Goal: Task Accomplishment & Management: Manage account settings

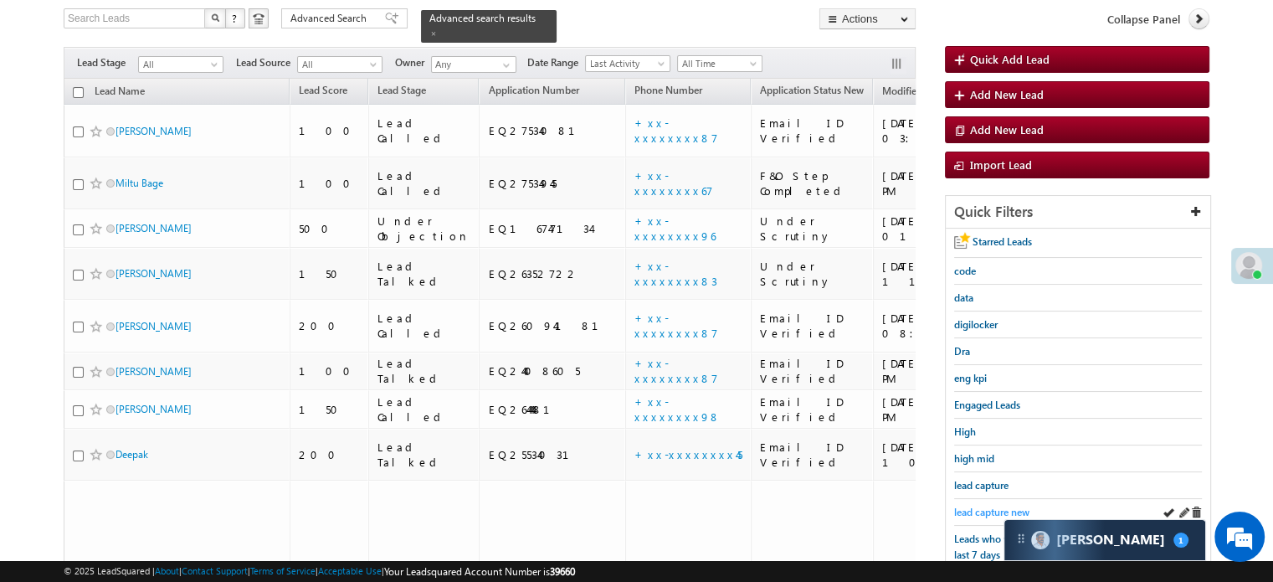
click at [990, 504] on link "lead capture new" at bounding box center [991, 512] width 75 height 16
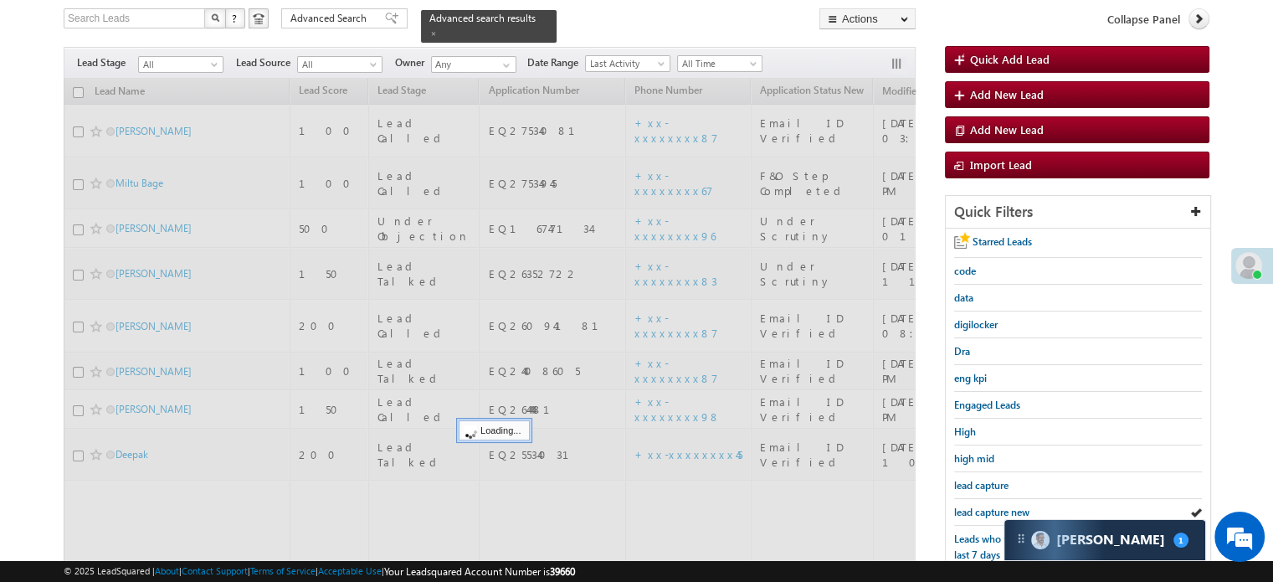
click at [988, 506] on span "lead capture new" at bounding box center [991, 512] width 75 height 13
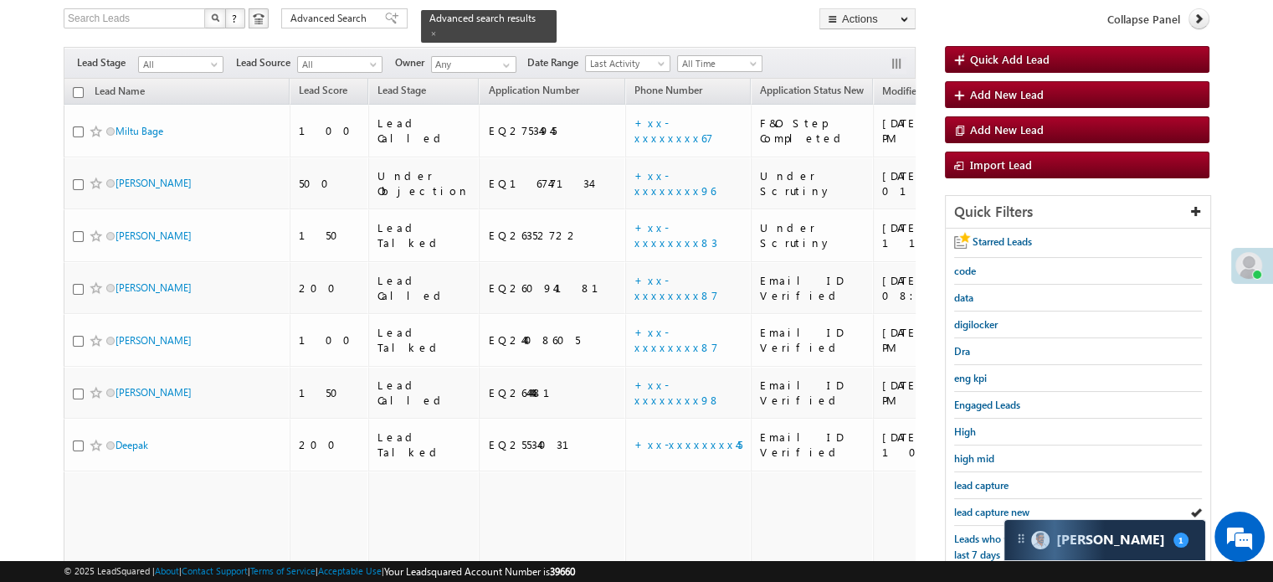
click at [988, 506] on span "lead capture new" at bounding box center [991, 512] width 75 height 13
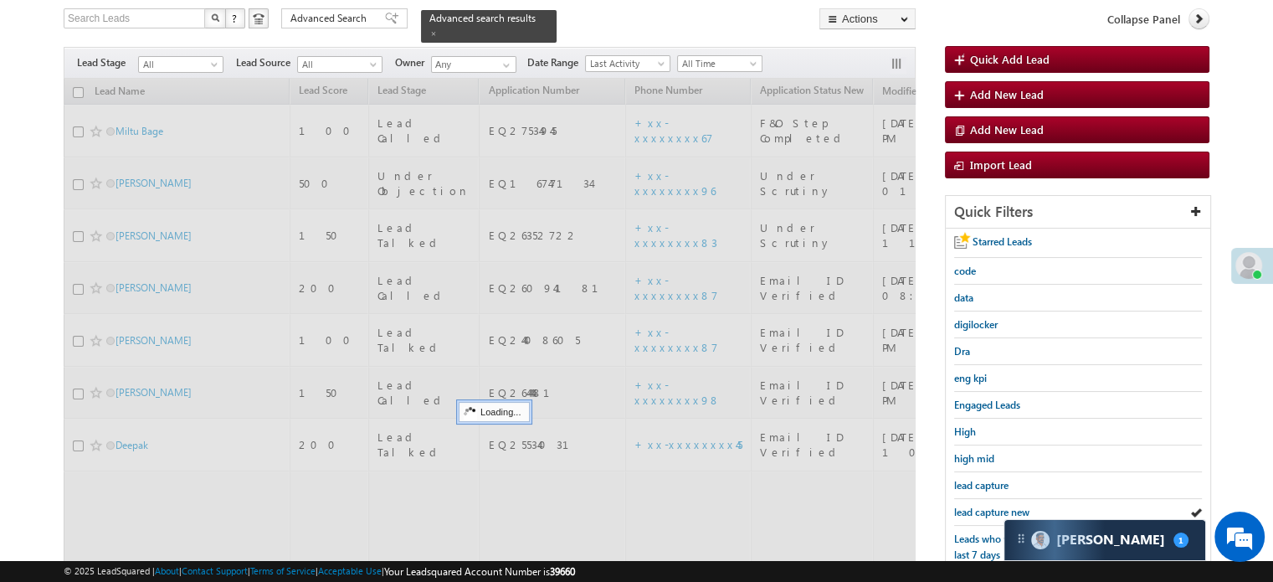
click at [988, 506] on span "lead capture new" at bounding box center [991, 512] width 75 height 13
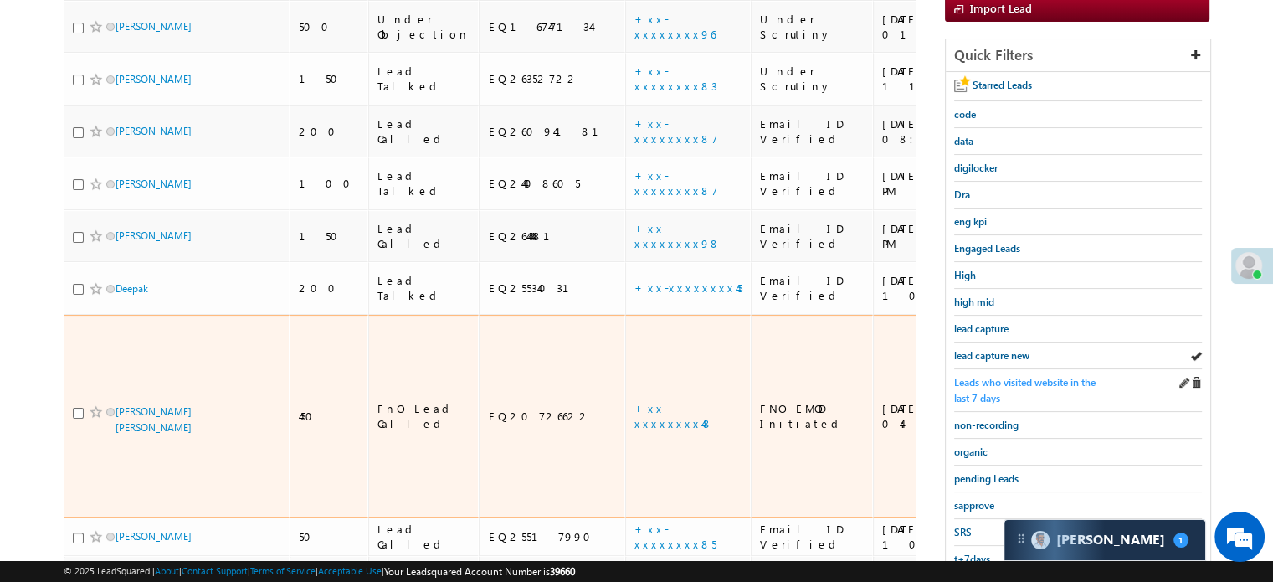
scroll to position [275, 0]
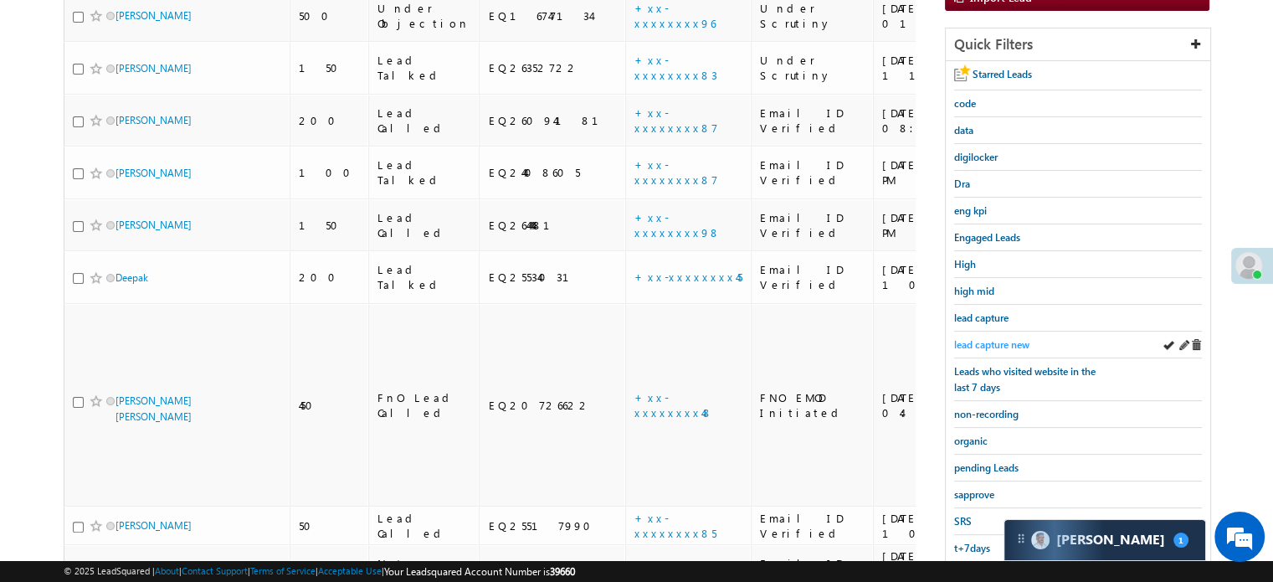
click at [988, 347] on link "lead capture new" at bounding box center [991, 345] width 75 height 16
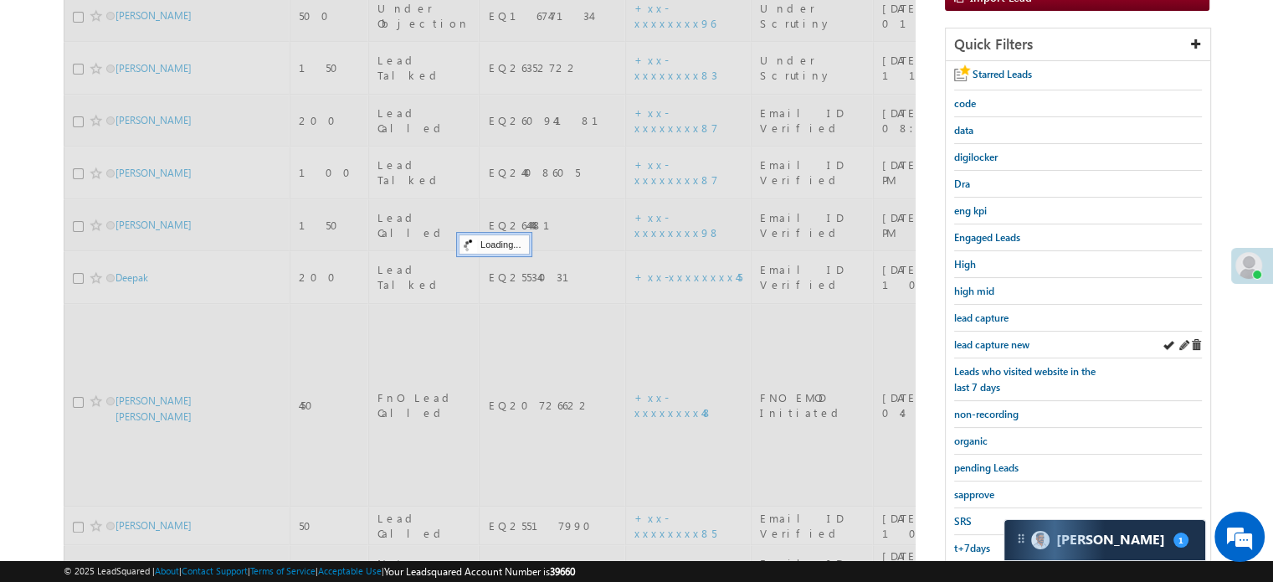
scroll to position [108, 0]
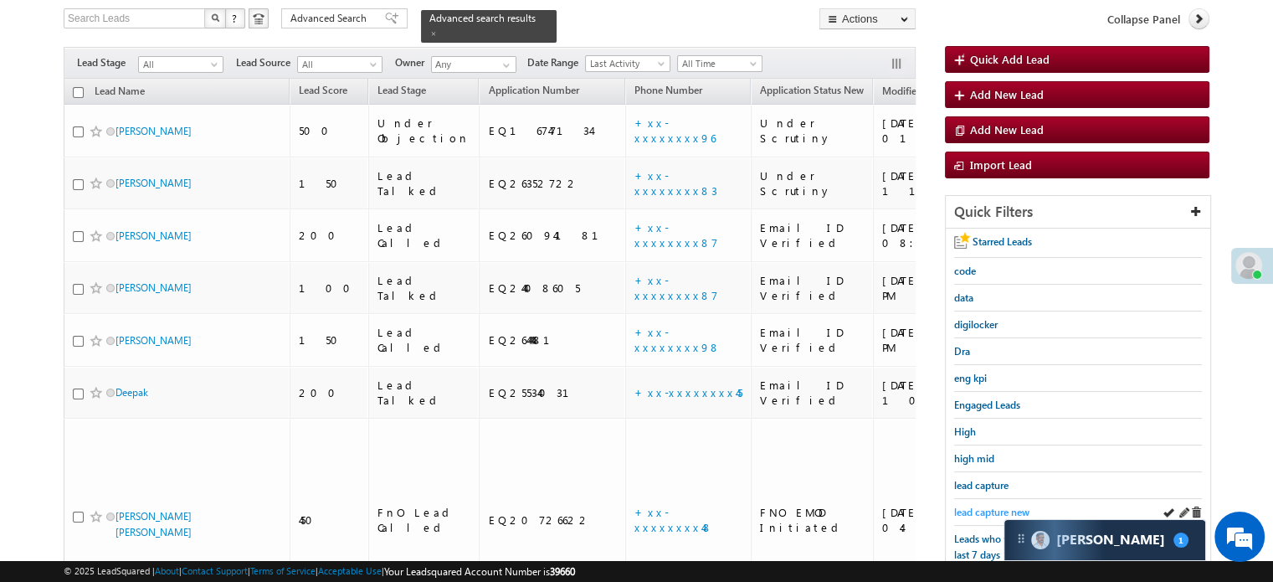
click at [981, 506] on span "lead capture new" at bounding box center [991, 512] width 75 height 13
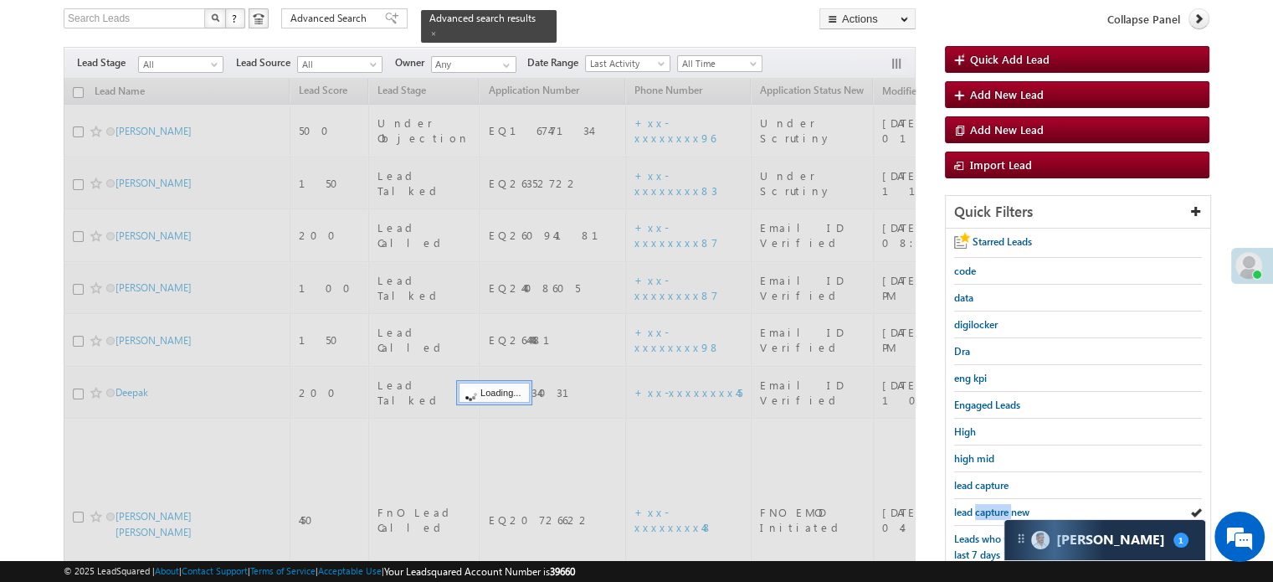
click at [981, 506] on span "lead capture new" at bounding box center [991, 512] width 75 height 13
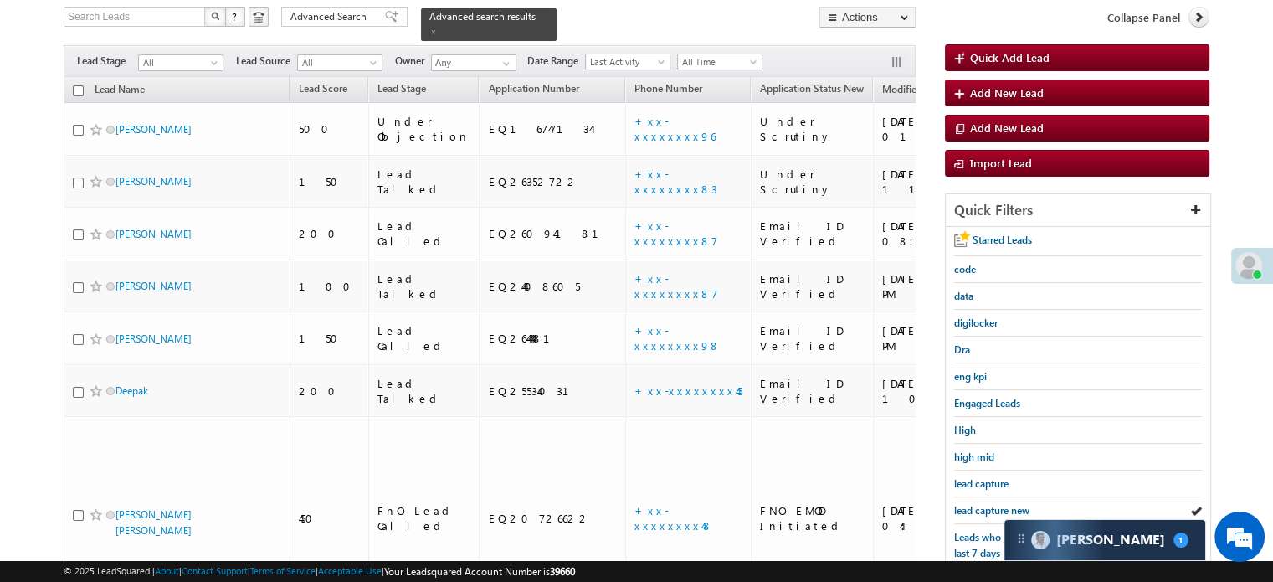
scroll to position [359, 0]
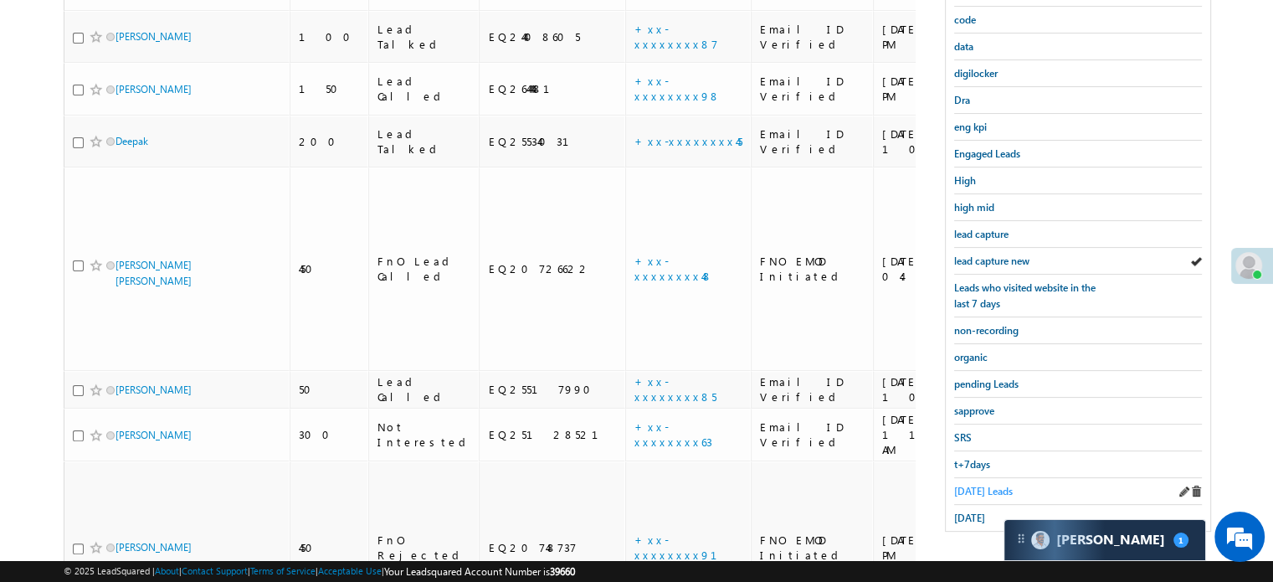
click at [981, 485] on span "[DATE] Leads" at bounding box center [983, 491] width 59 height 13
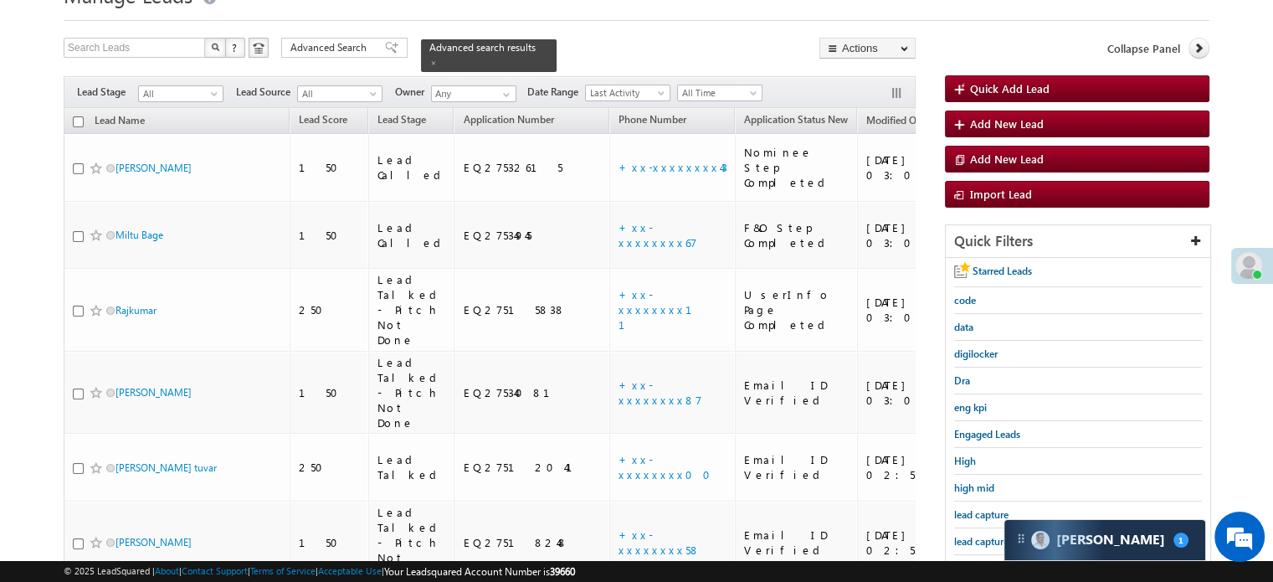
scroll to position [108, 0]
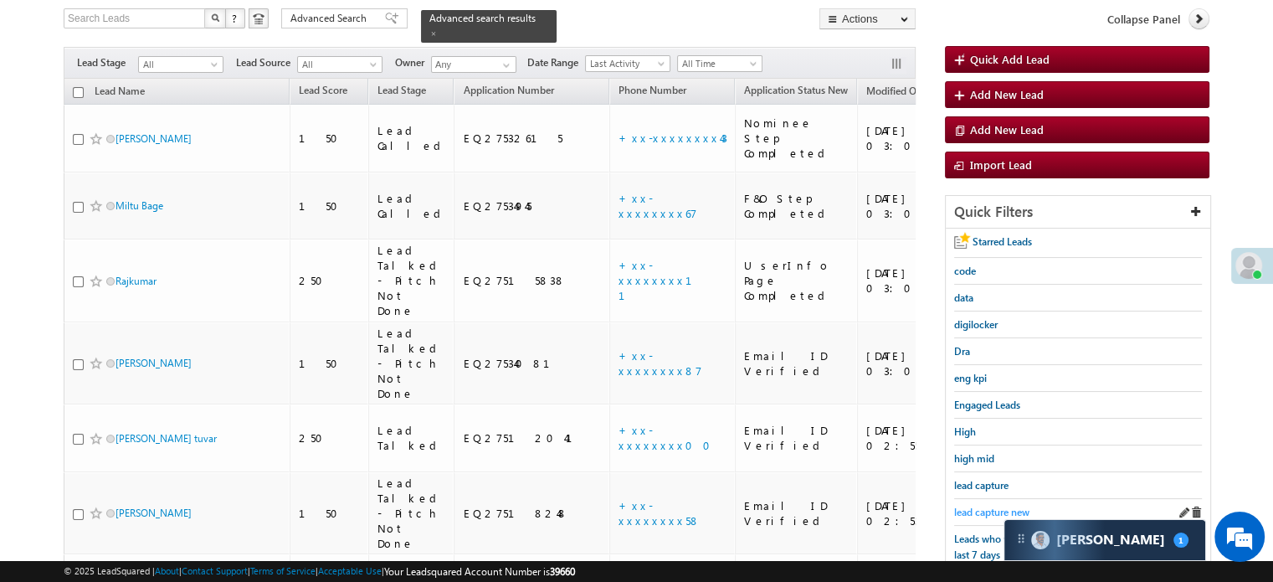
click at [997, 507] on span "lead capture new" at bounding box center [991, 512] width 75 height 13
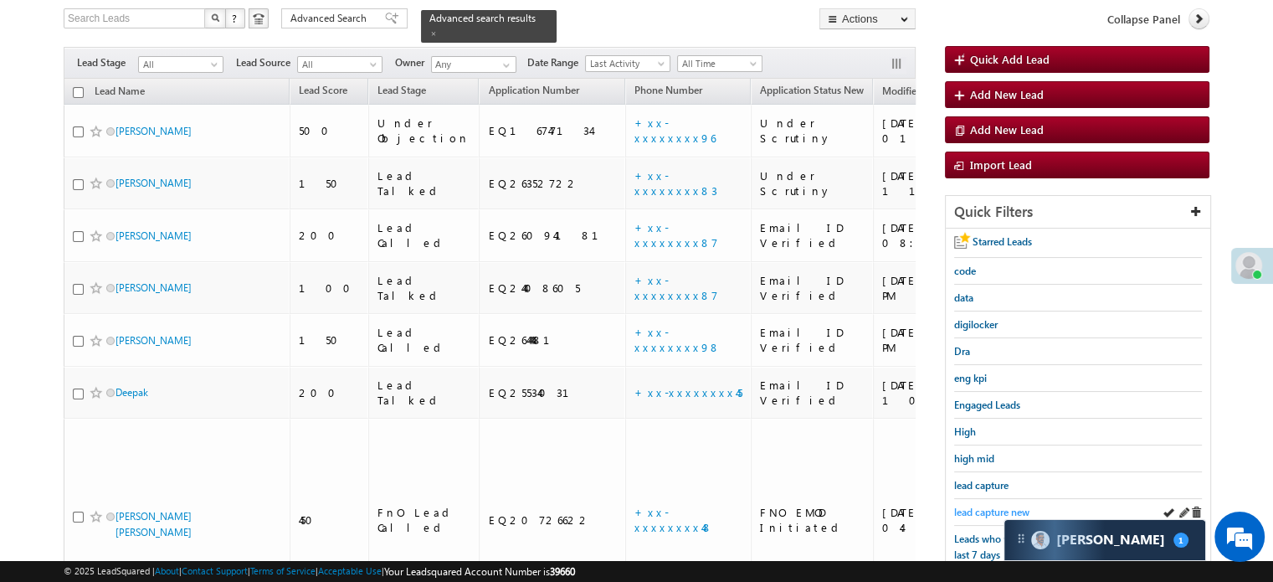
click at [985, 510] on span "lead capture new" at bounding box center [991, 512] width 75 height 13
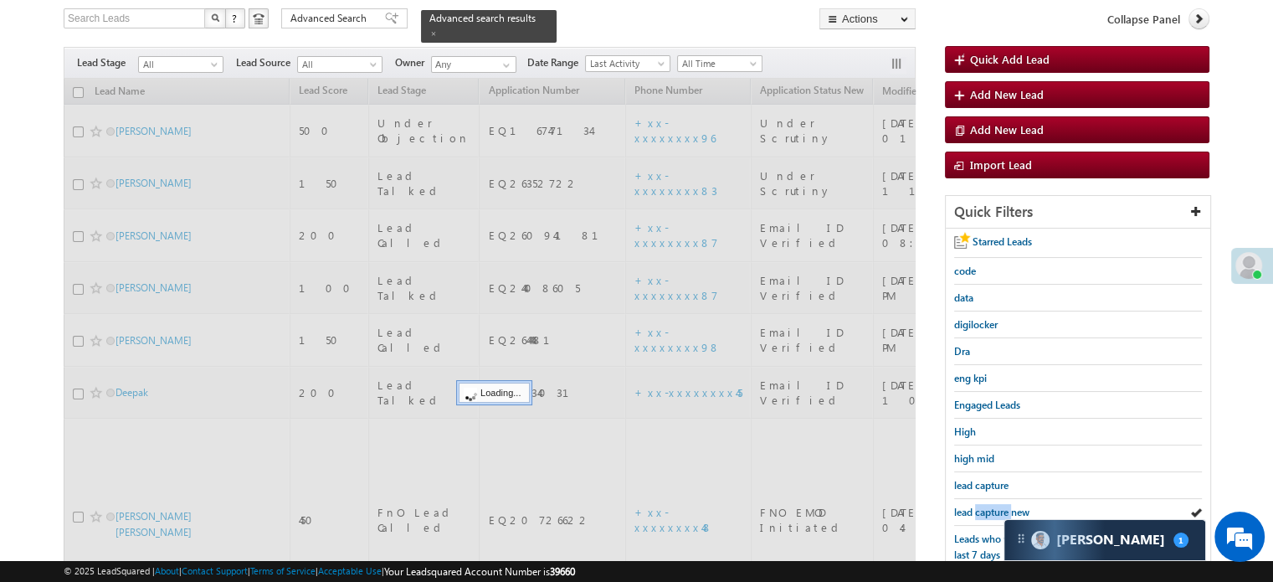
click at [985, 510] on span "lead capture new" at bounding box center [991, 512] width 75 height 13
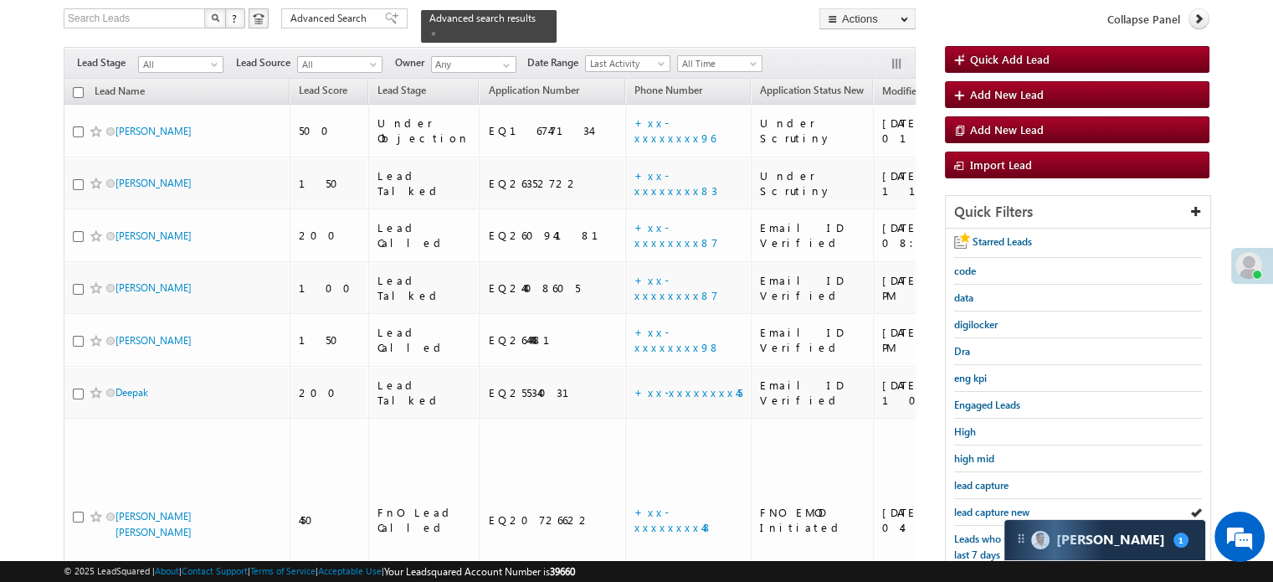
click at [985, 510] on span "lead capture new" at bounding box center [991, 512] width 75 height 13
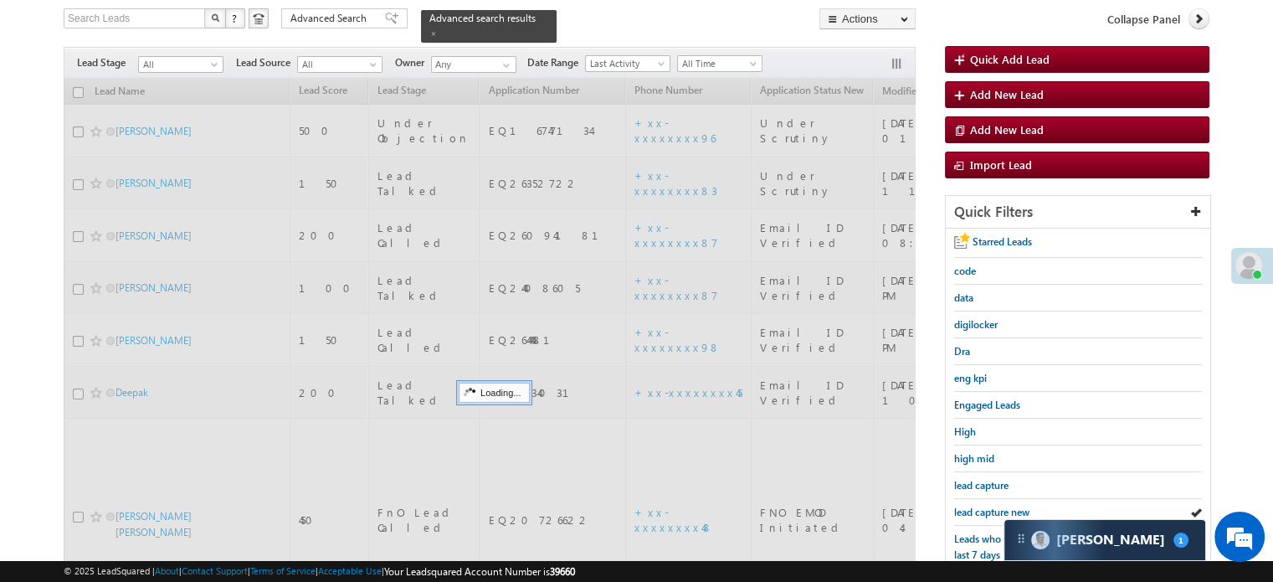
click at [985, 510] on span "lead capture new" at bounding box center [991, 512] width 75 height 13
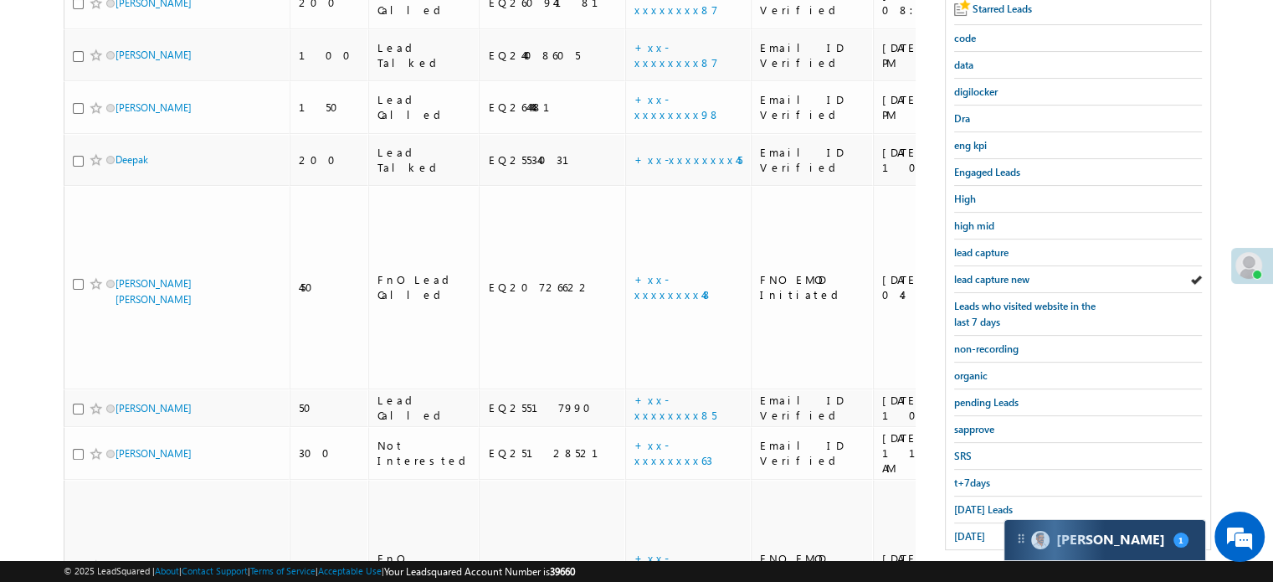
scroll to position [359, 0]
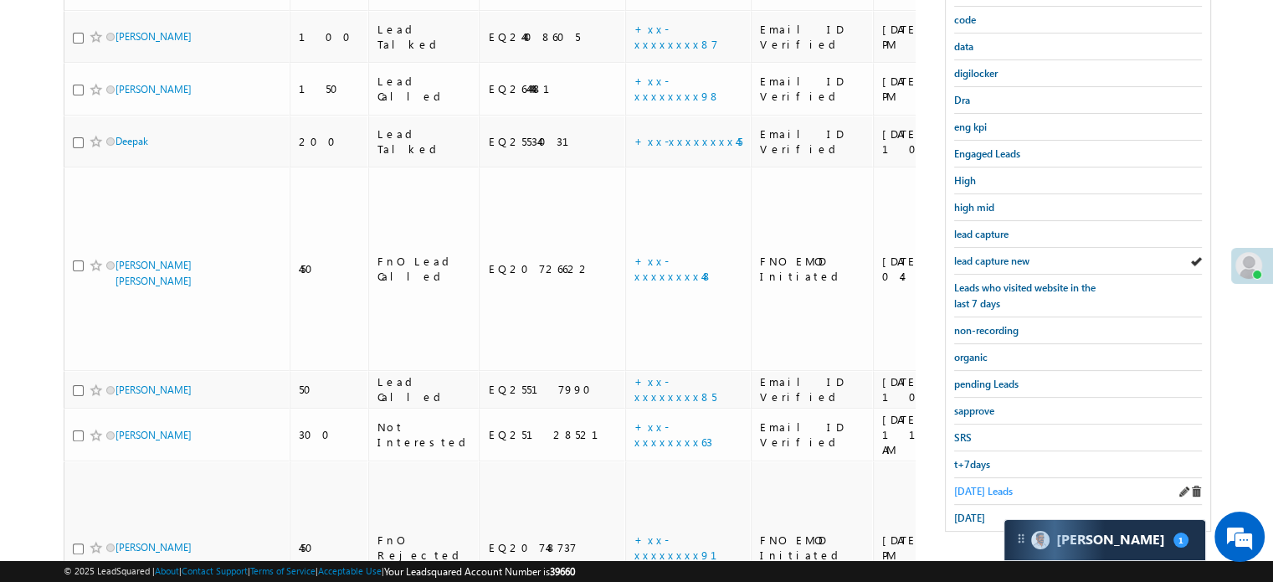
click at [959, 487] on span "[DATE] Leads" at bounding box center [983, 491] width 59 height 13
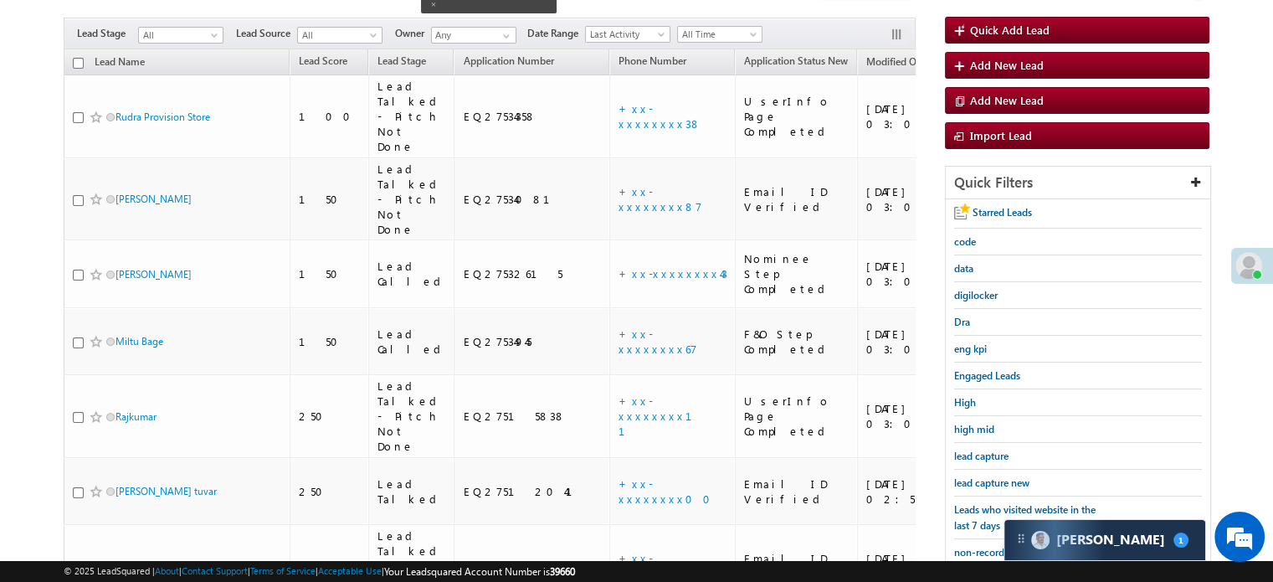
scroll to position [108, 0]
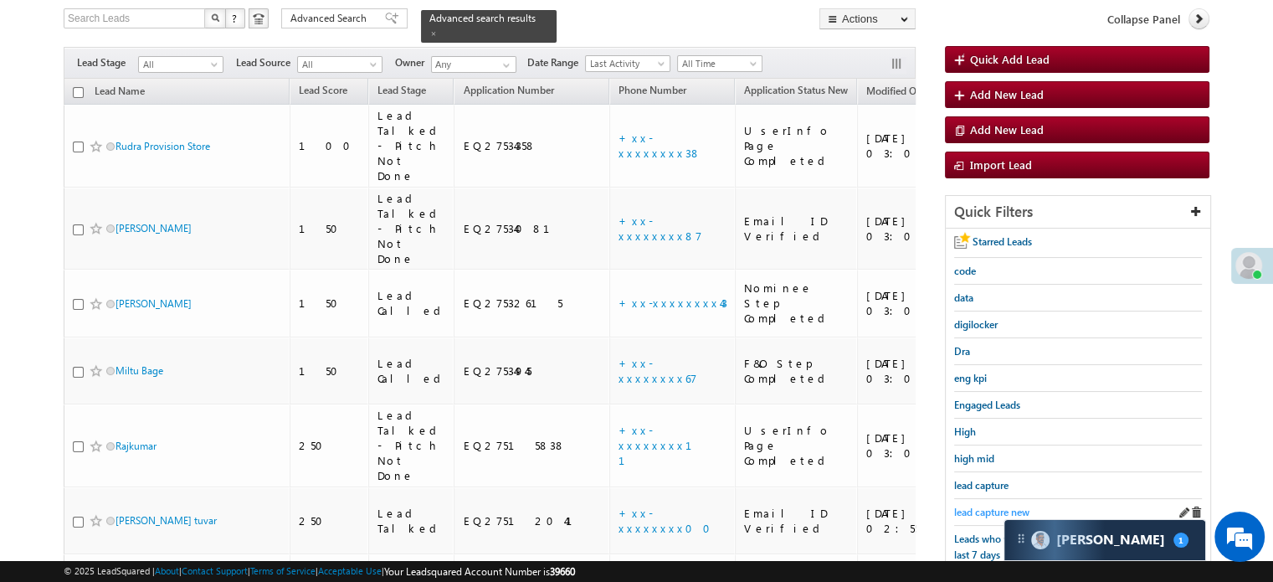
click at [973, 508] on span "lead capture new" at bounding box center [991, 512] width 75 height 13
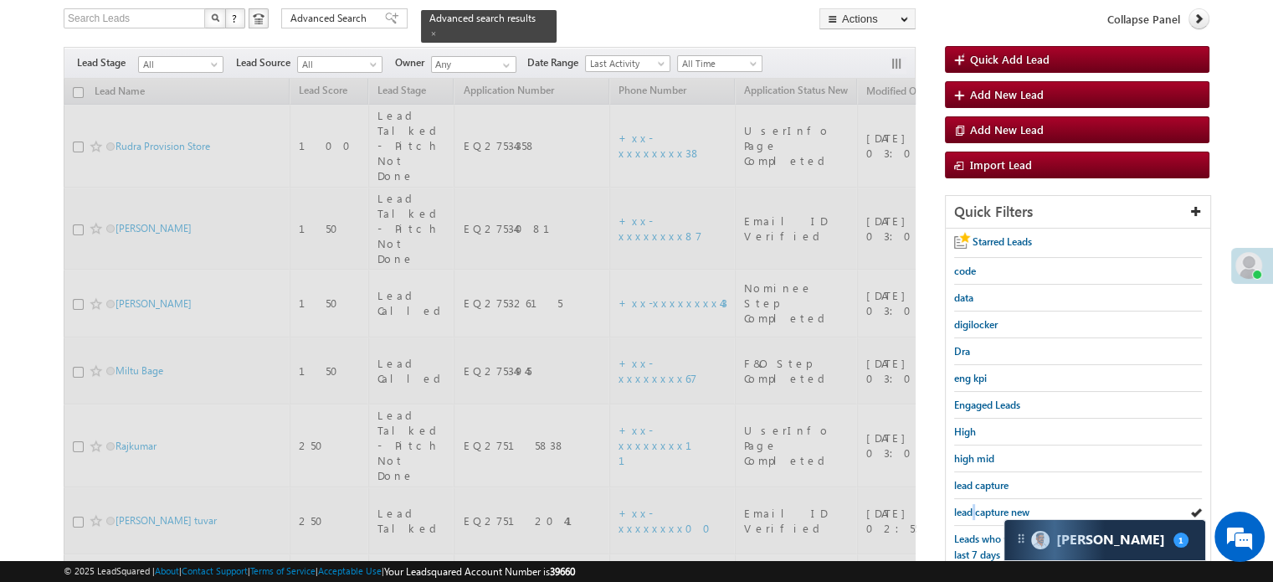
click at [973, 508] on span "lead capture new" at bounding box center [991, 512] width 75 height 13
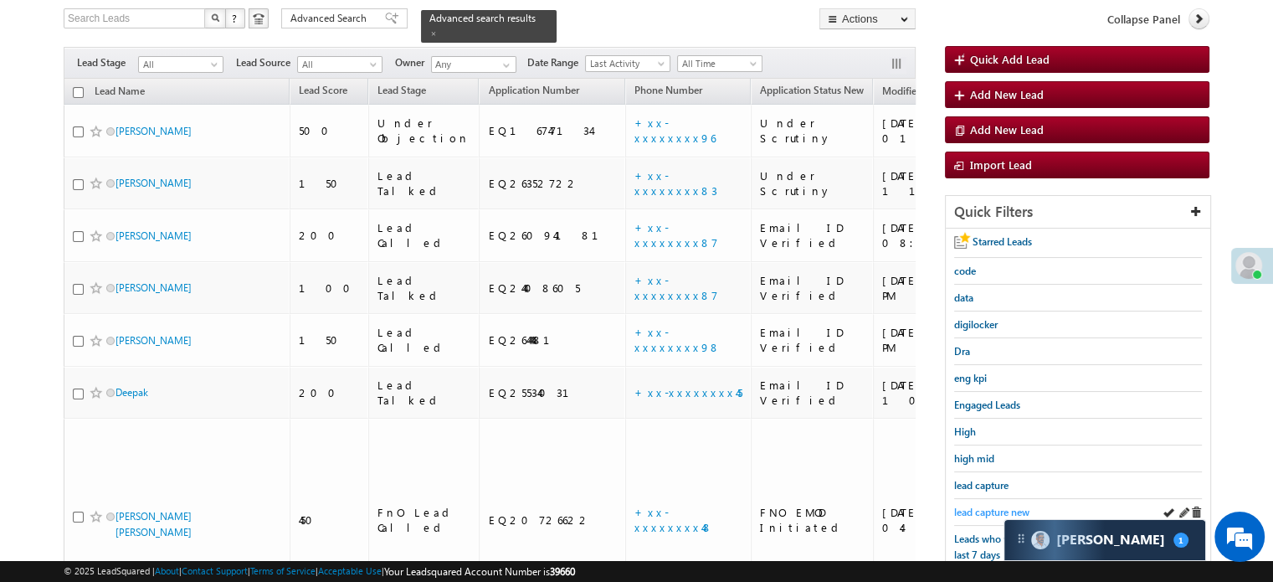
click at [978, 506] on span "lead capture new" at bounding box center [991, 512] width 75 height 13
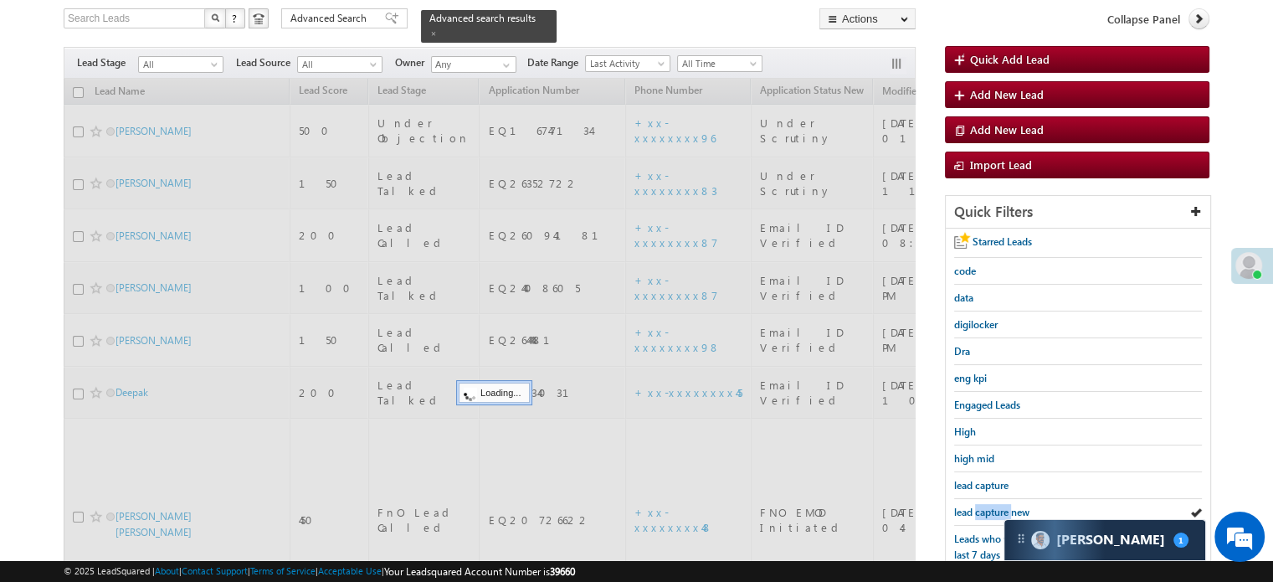
click at [978, 506] on span "lead capture new" at bounding box center [991, 512] width 75 height 13
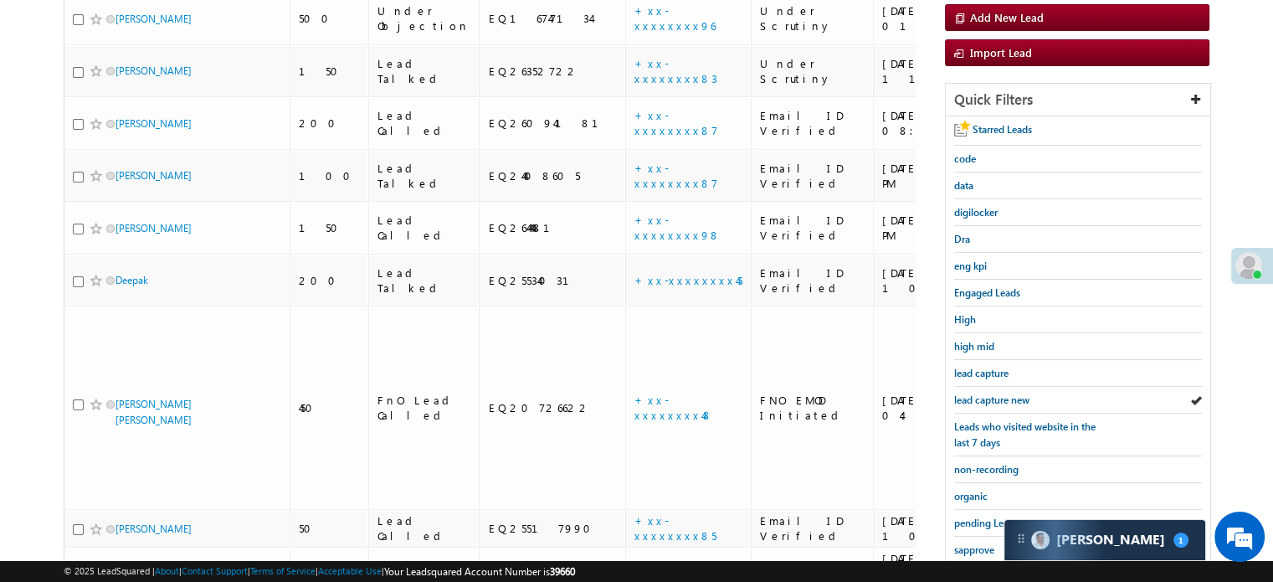
scroll to position [359, 0]
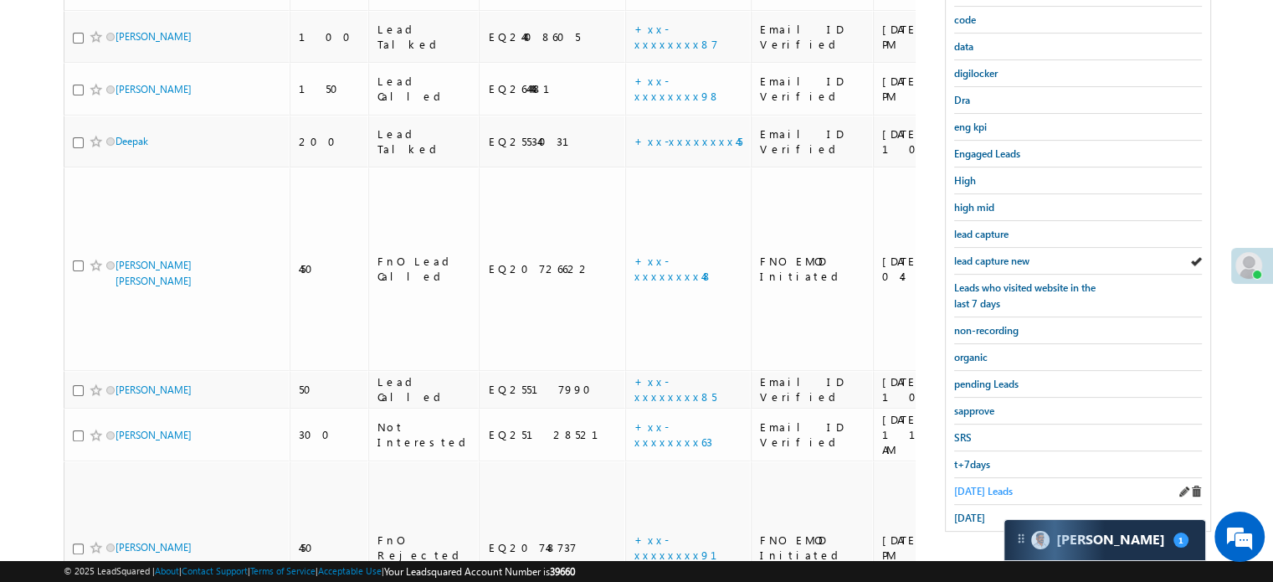
click at [968, 485] on span "[DATE] Leads" at bounding box center [983, 491] width 59 height 13
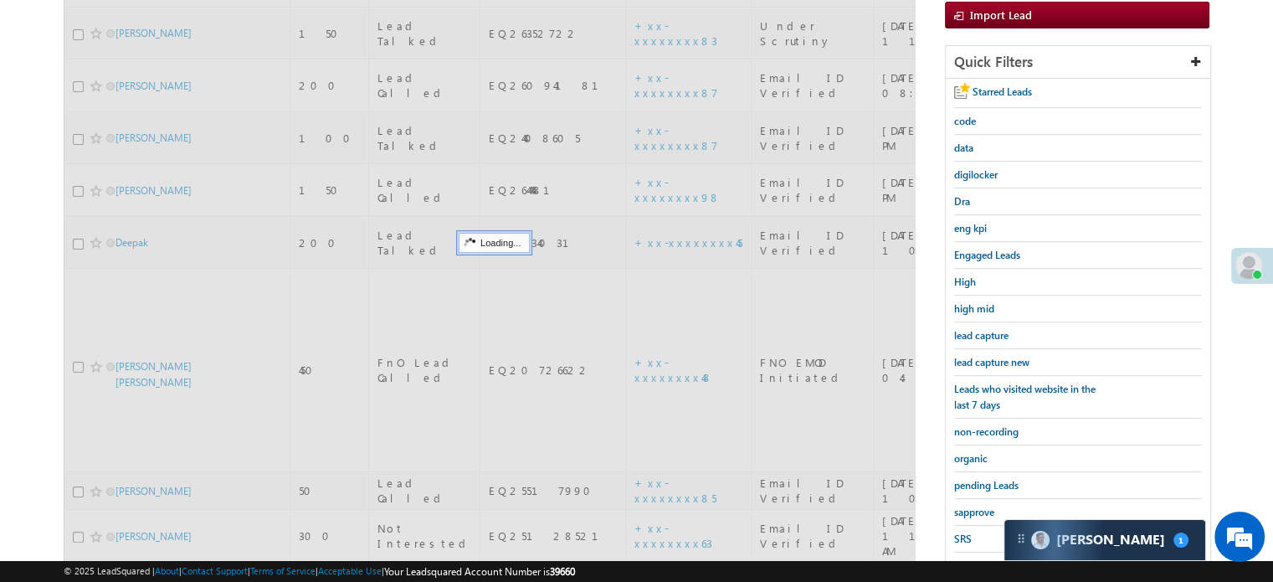
scroll to position [108, 0]
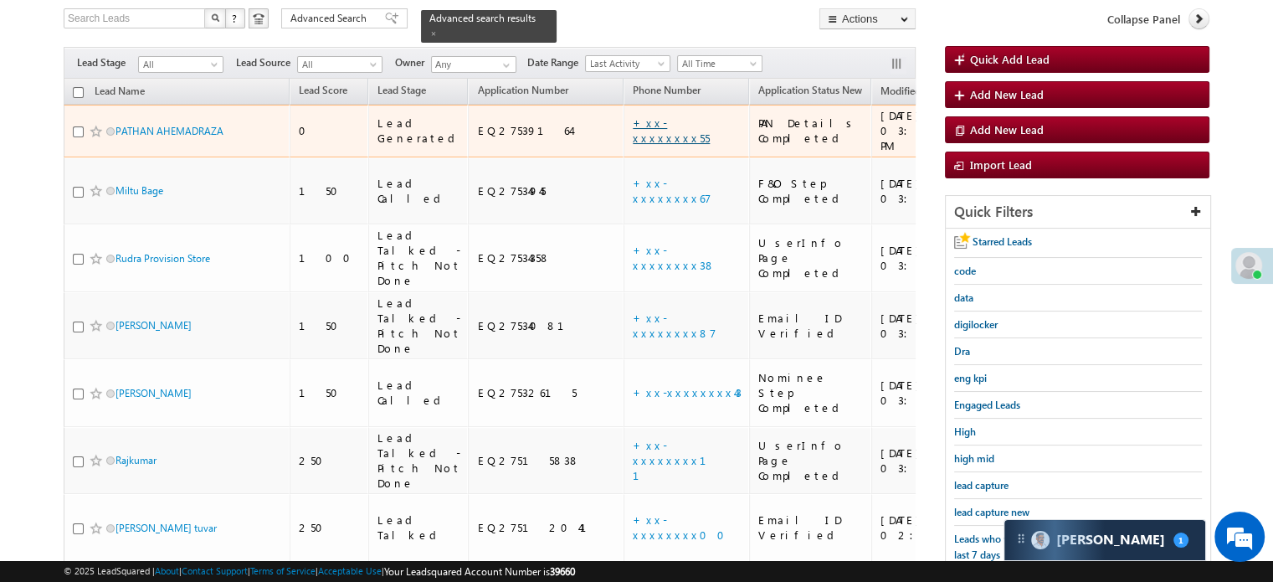
click at [633, 123] on link "+xx-xxxxxxxx55" at bounding box center [671, 130] width 77 height 29
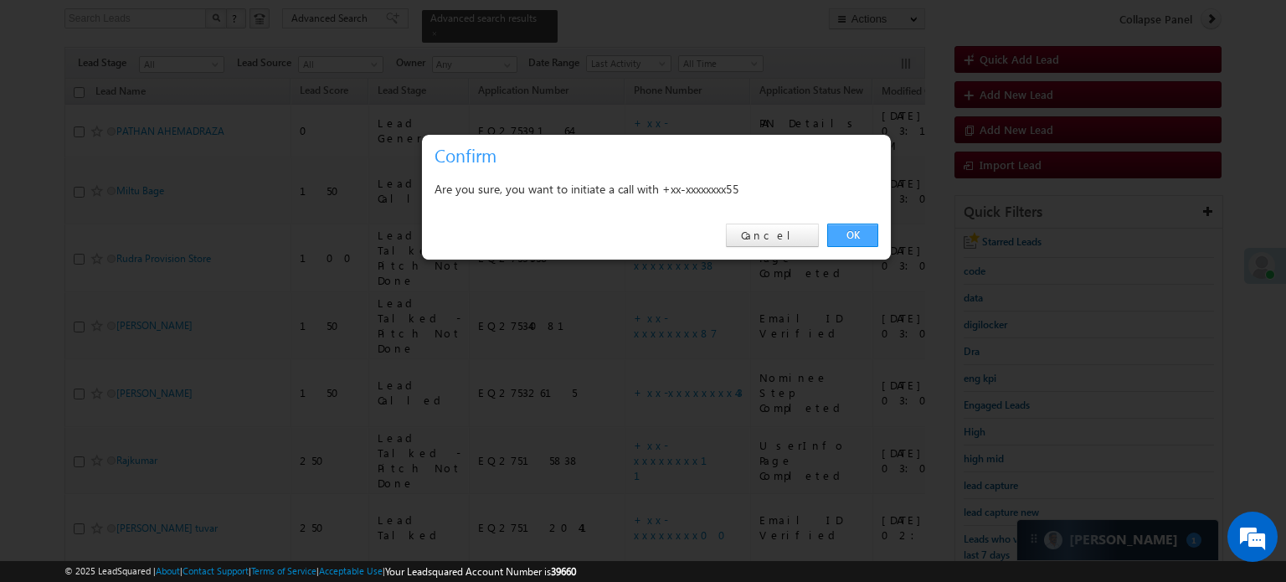
click at [857, 239] on link "OK" at bounding box center [852, 235] width 51 height 23
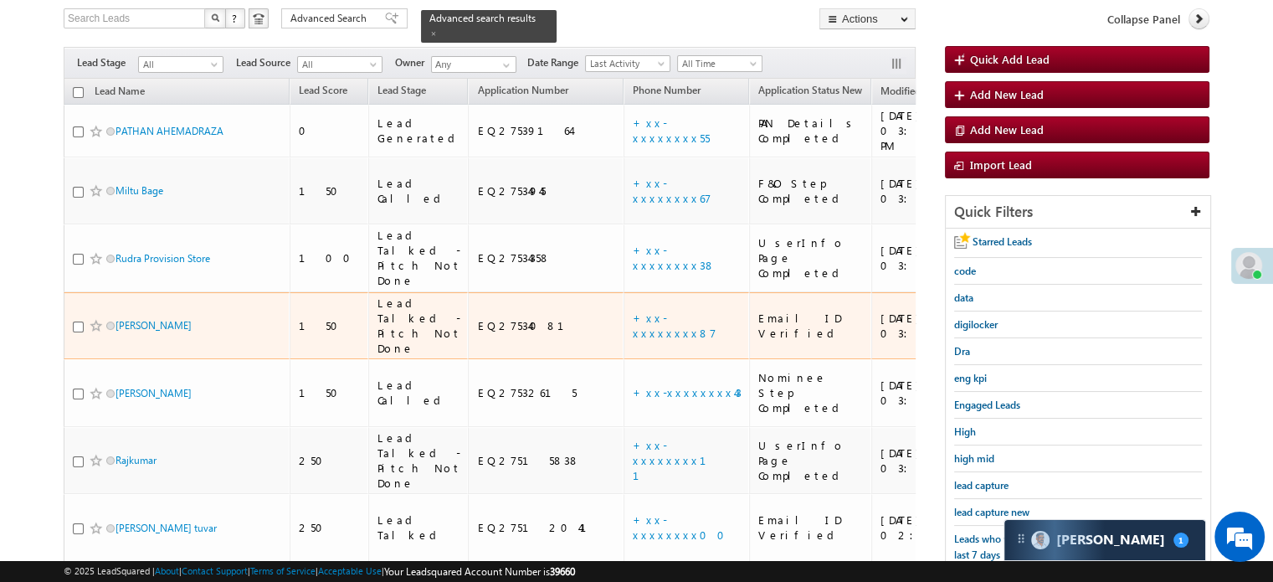
scroll to position [153, 0]
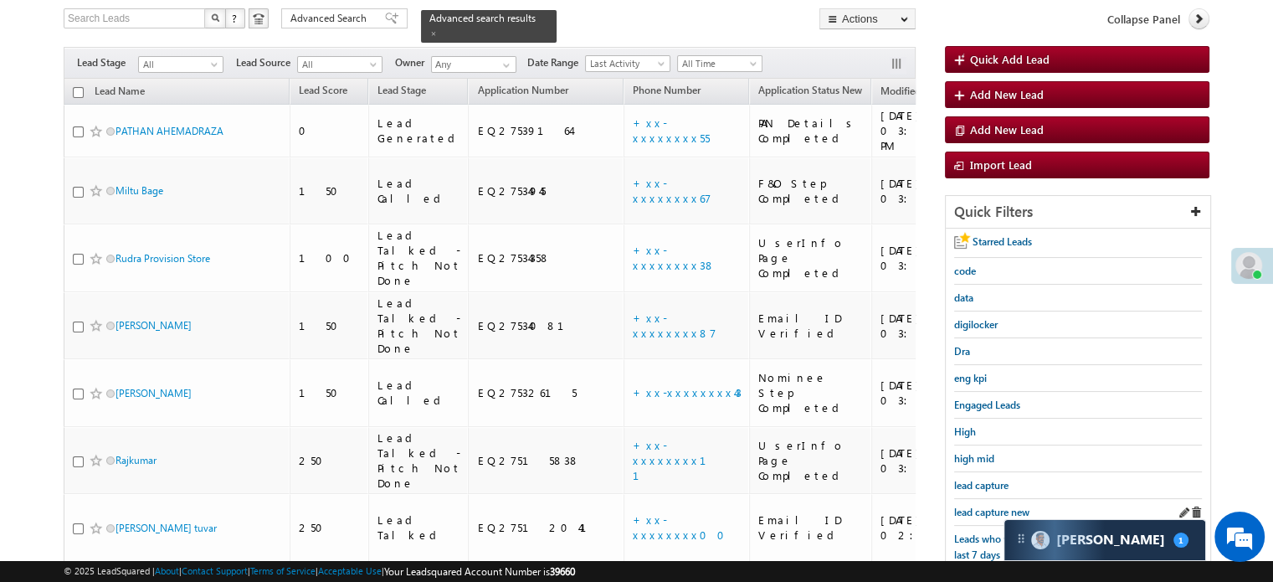
click at [988, 499] on div "lead capture new" at bounding box center [1078, 512] width 248 height 27
click at [985, 506] on span "lead capture new" at bounding box center [991, 512] width 75 height 13
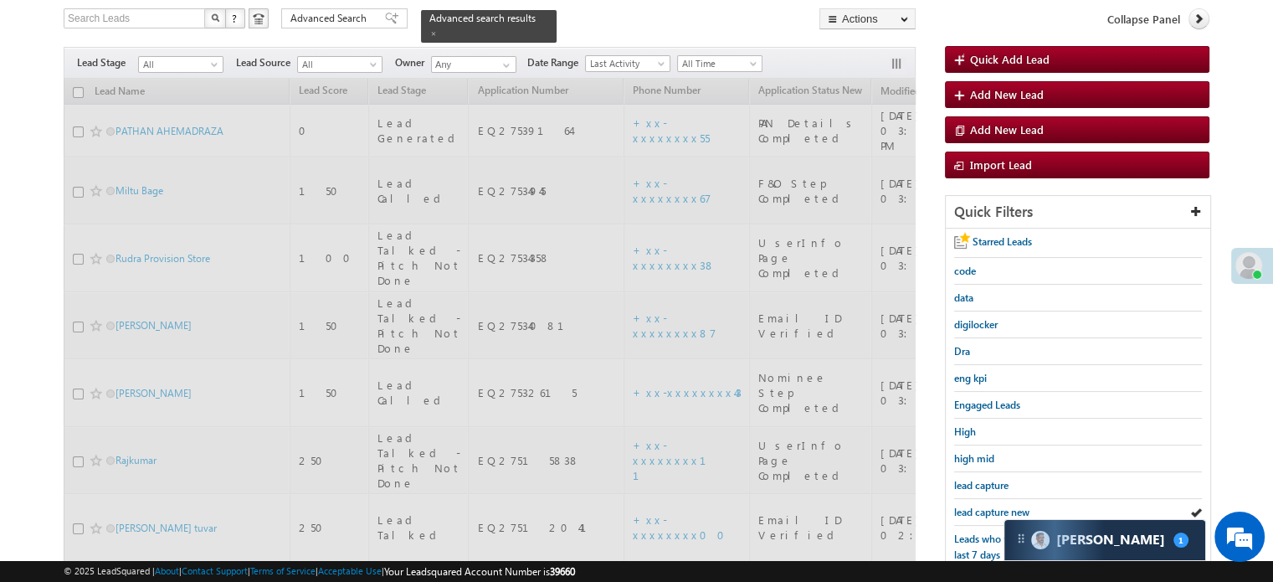
click at [985, 506] on span "lead capture new" at bounding box center [991, 512] width 75 height 13
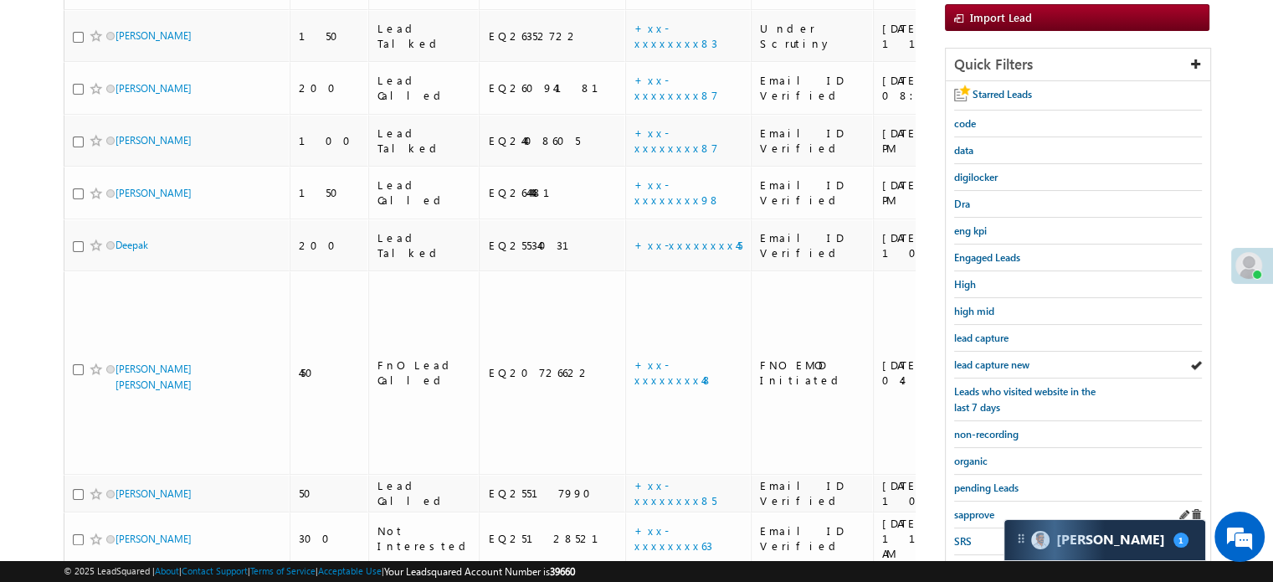
scroll to position [359, 0]
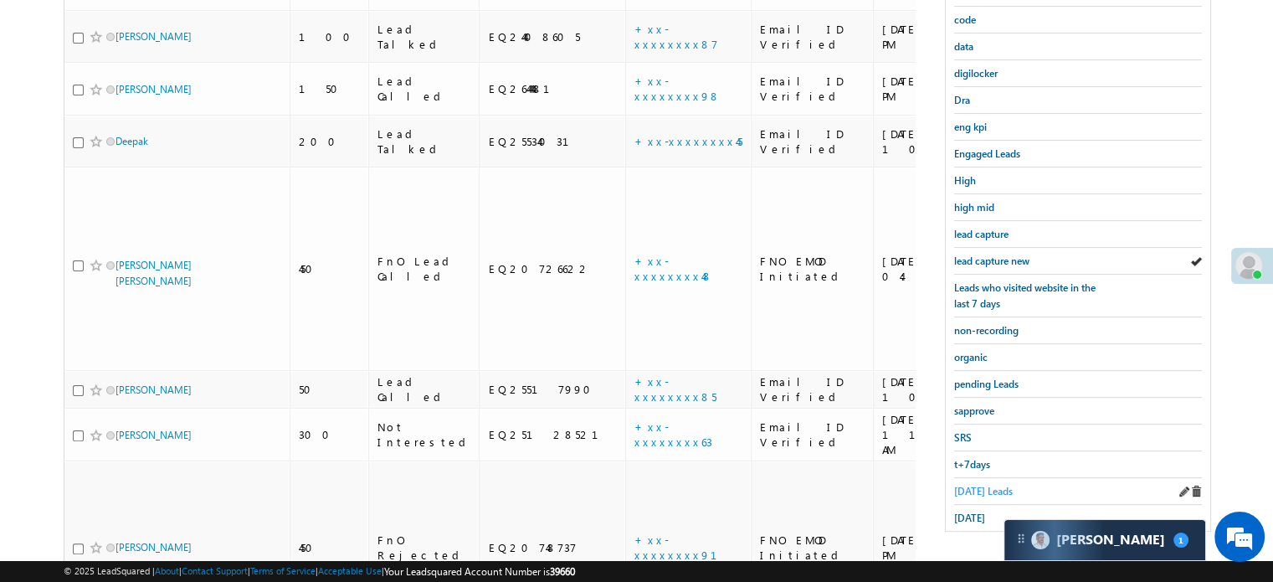
click at [980, 488] on span "[DATE] Leads" at bounding box center [983, 491] width 59 height 13
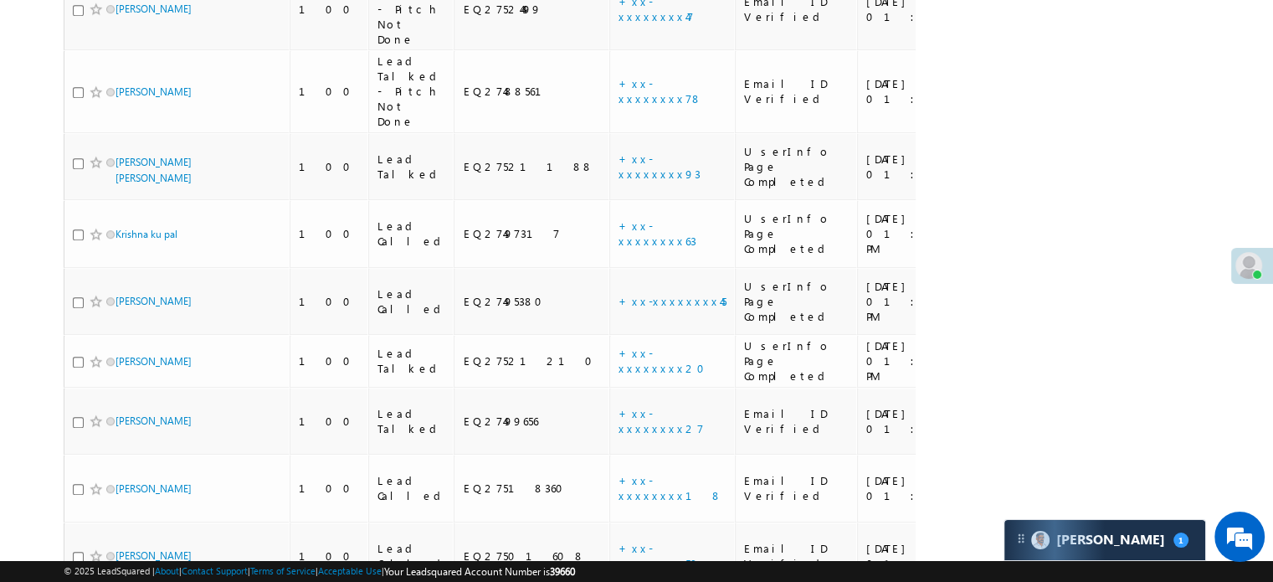
scroll to position [1113, 0]
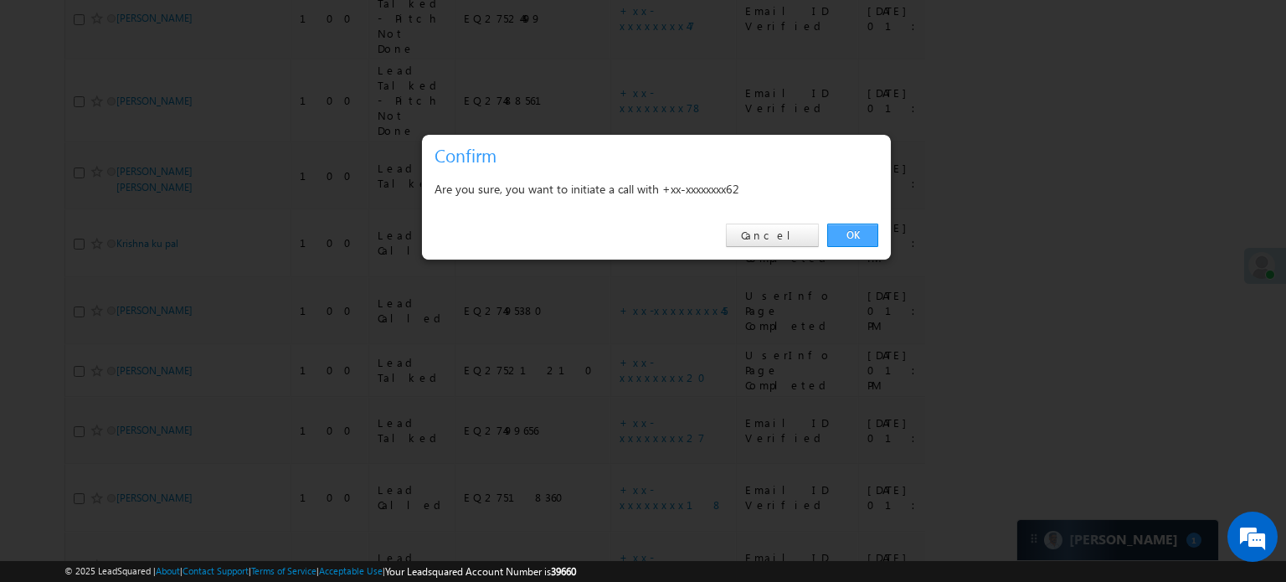
click at [837, 232] on link "OK" at bounding box center [852, 235] width 51 height 23
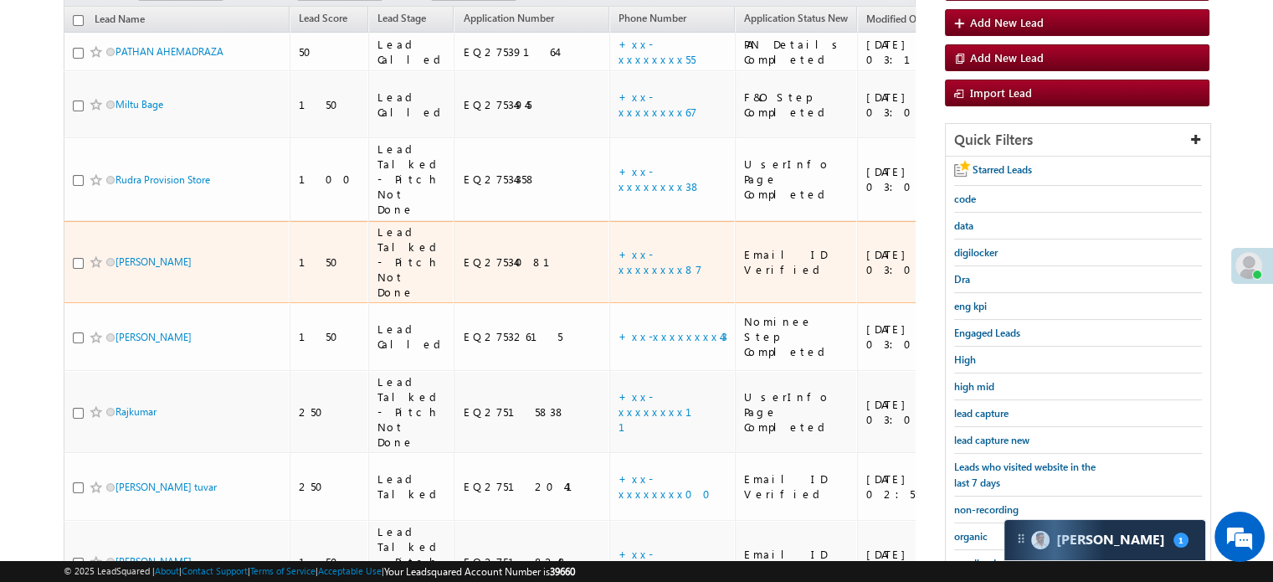
scroll to position [153, 0]
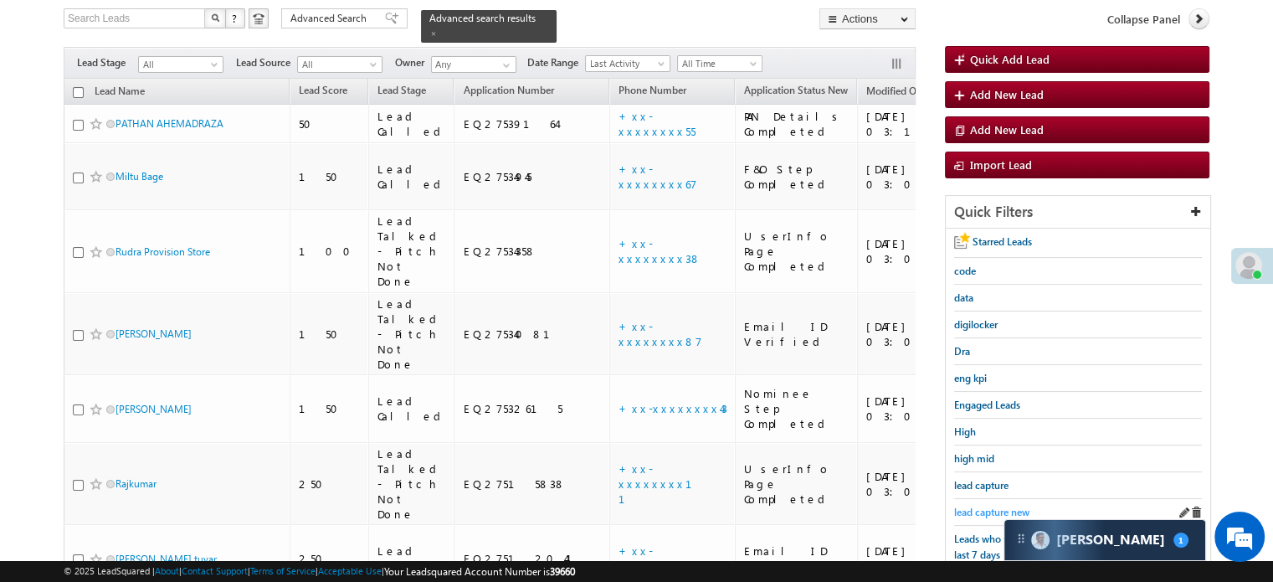
click at [986, 506] on span "lead capture new" at bounding box center [991, 512] width 75 height 13
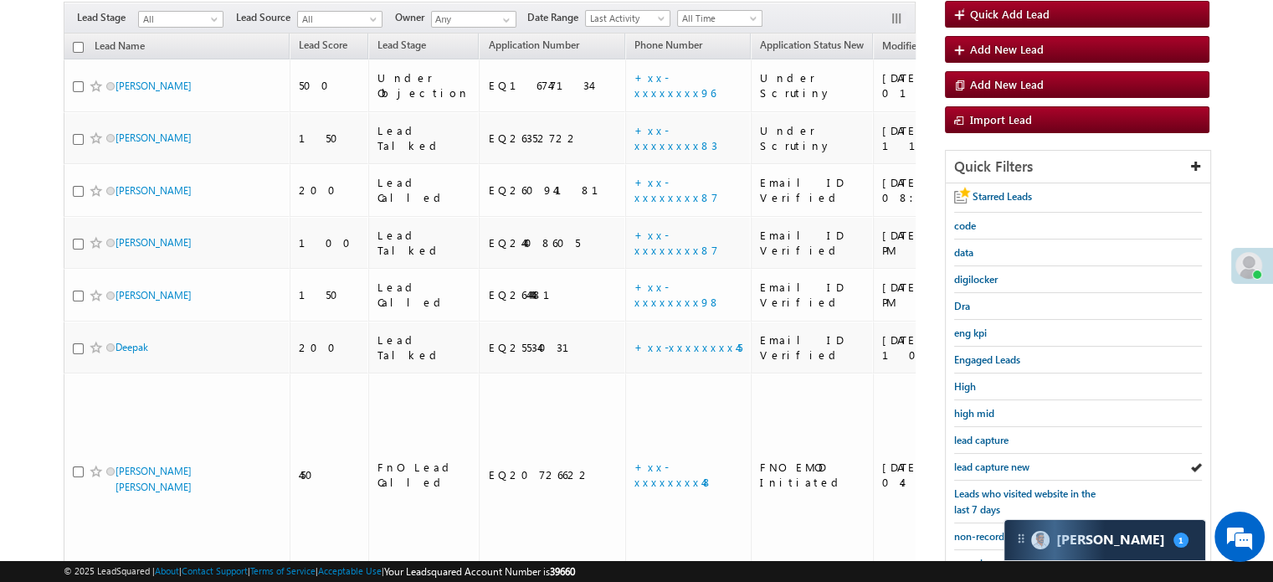
scroll to position [108, 0]
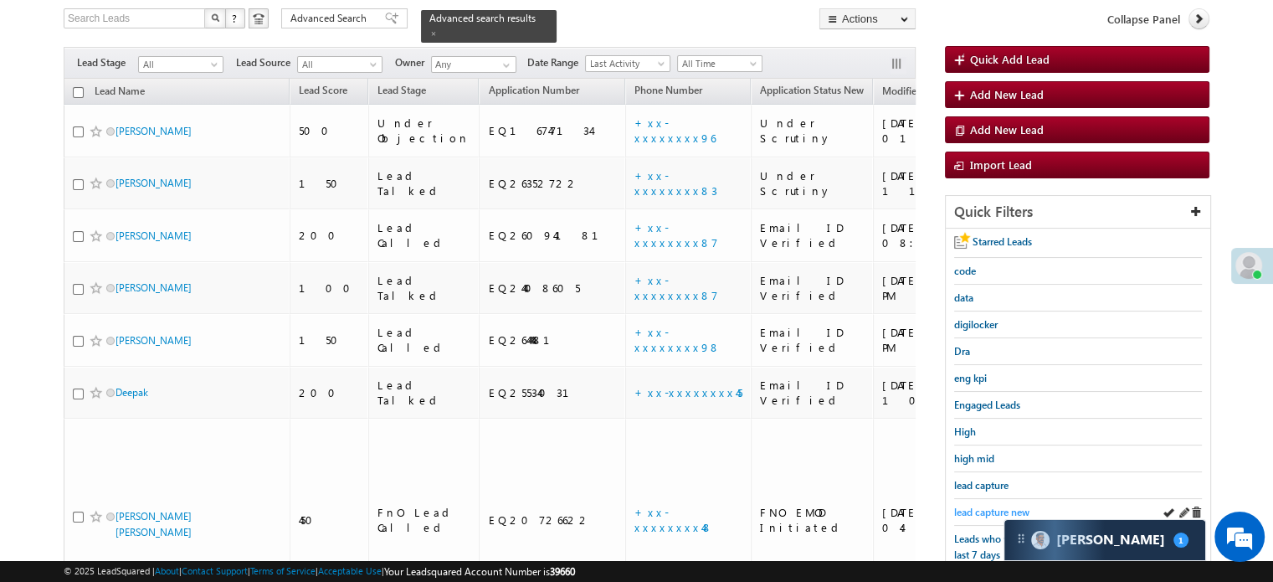
click at [988, 507] on span "lead capture new" at bounding box center [991, 512] width 75 height 13
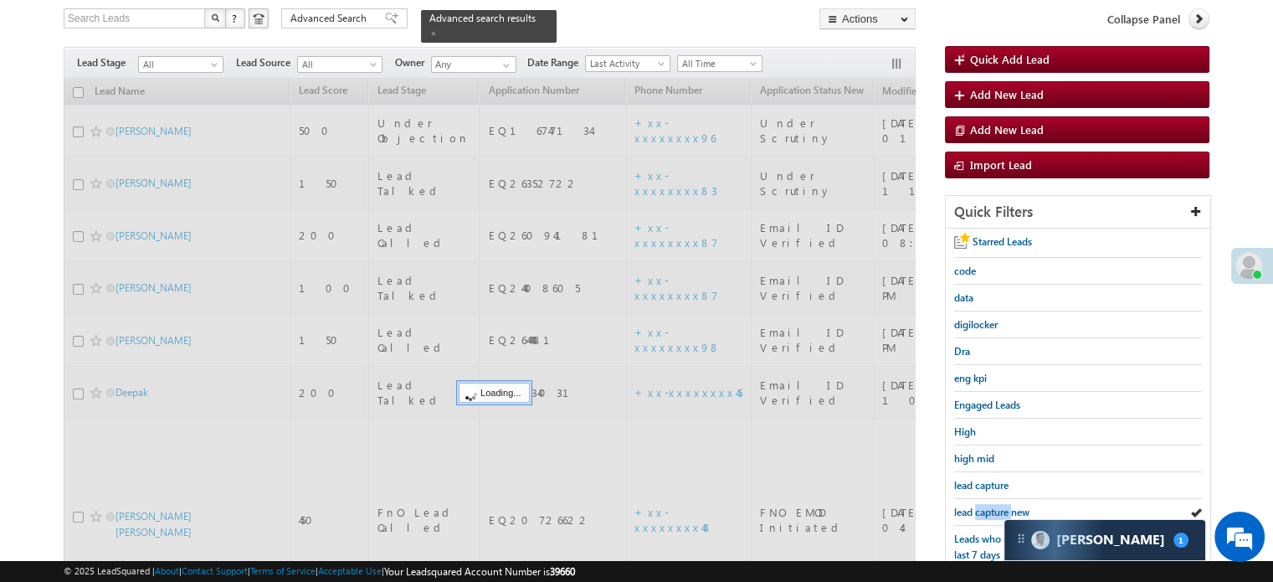
click at [988, 507] on span "lead capture new" at bounding box center [991, 512] width 75 height 13
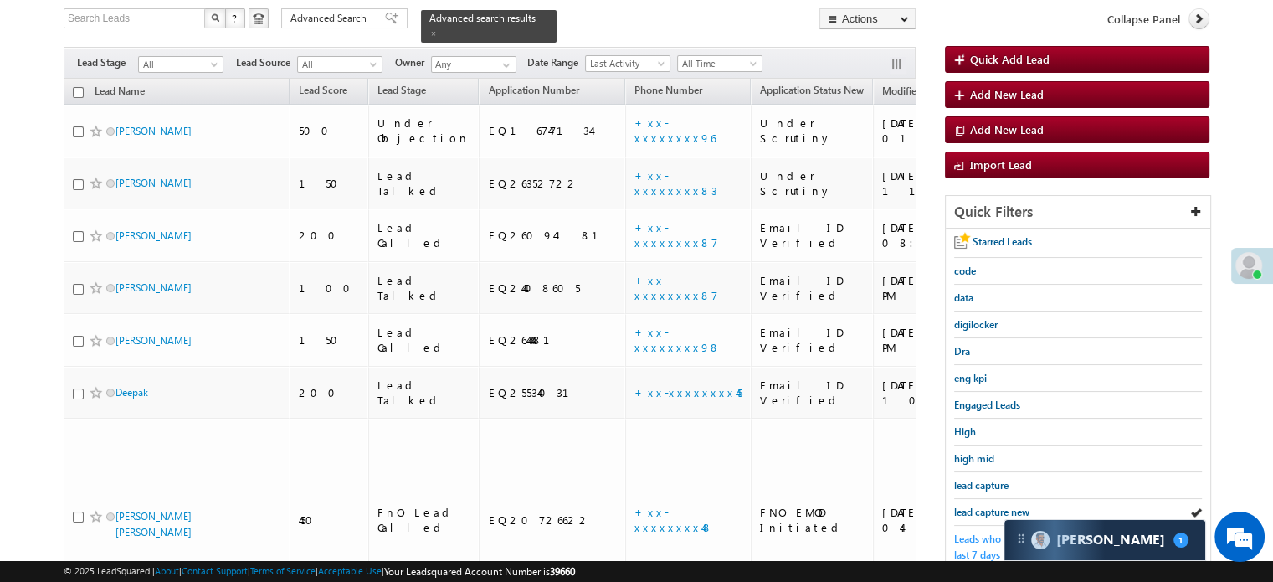
scroll to position [359, 0]
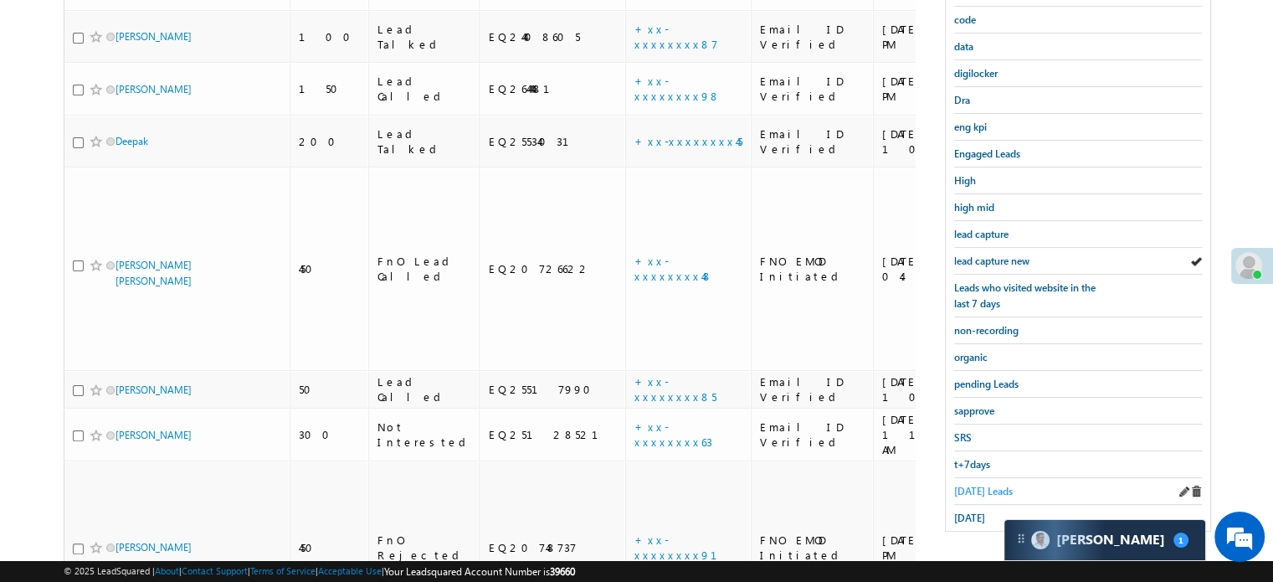
click at [980, 483] on link "[DATE] Leads" at bounding box center [983, 491] width 59 height 16
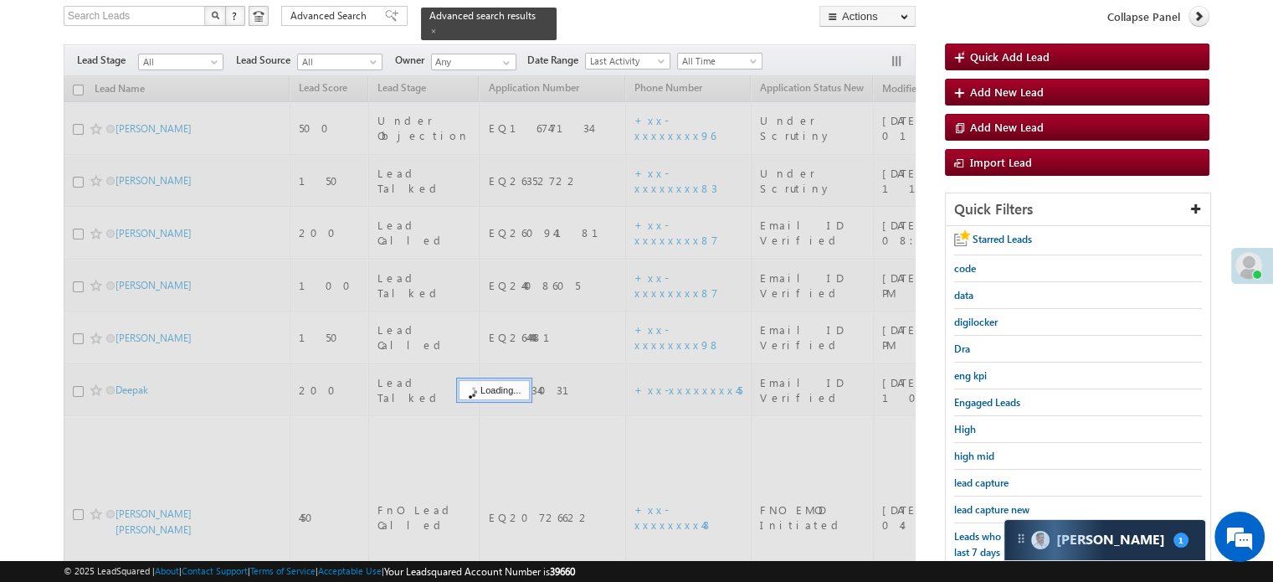
scroll to position [108, 0]
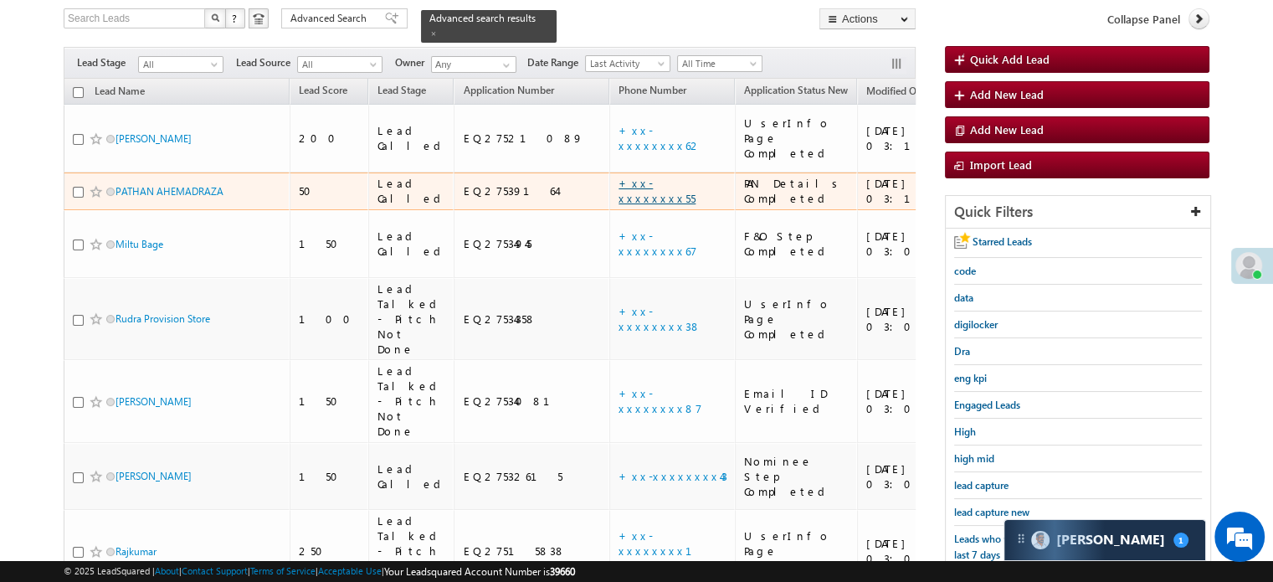
click at [619, 176] on link "+xx-xxxxxxxx55" at bounding box center [657, 190] width 77 height 29
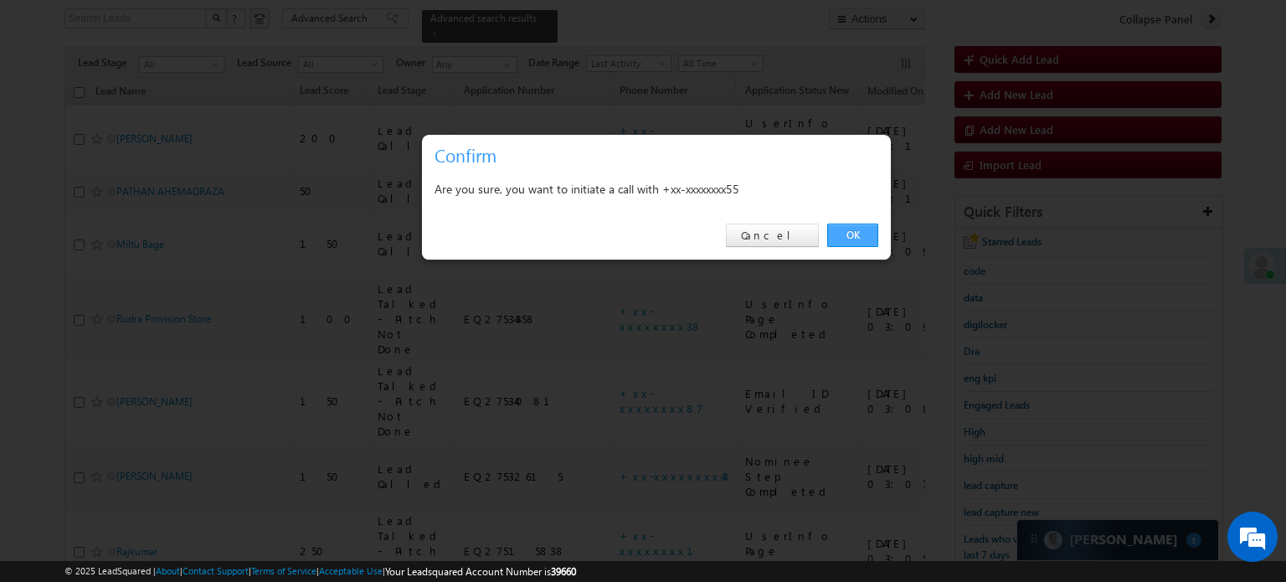
click at [860, 236] on link "OK" at bounding box center [852, 235] width 51 height 23
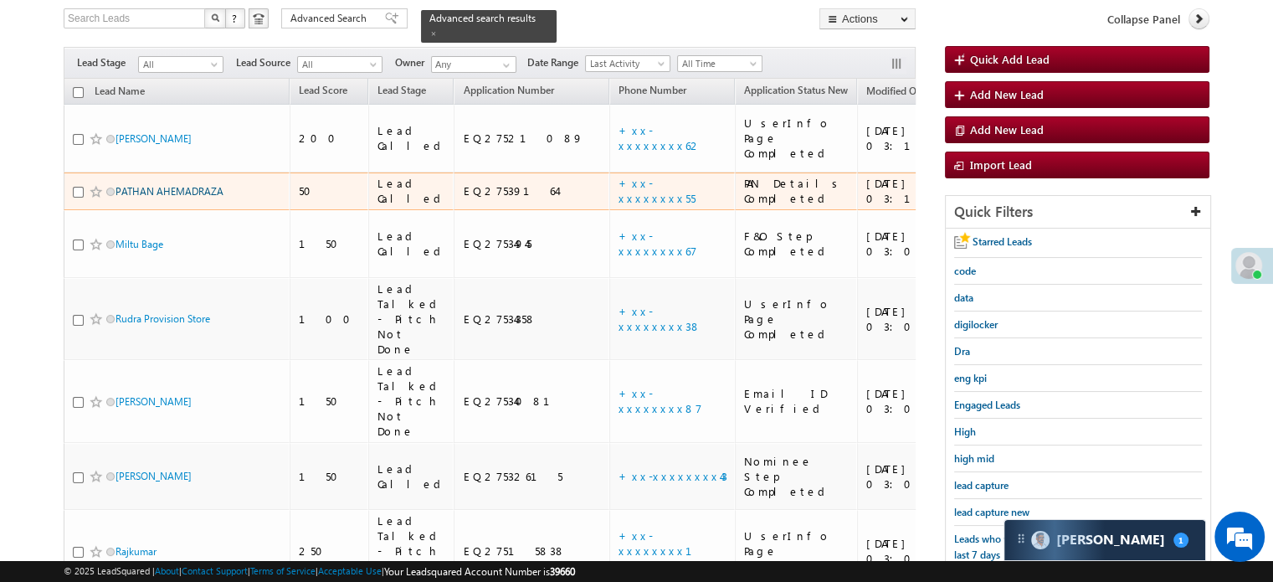
scroll to position [153, 0]
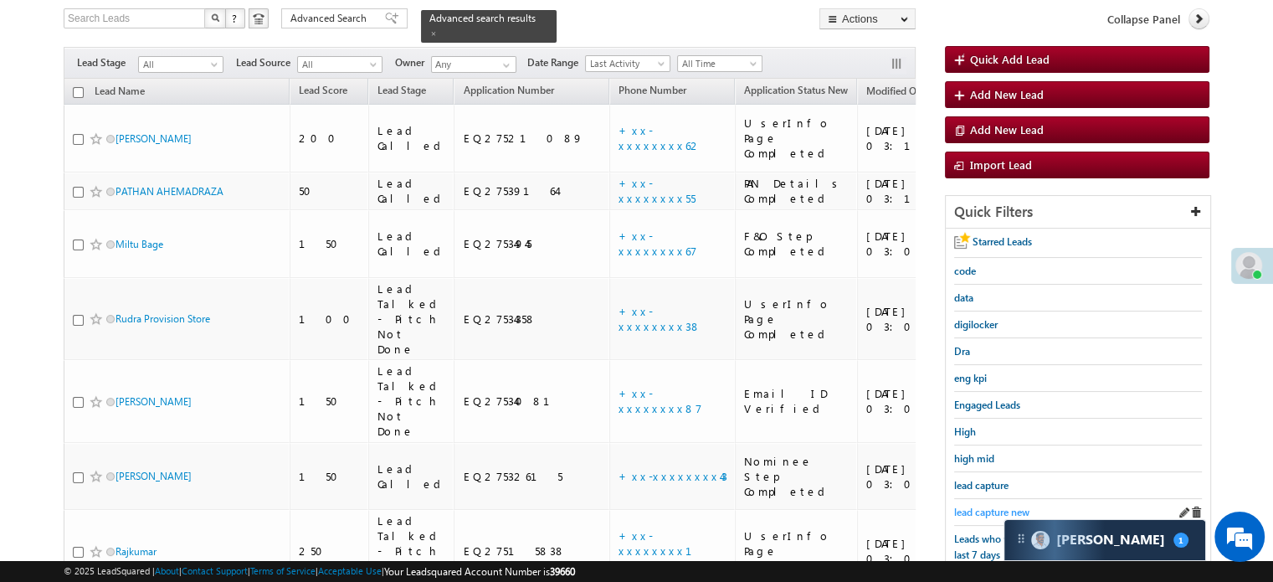
click at [991, 508] on span "lead capture new" at bounding box center [991, 512] width 75 height 13
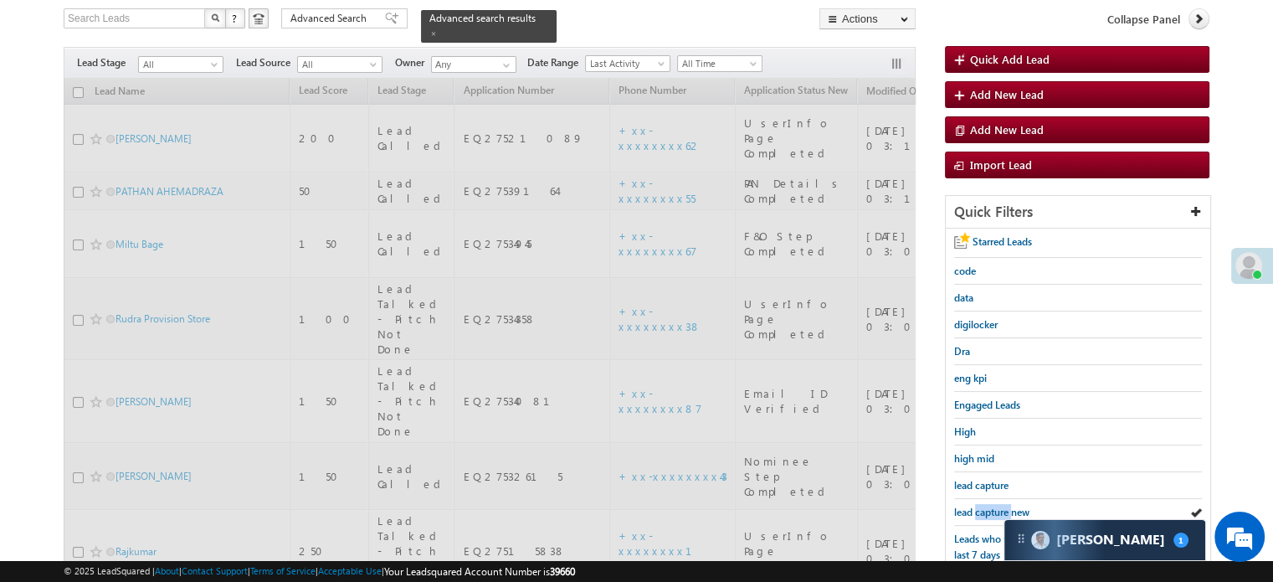
click at [991, 508] on span "lead capture new" at bounding box center [991, 512] width 75 height 13
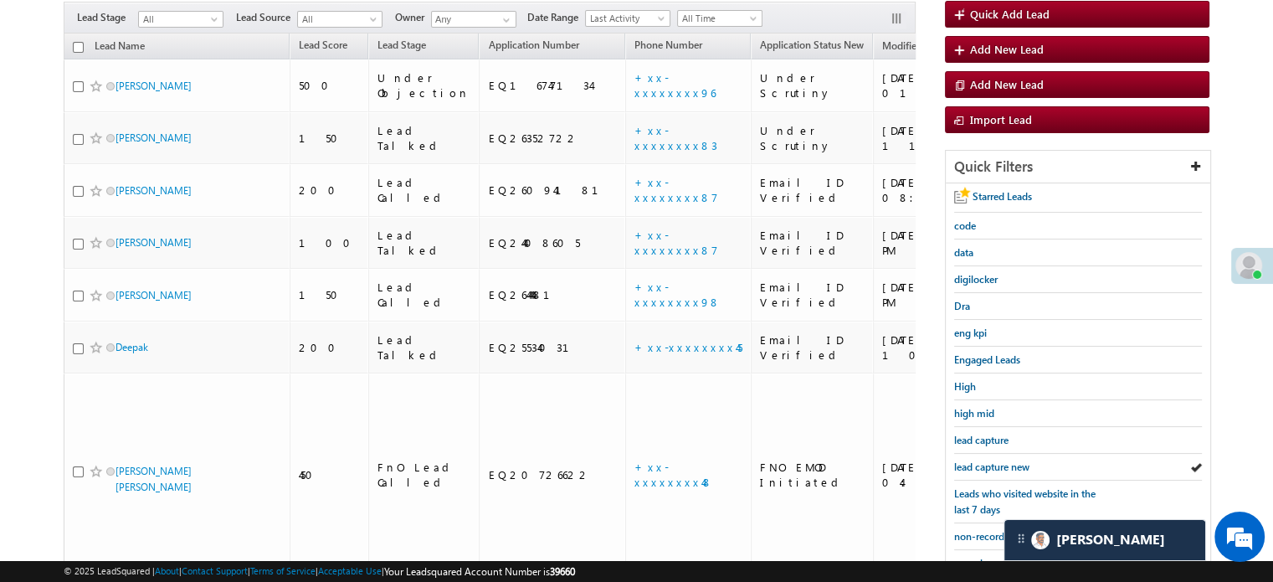
scroll to position [108, 0]
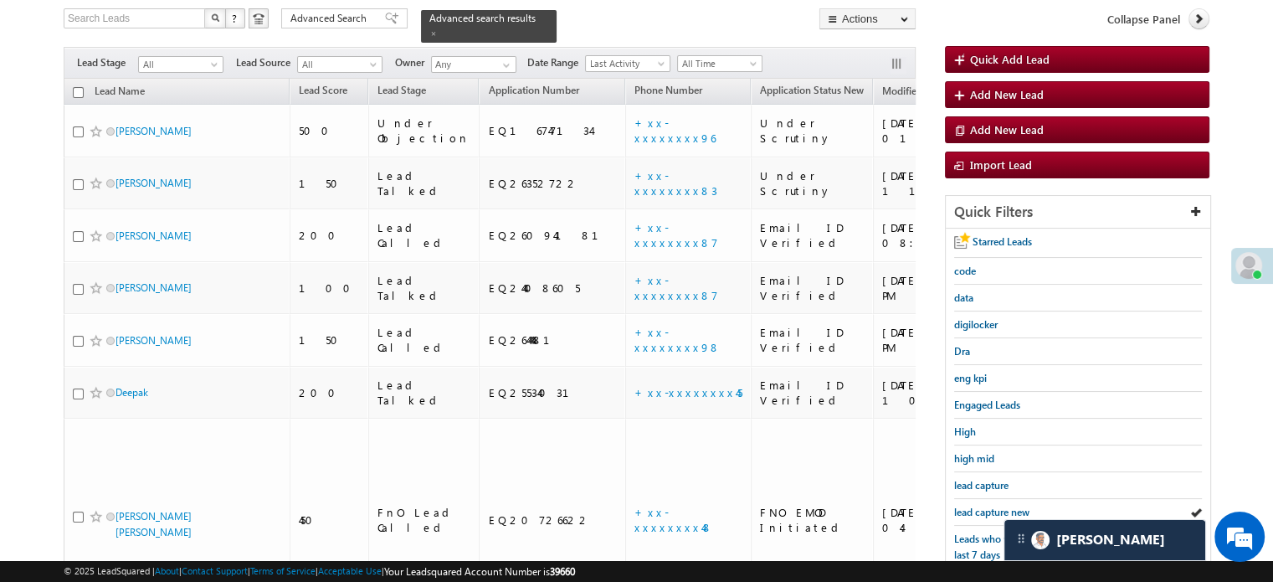
drag, startPoint x: 27, startPoint y: 224, endPoint x: 40, endPoint y: 227, distance: 13.8
click at [27, 224] on body "Menu [PERSON_NAME] priya .[PERSON_NAME] ore@a ngelb rokin [DOMAIN_NAME]" at bounding box center [636, 435] width 1273 height 1086
click at [990, 507] on span "lead capture new" at bounding box center [991, 512] width 75 height 13
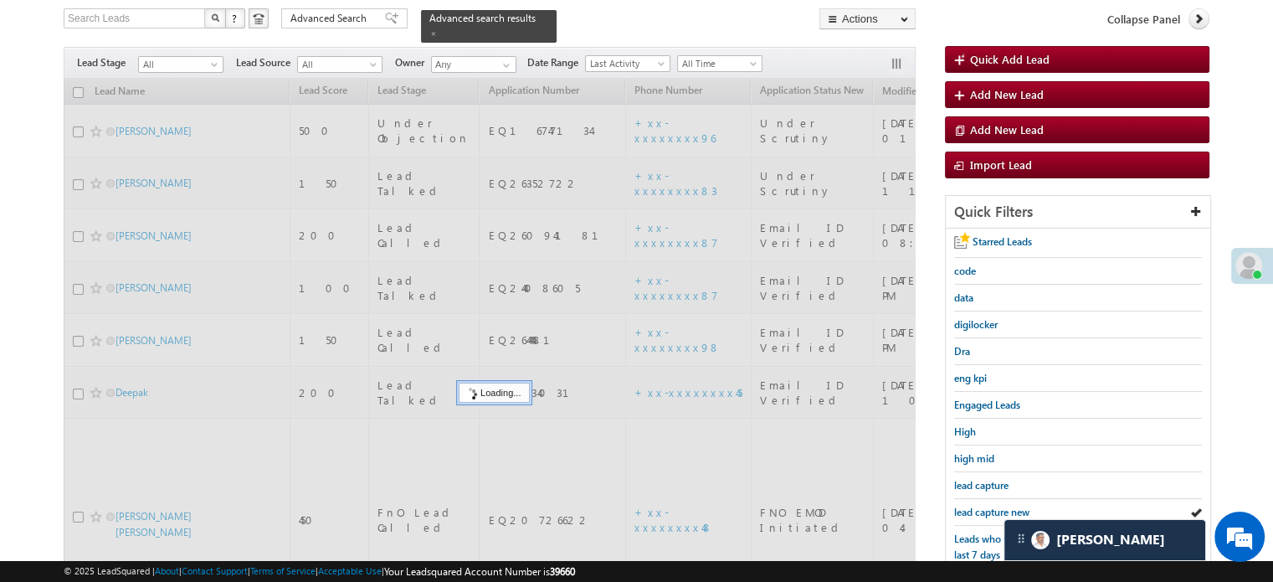
click at [990, 507] on span "lead capture new" at bounding box center [991, 512] width 75 height 13
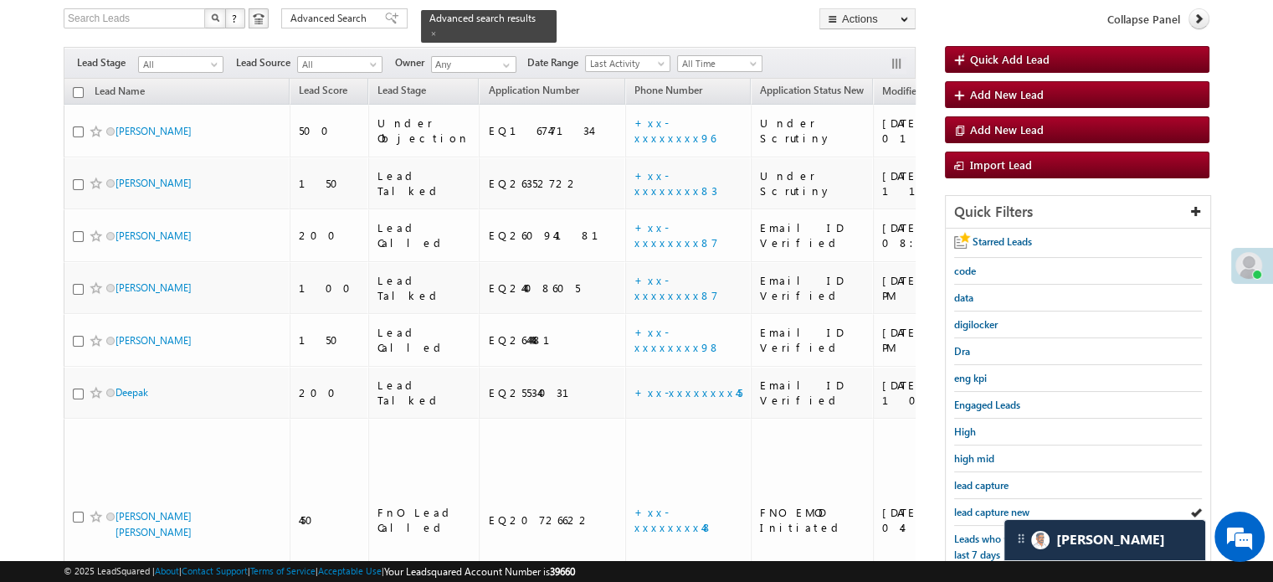
click at [990, 507] on span "lead capture new" at bounding box center [991, 512] width 75 height 13
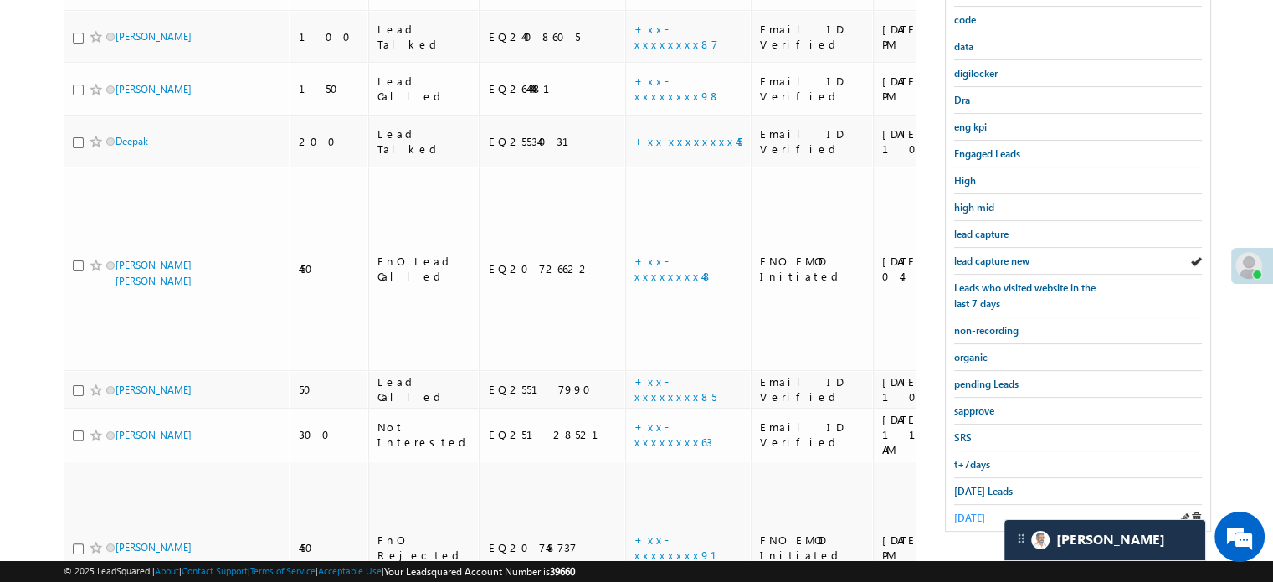
click at [974, 511] on span "[DATE]" at bounding box center [969, 517] width 31 height 13
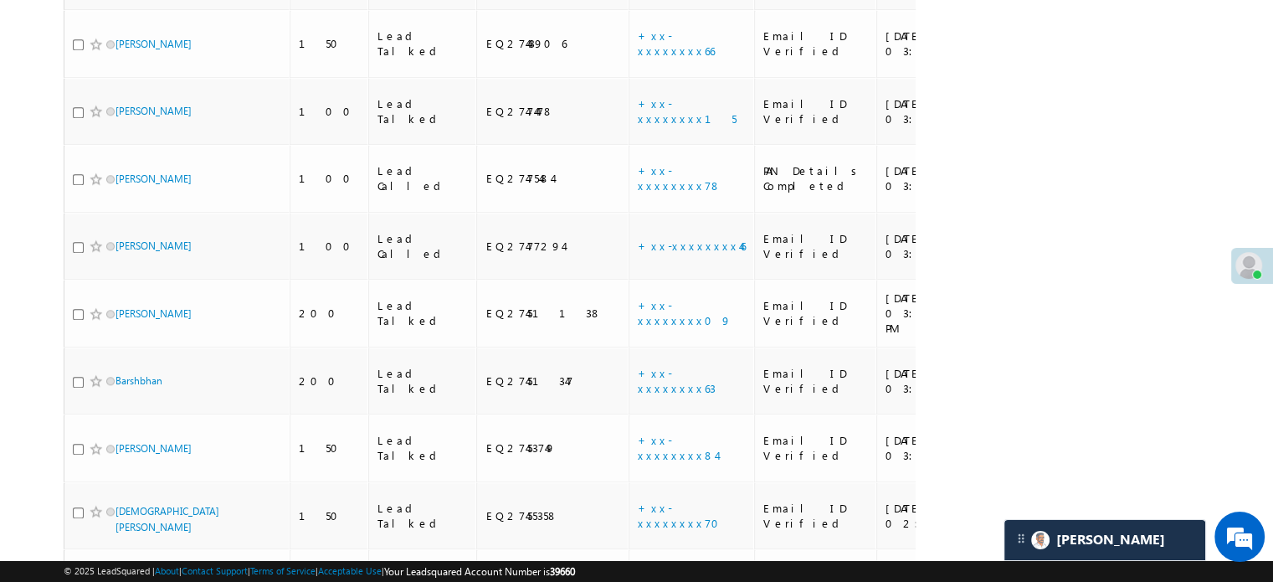
scroll to position [1419, 0]
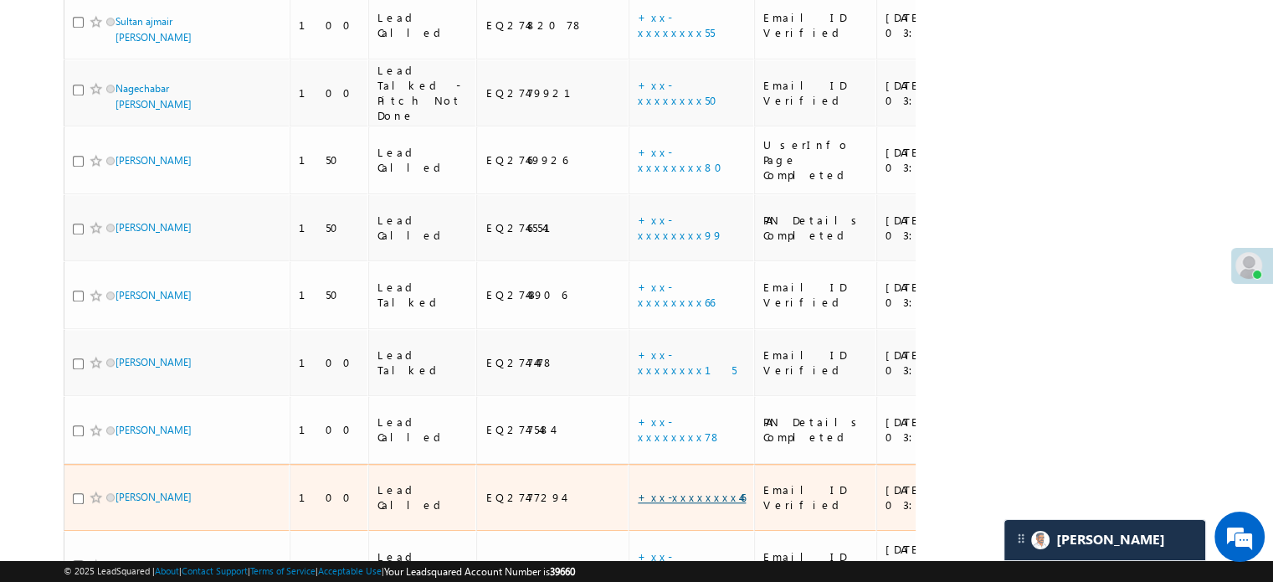
click at [638, 490] on link "+xx-xxxxxxxx46" at bounding box center [692, 497] width 108 height 14
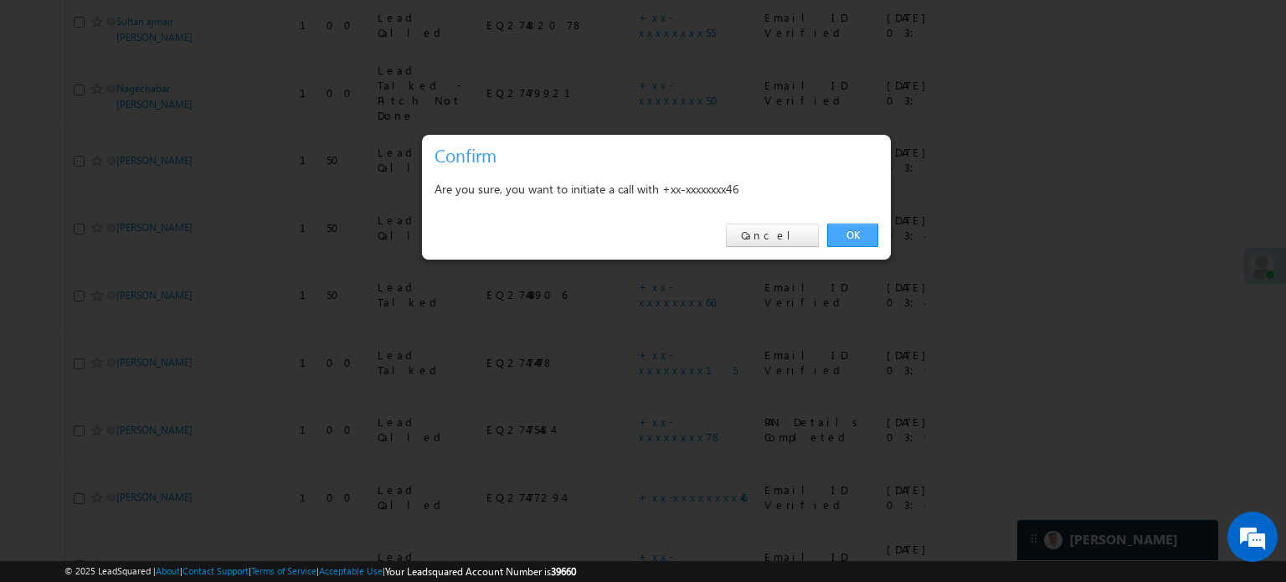
click at [840, 228] on link "OK" at bounding box center [852, 235] width 51 height 23
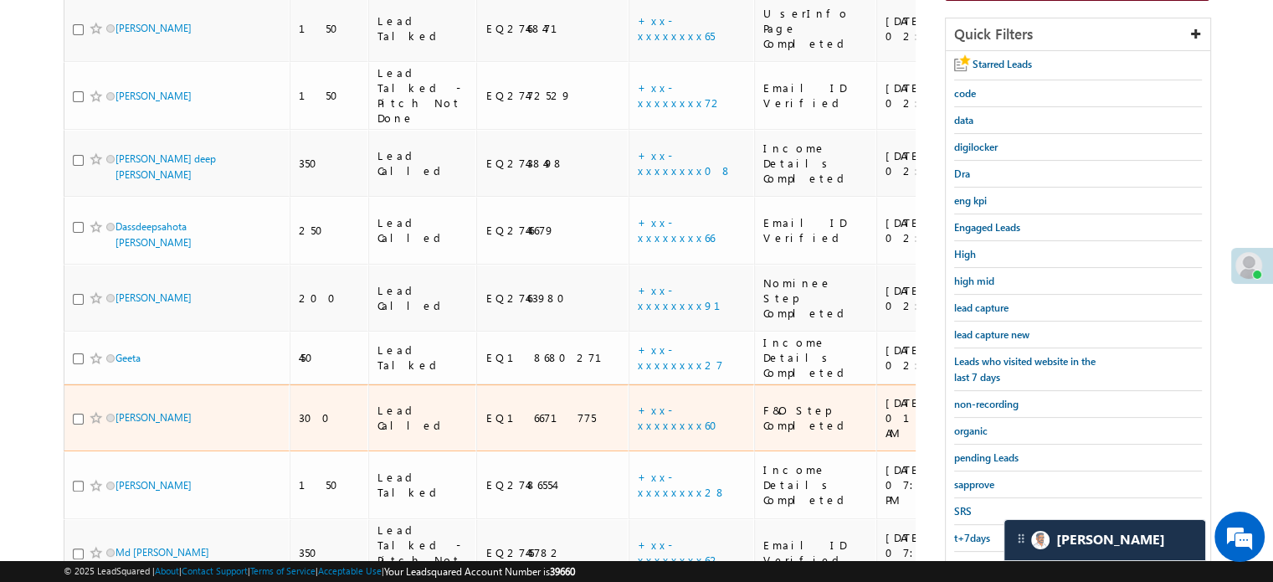
scroll to position [375, 0]
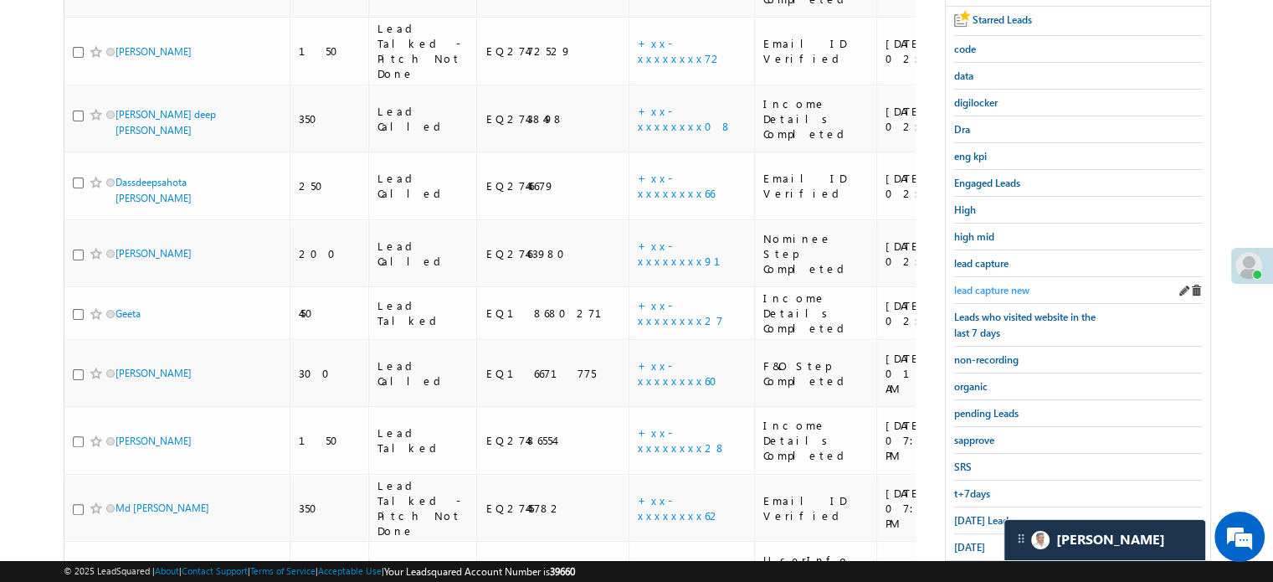
click at [1004, 284] on span "lead capture new" at bounding box center [991, 290] width 75 height 13
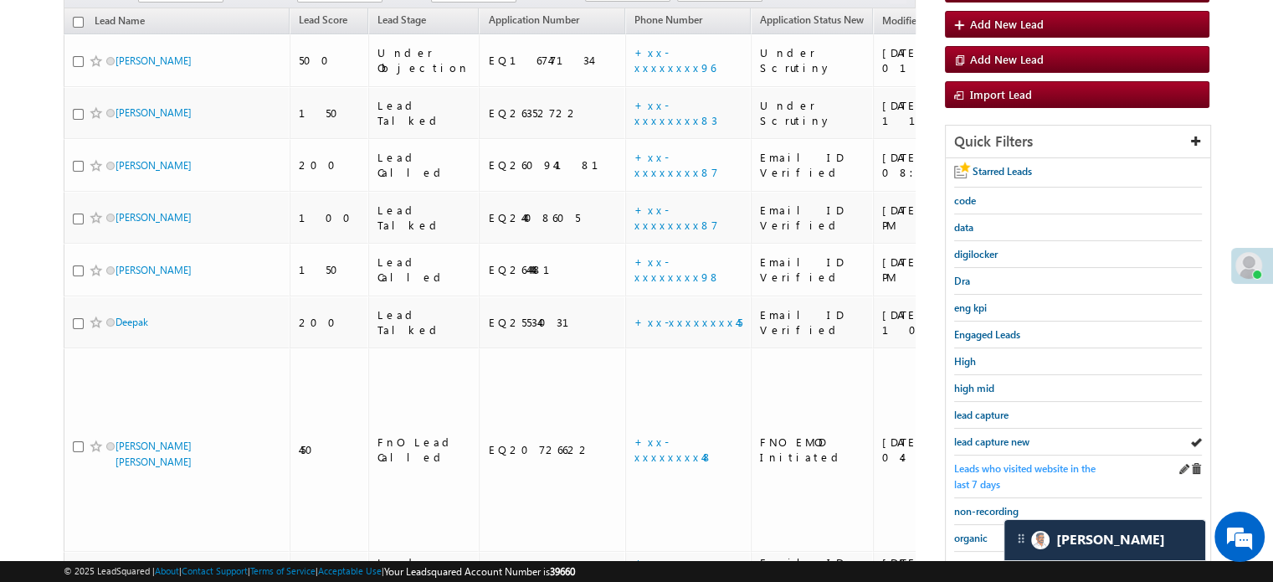
scroll to position [291, 0]
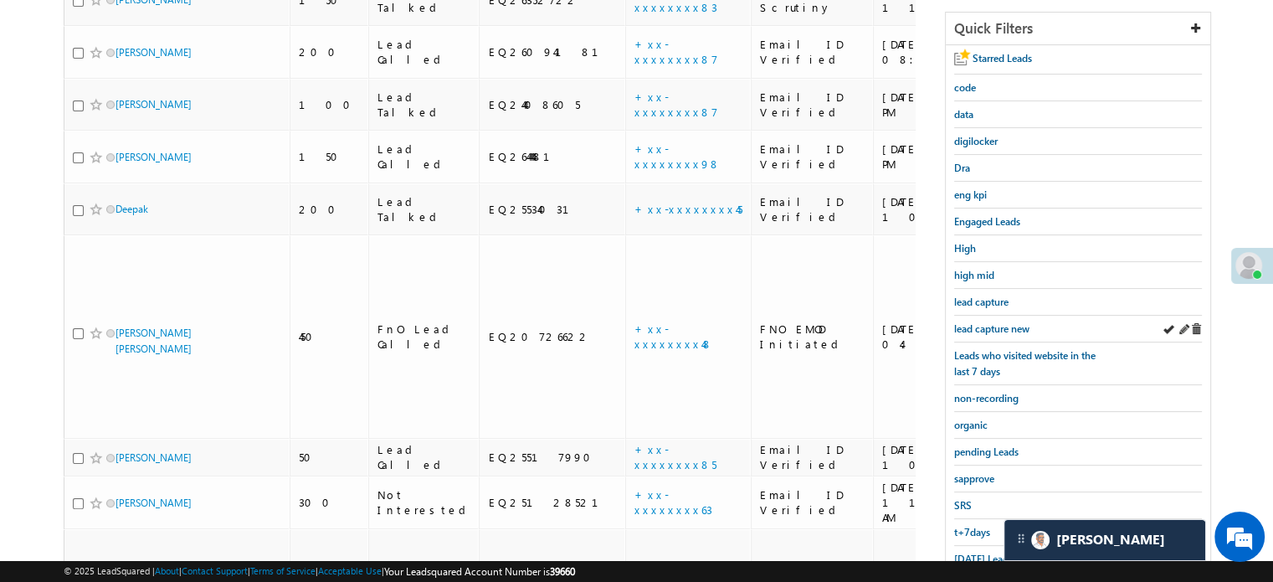
click at [1003, 316] on div "lead capture new" at bounding box center [1078, 329] width 248 height 27
click at [1003, 322] on span "lead capture new" at bounding box center [991, 328] width 75 height 13
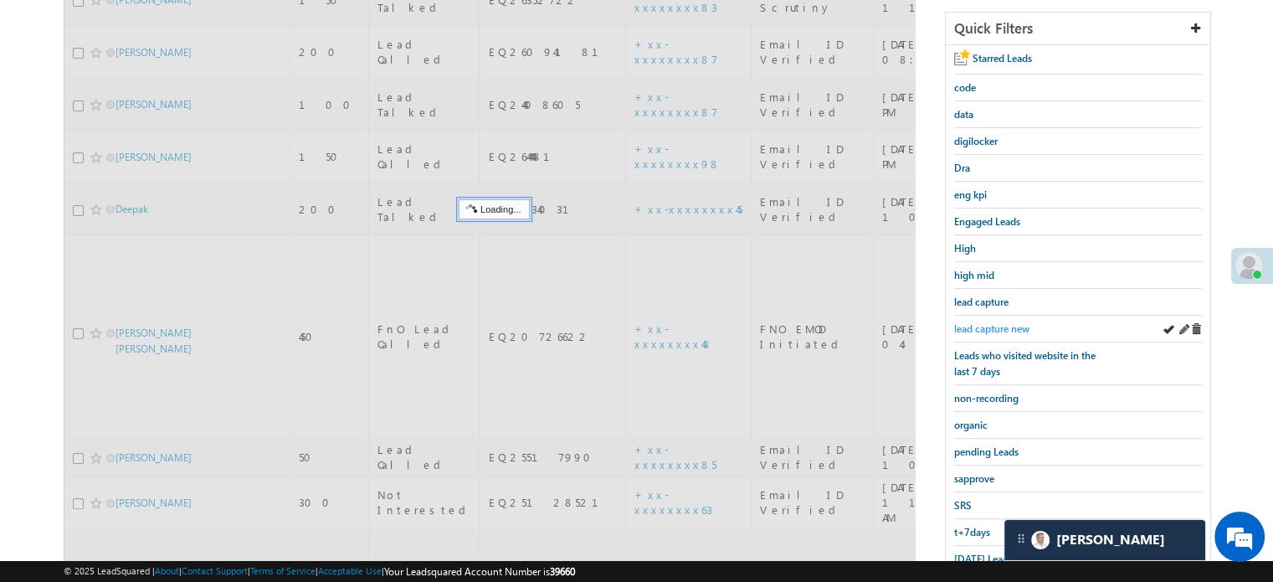
click at [1002, 326] on span "lead capture new" at bounding box center [991, 328] width 75 height 13
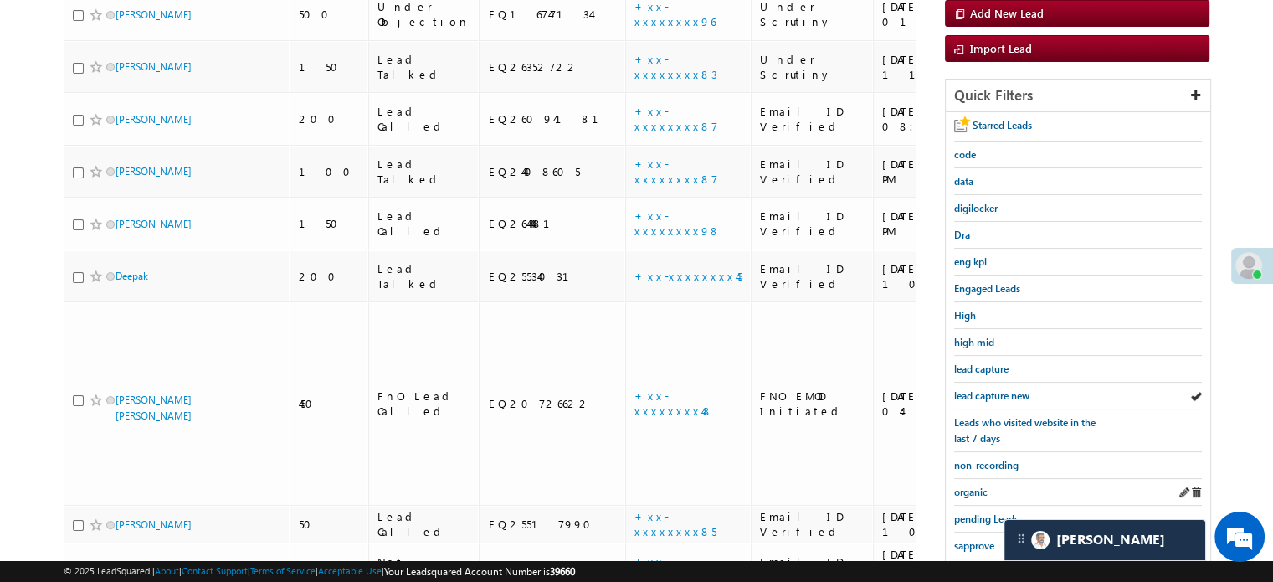
scroll to position [359, 0]
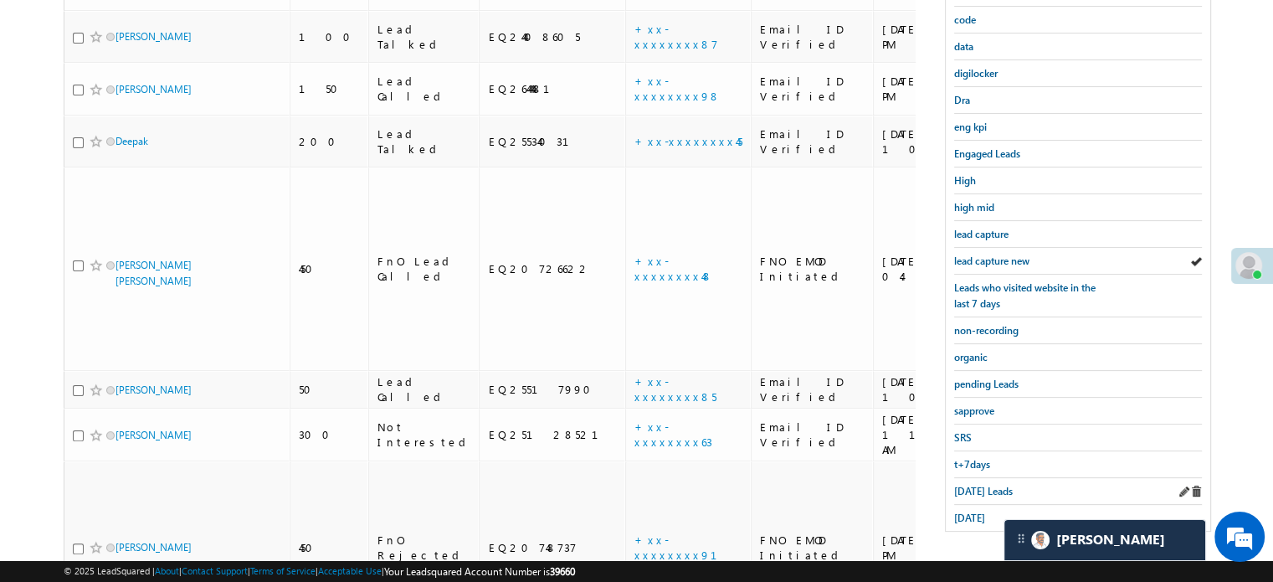
click at [971, 491] on div "[DATE] Leads" at bounding box center [1078, 491] width 248 height 27
click at [971, 485] on span "[DATE] Leads" at bounding box center [983, 491] width 59 height 13
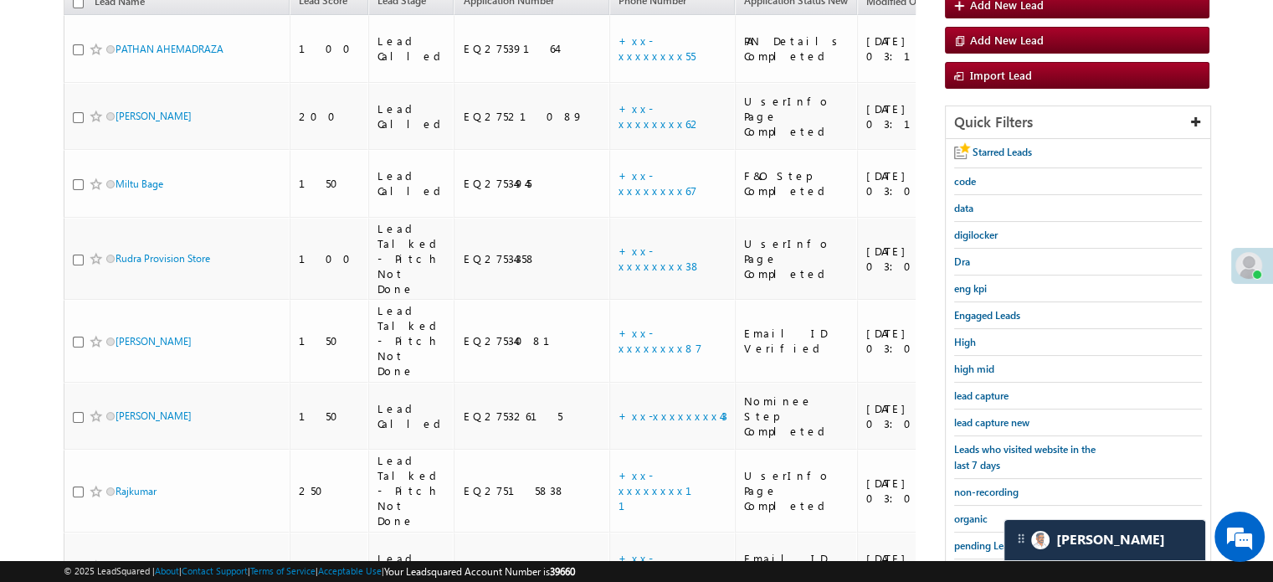
scroll to position [108, 0]
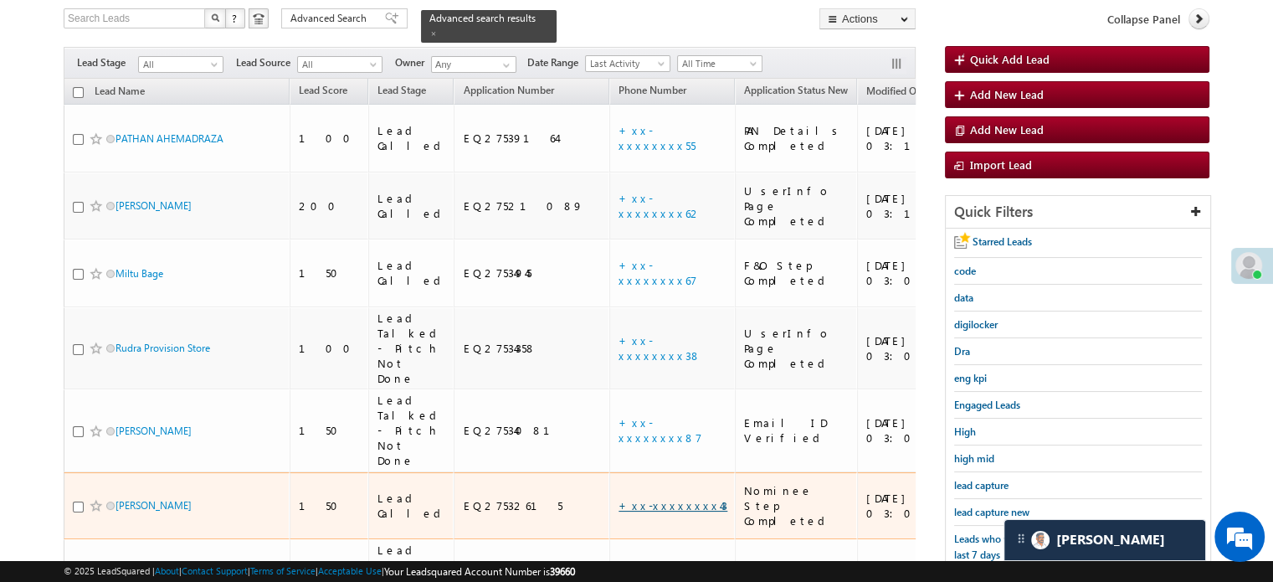
click at [619, 498] on link "+xx-xxxxxxxx43" at bounding box center [673, 505] width 109 height 14
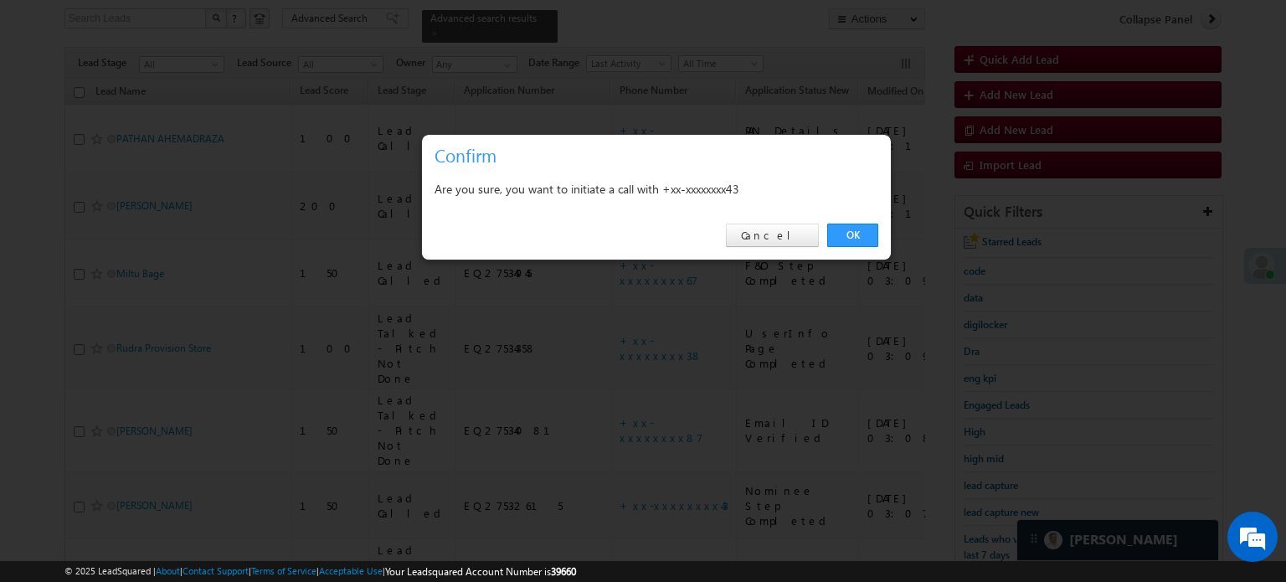
click at [862, 239] on link "OK" at bounding box center [852, 235] width 51 height 23
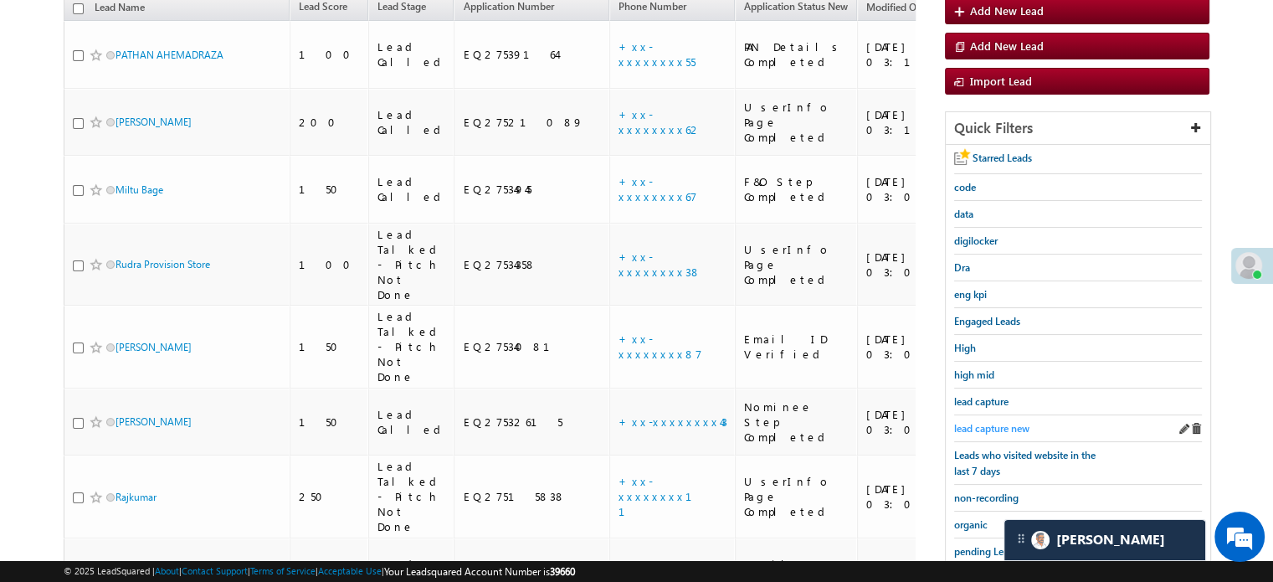
click at [983, 422] on span "lead capture new" at bounding box center [991, 428] width 75 height 13
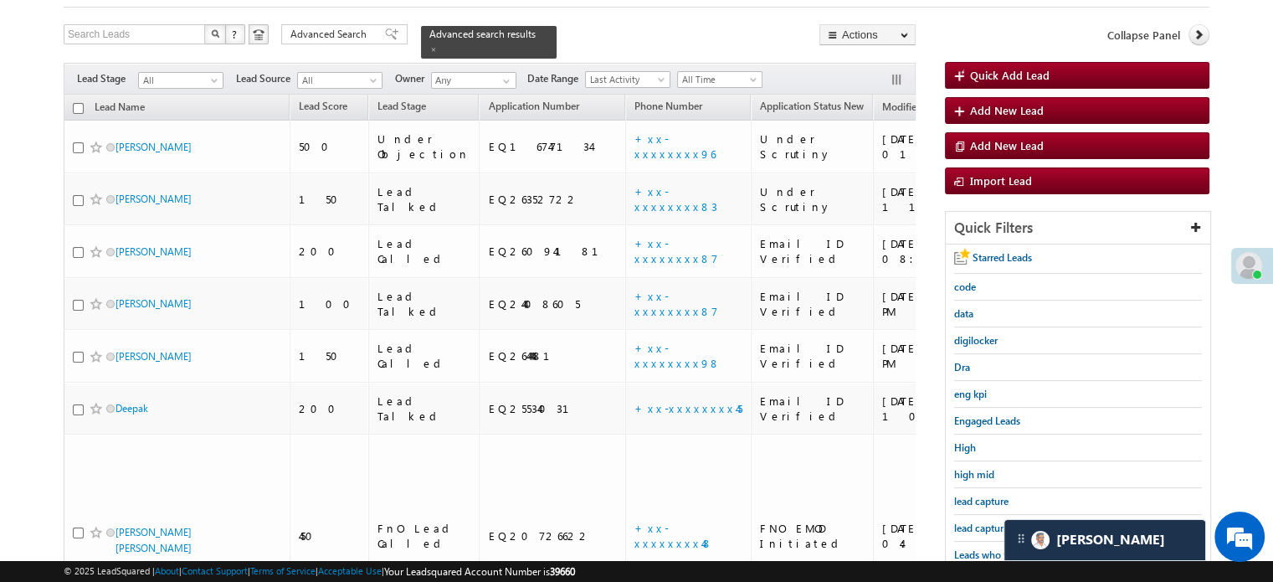
scroll to position [192, 0]
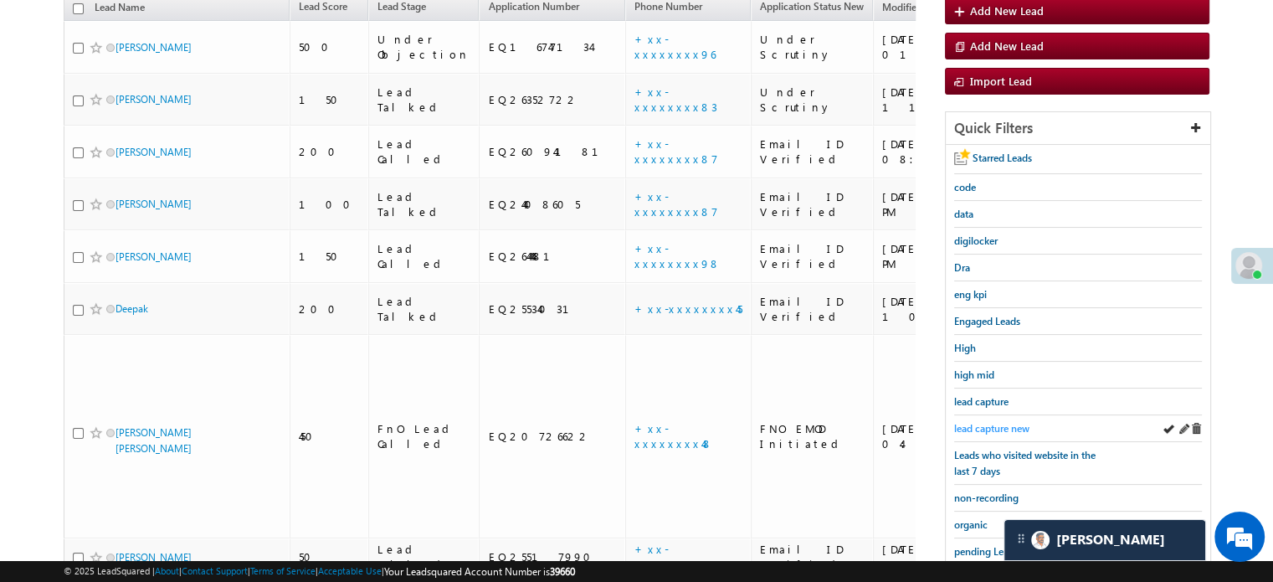
click at [988, 422] on span "lead capture new" at bounding box center [991, 428] width 75 height 13
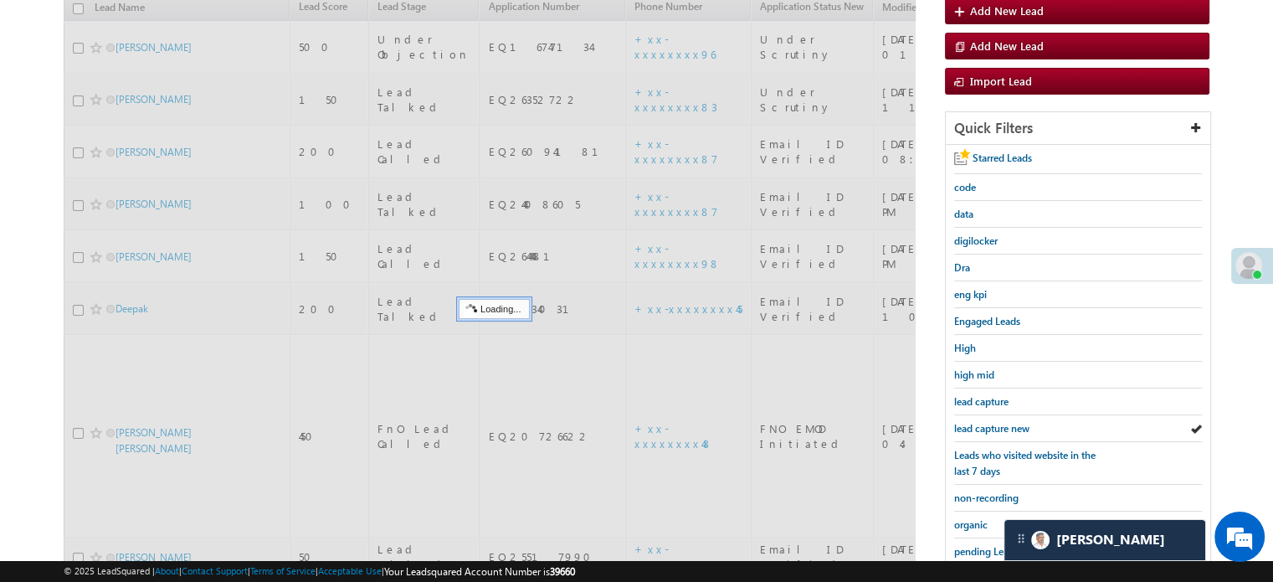
click at [988, 422] on span "lead capture new" at bounding box center [991, 428] width 75 height 13
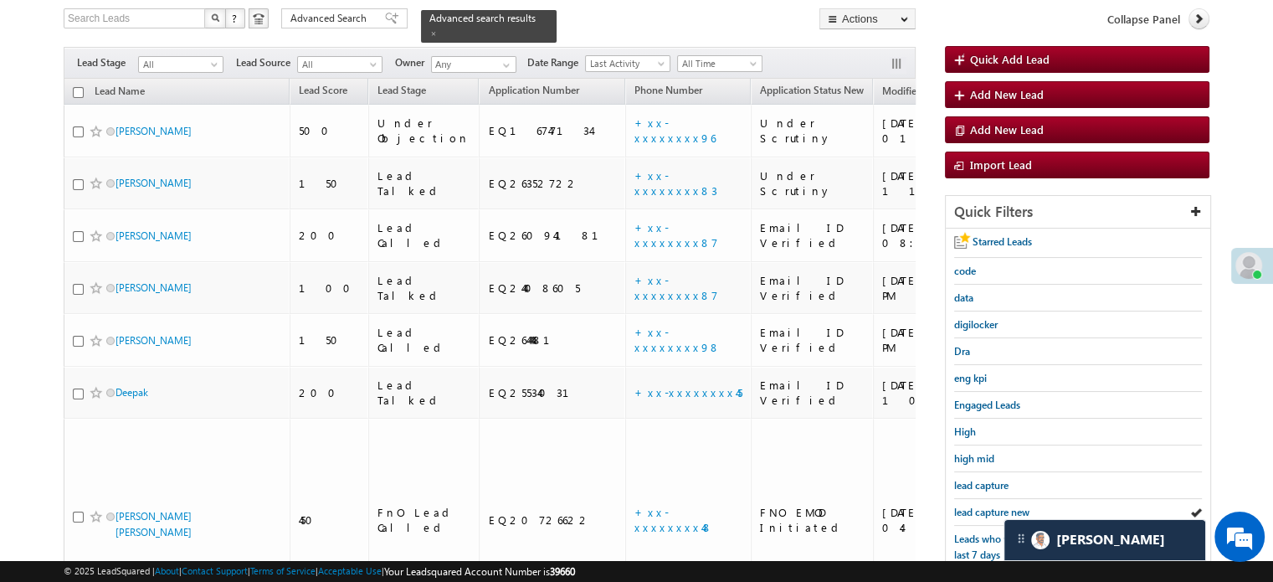
scroll to position [359, 0]
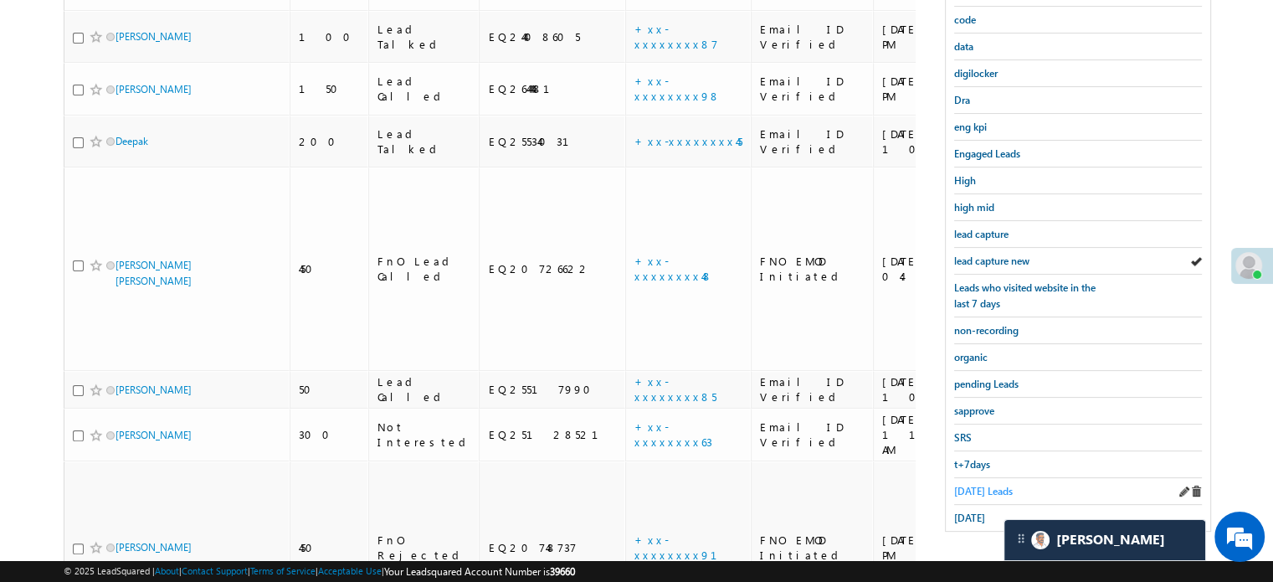
click at [982, 485] on span "[DATE] Leads" at bounding box center [983, 491] width 59 height 13
click at [981, 513] on span "[DATE]" at bounding box center [969, 517] width 31 height 13
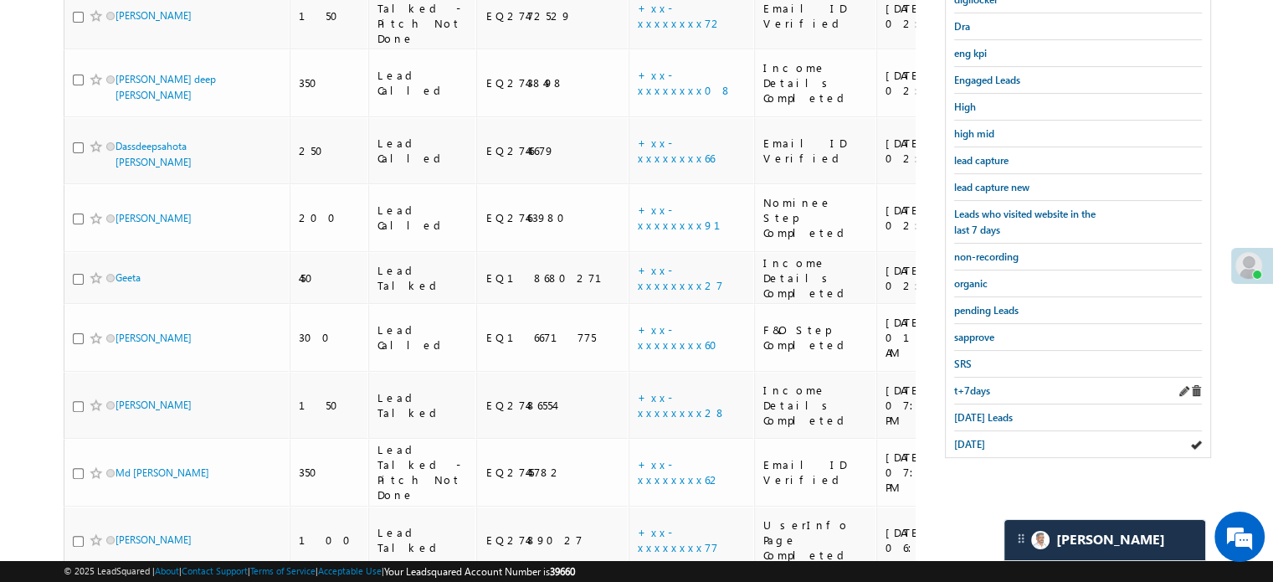
scroll to position [247, 0]
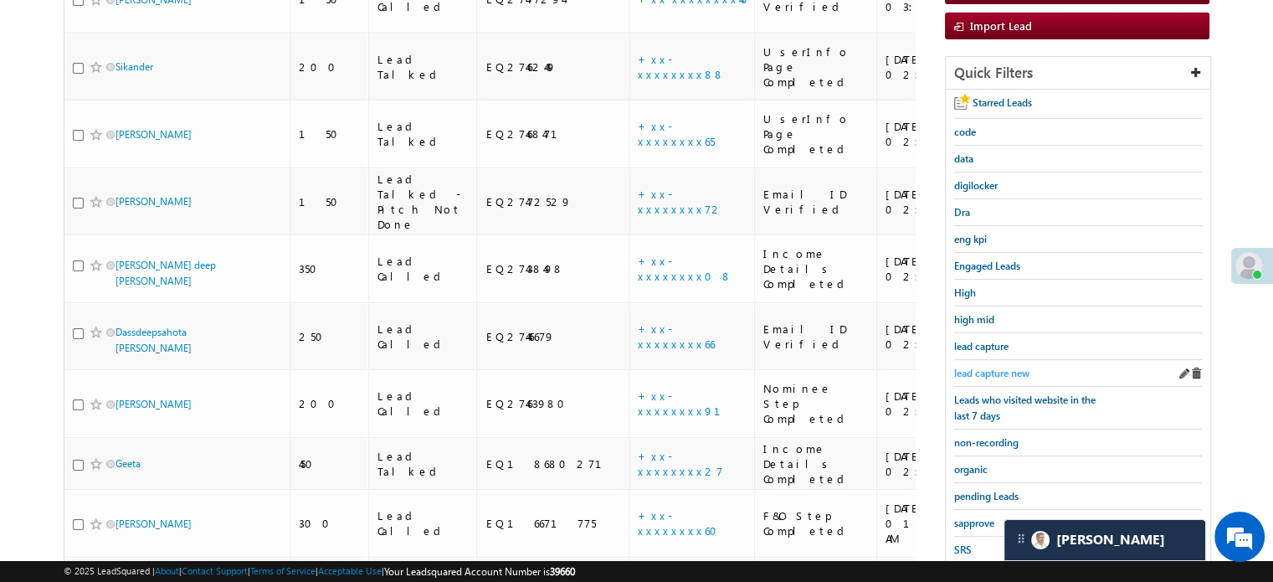
click at [999, 368] on span "lead capture new" at bounding box center [991, 373] width 75 height 13
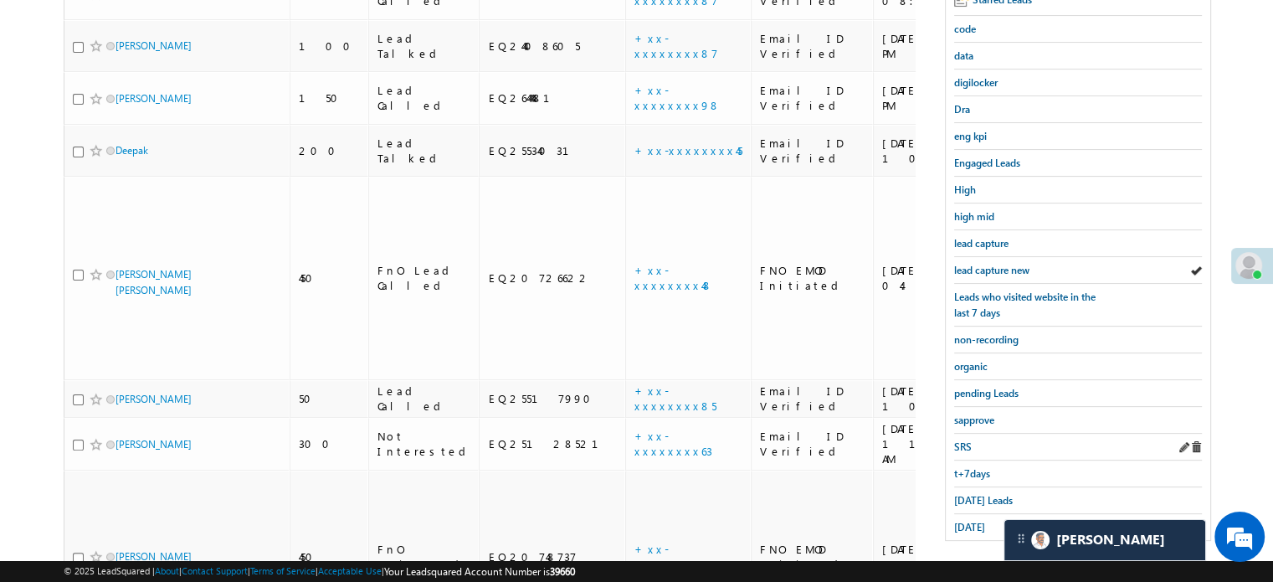
scroll to position [359, 0]
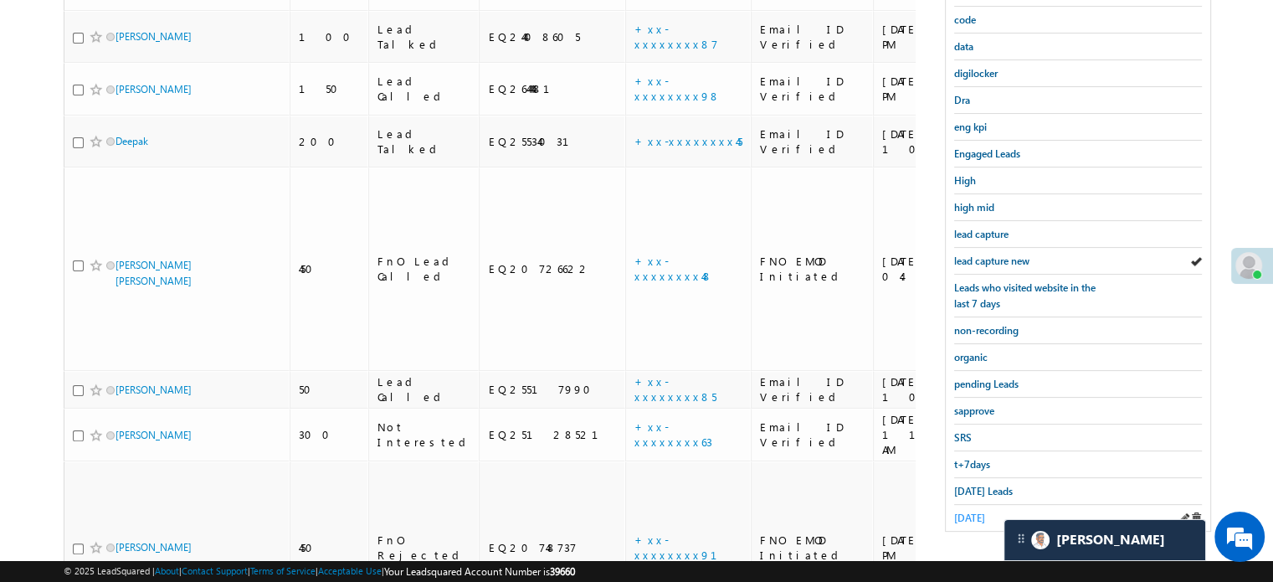
click at [983, 511] on span "[DATE]" at bounding box center [969, 517] width 31 height 13
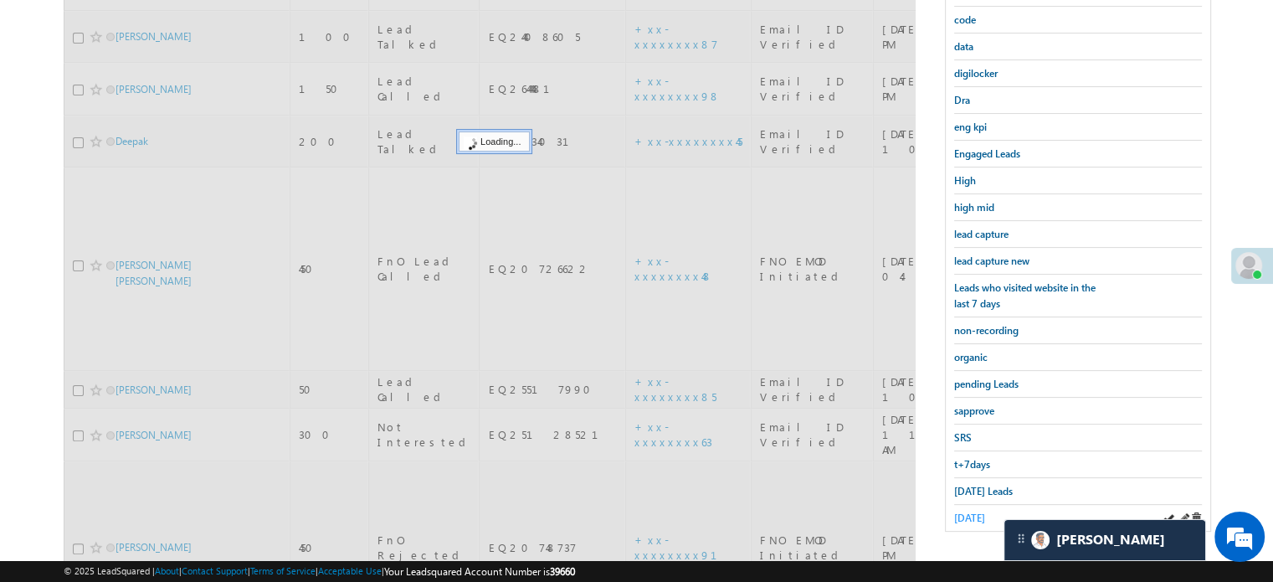
scroll to position [108, 0]
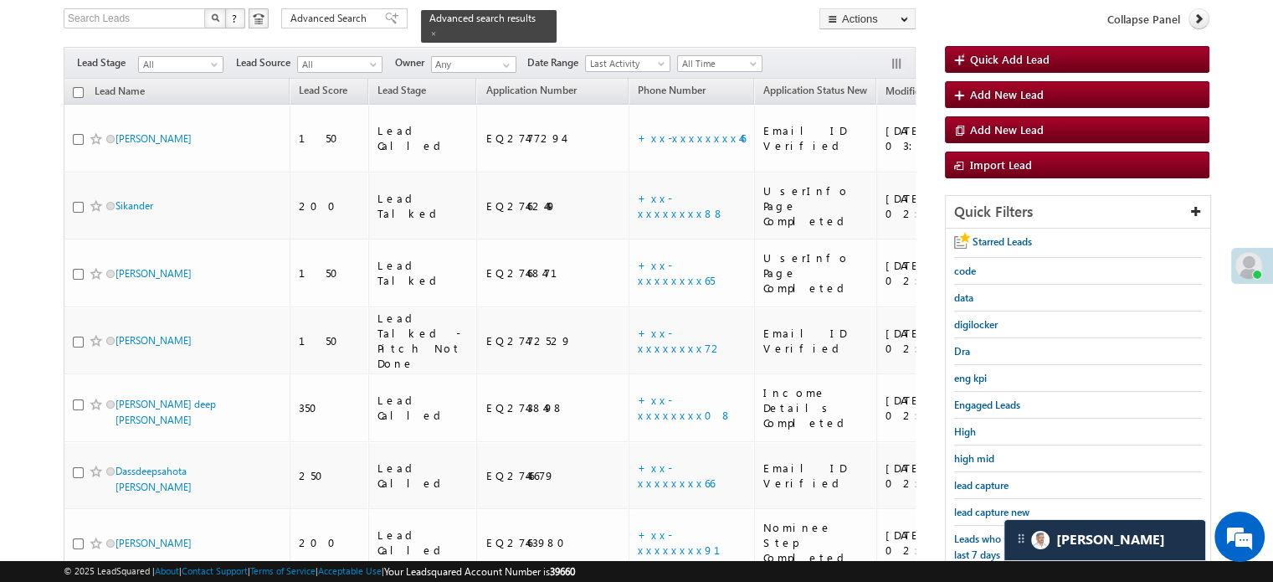
click at [981, 509] on span "lead capture new" at bounding box center [991, 512] width 75 height 13
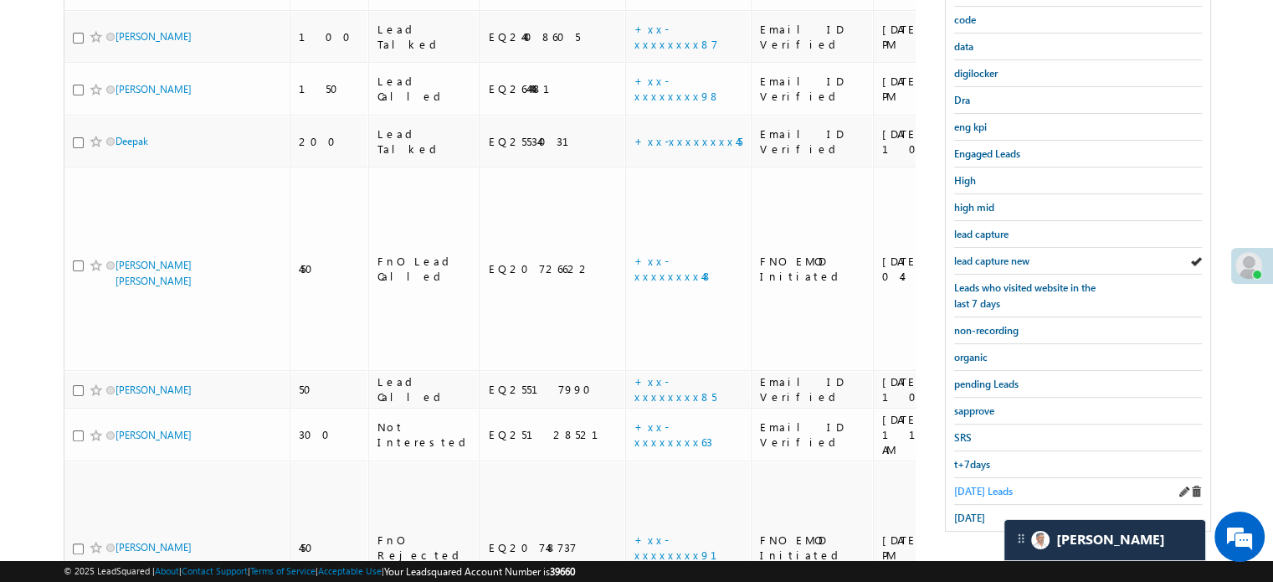
click at [975, 486] on span "[DATE] Leads" at bounding box center [983, 491] width 59 height 13
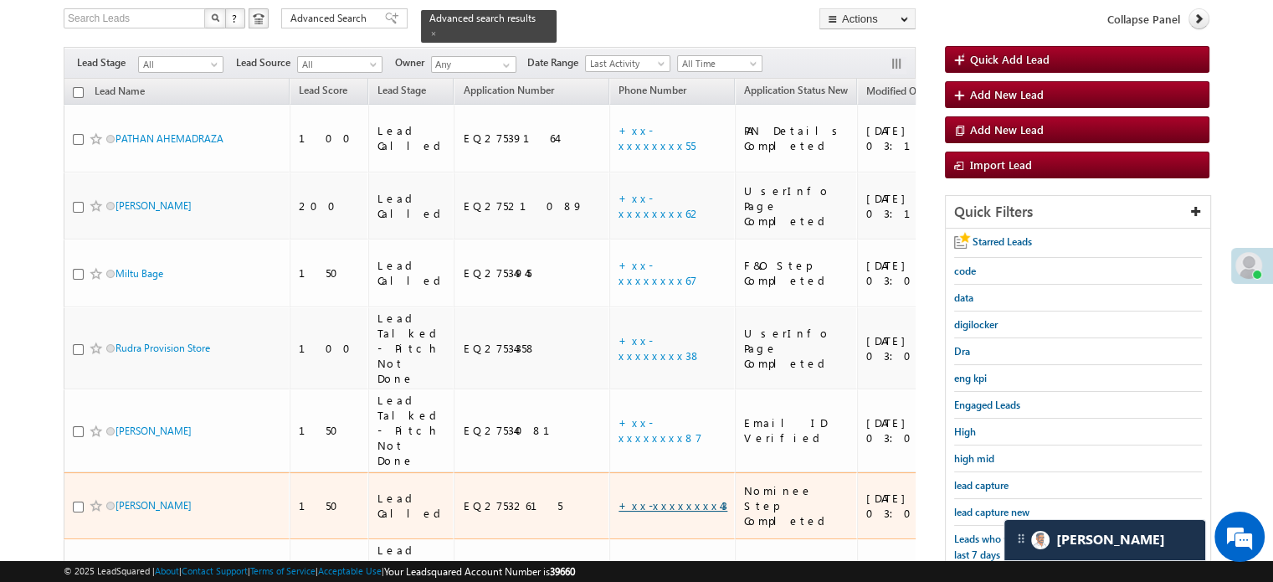
click at [619, 498] on link "+xx-xxxxxxxx43" at bounding box center [673, 505] width 109 height 14
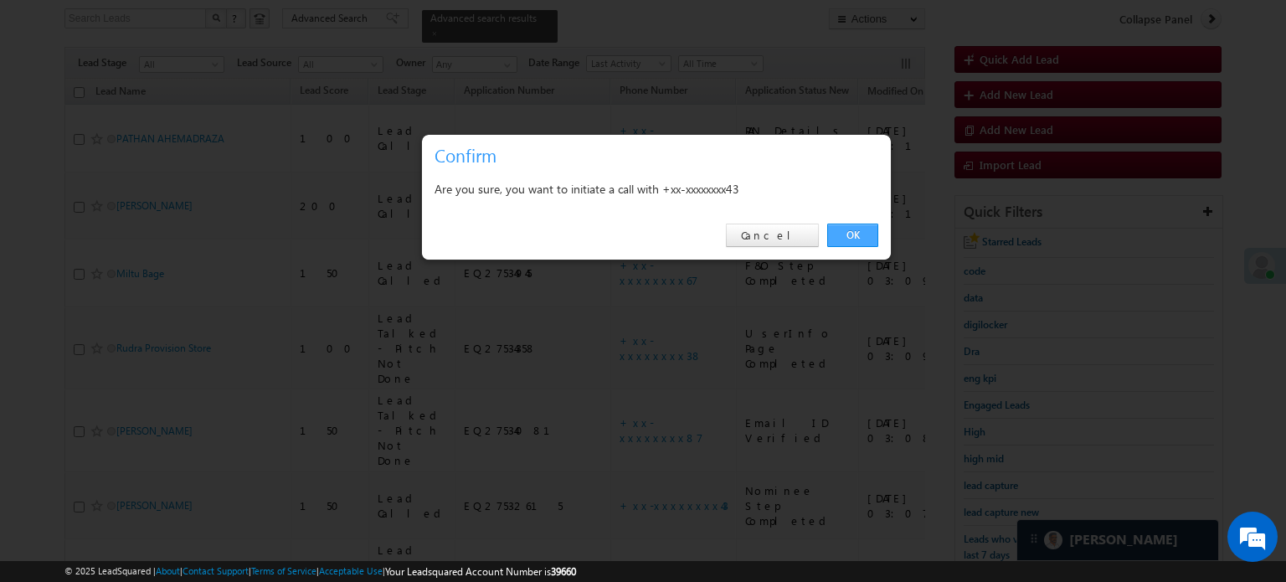
click at [853, 244] on link "OK" at bounding box center [852, 235] width 51 height 23
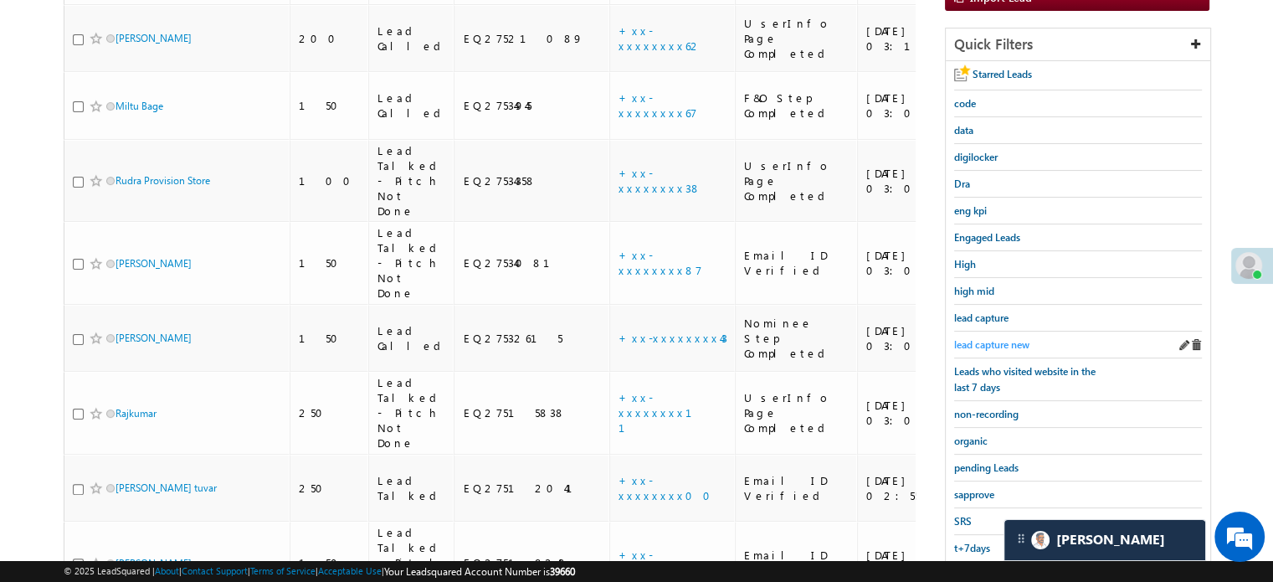
click at [1002, 338] on span "lead capture new" at bounding box center [991, 344] width 75 height 13
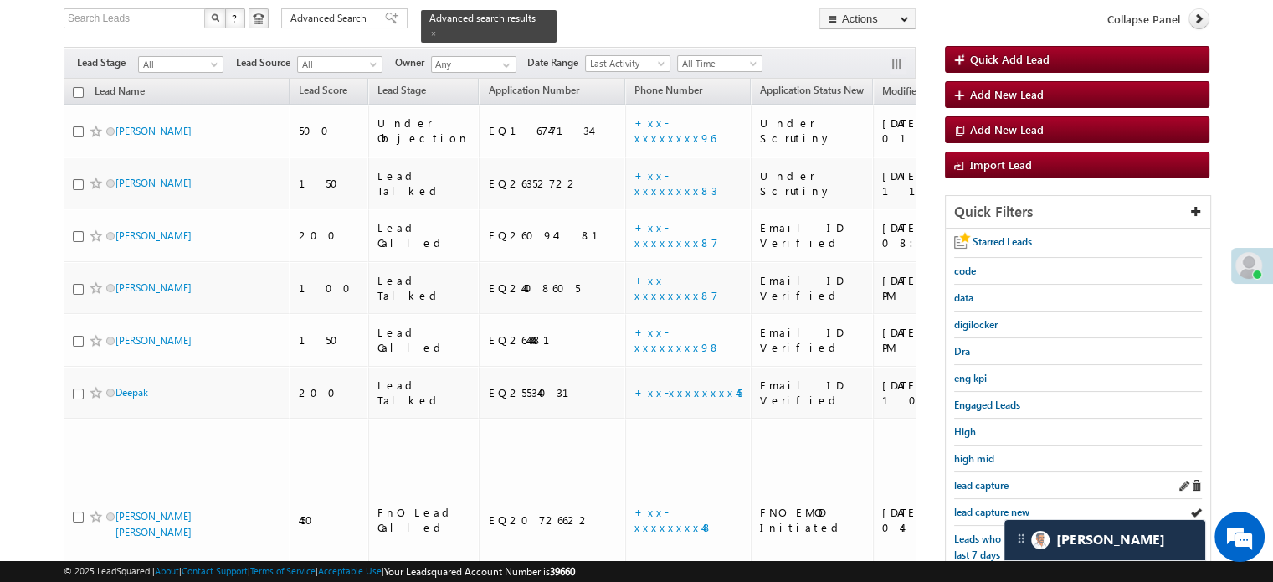
scroll to position [192, 0]
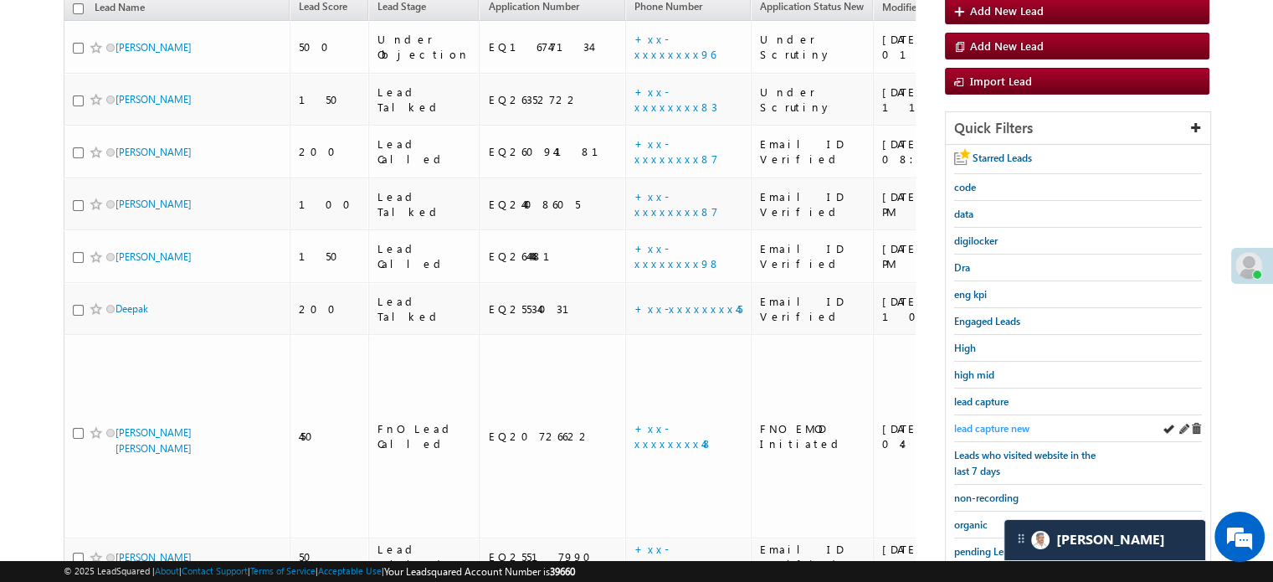
click at [1009, 422] on span "lead capture new" at bounding box center [991, 428] width 75 height 13
click at [995, 426] on span "lead capture new" at bounding box center [991, 428] width 75 height 13
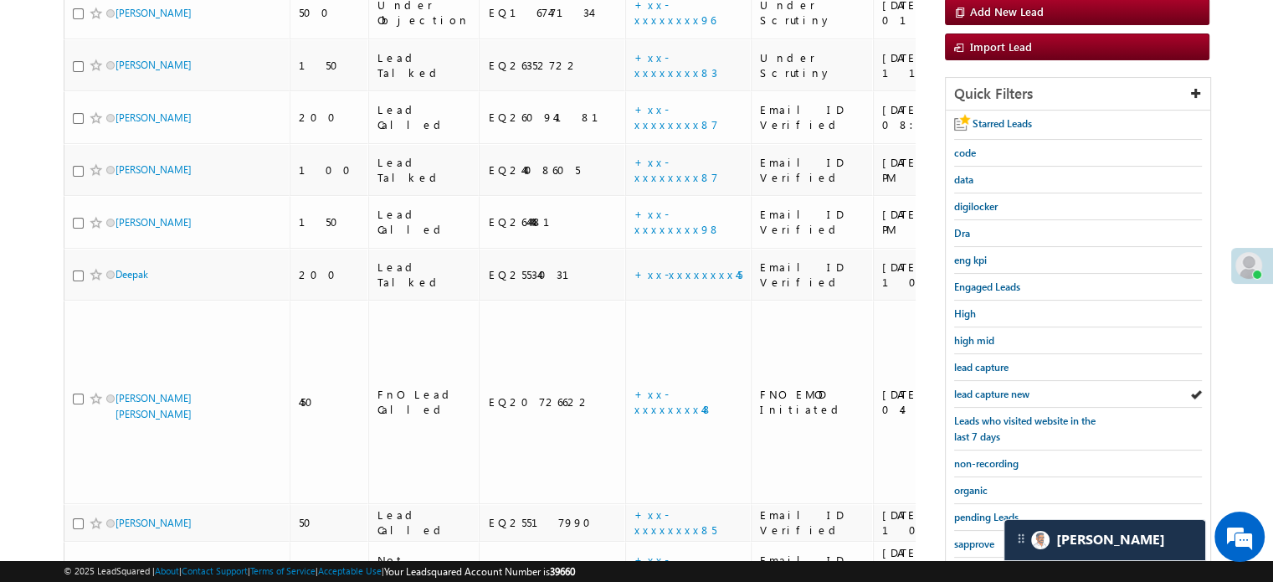
scroll to position [359, 0]
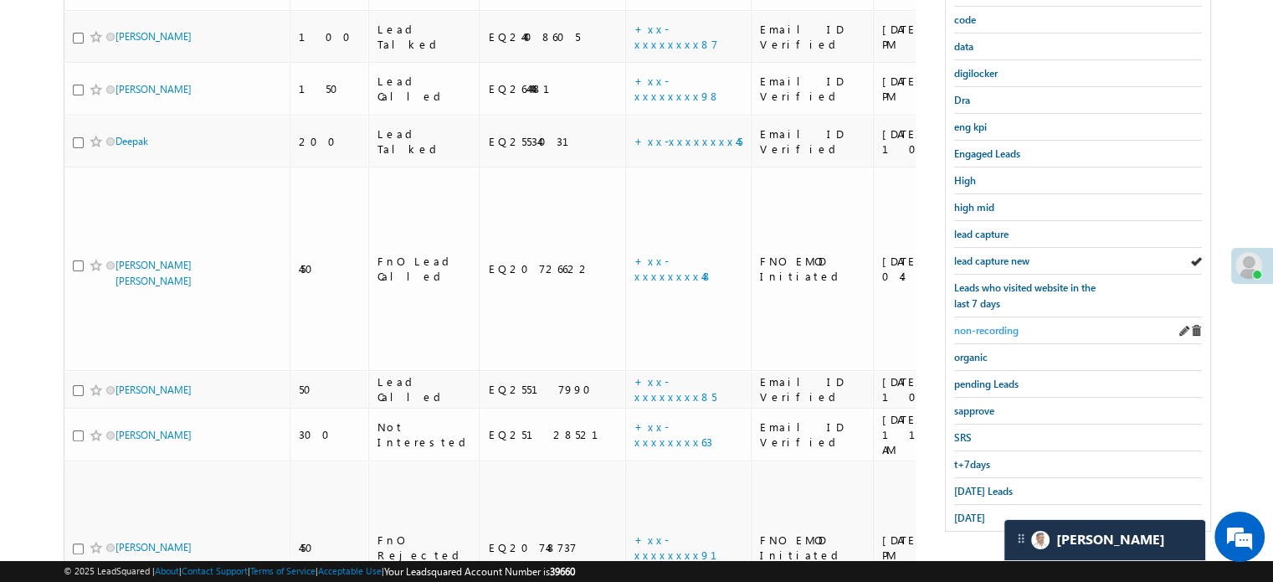
click at [1001, 331] on span "non-recording" at bounding box center [986, 330] width 64 height 13
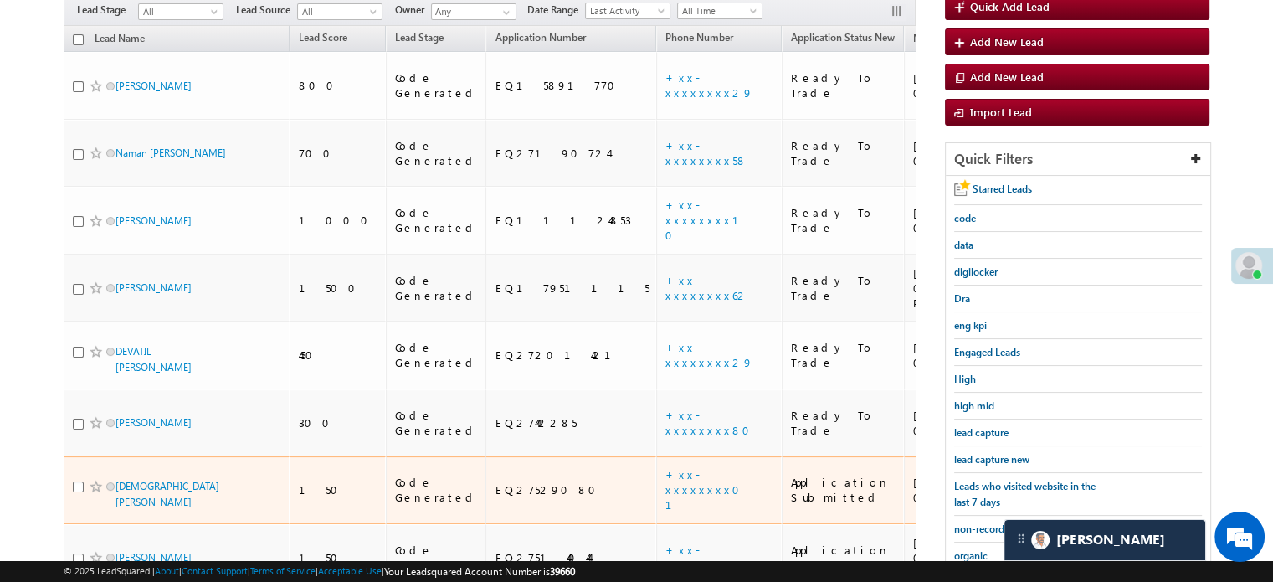
scroll to position [275, 0]
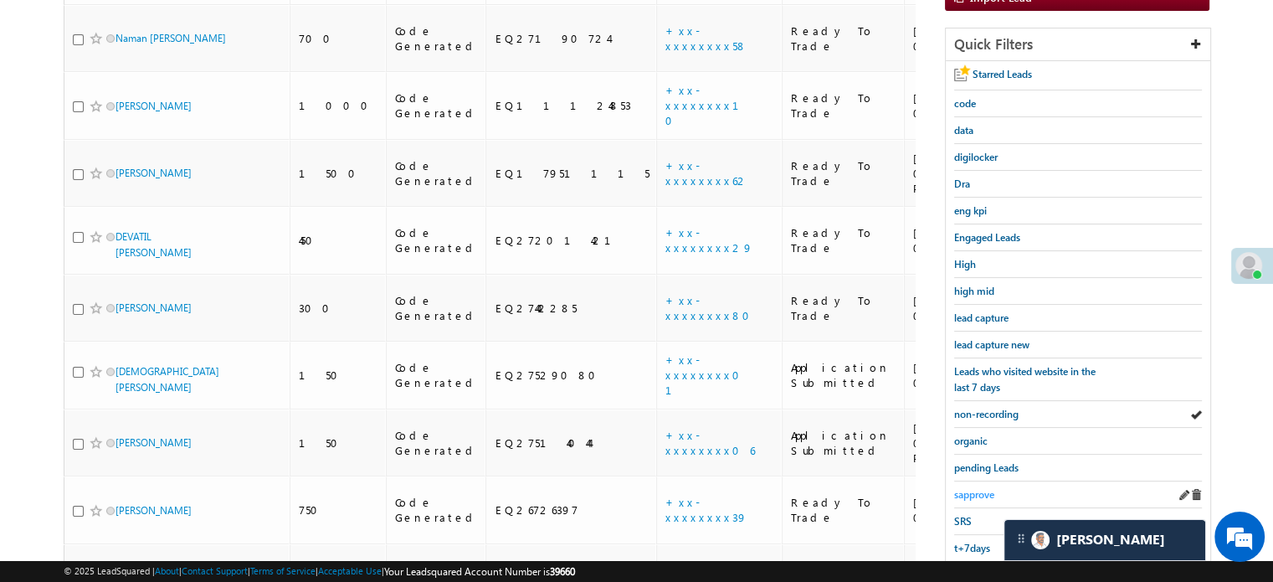
click at [984, 491] on span "sapprove" at bounding box center [974, 494] width 40 height 13
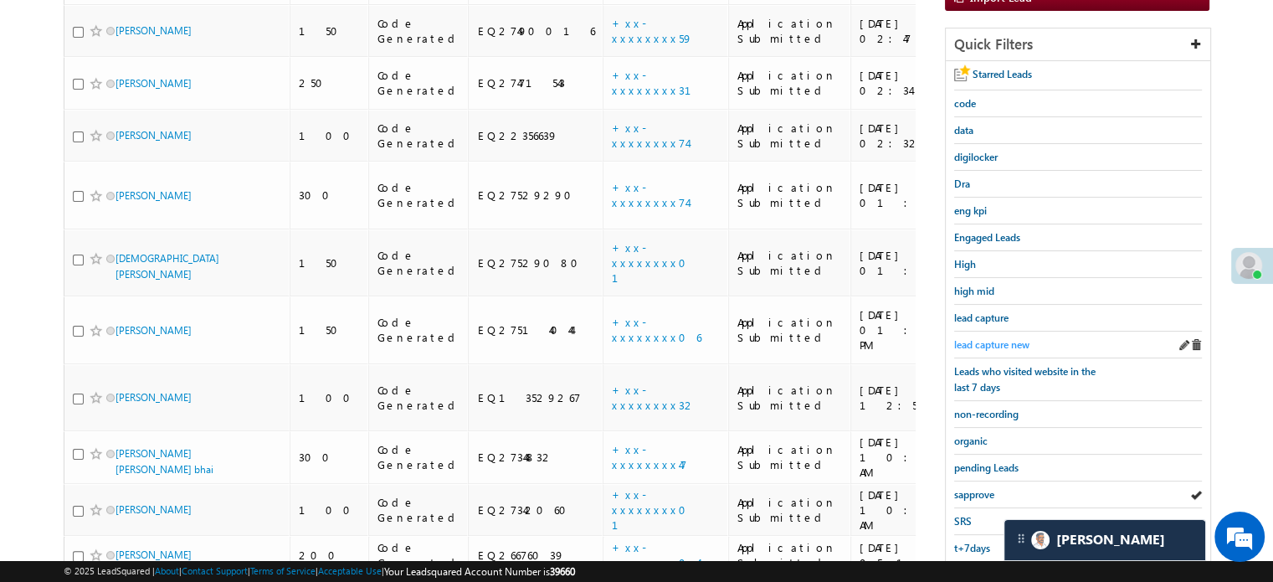
click at [1011, 342] on span "lead capture new" at bounding box center [991, 344] width 75 height 13
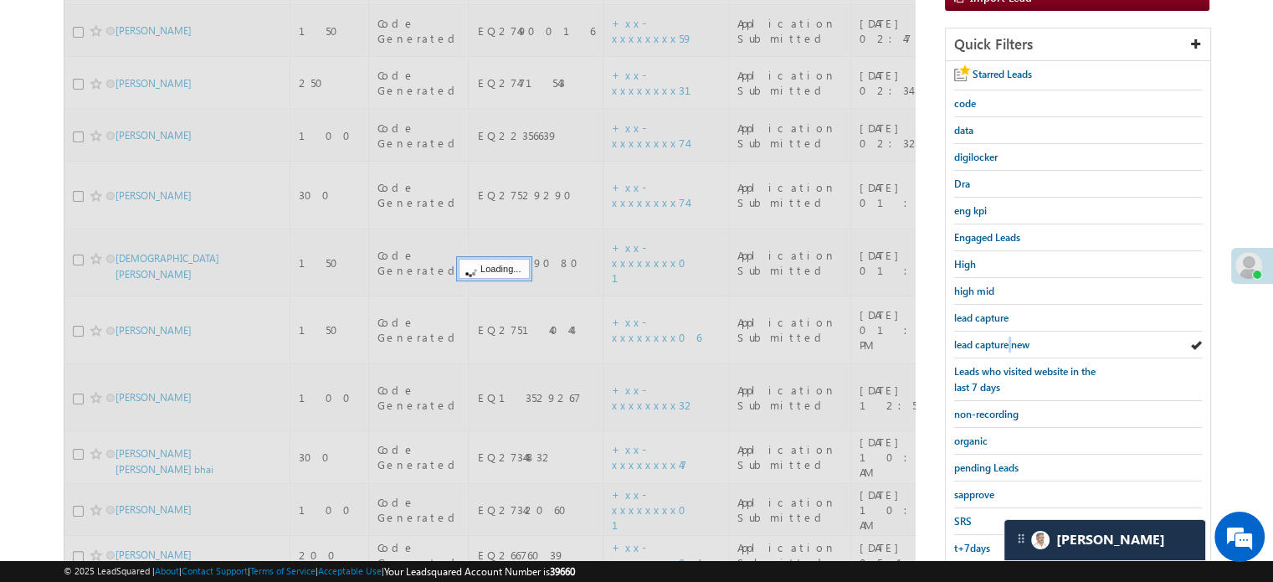
click at [1011, 342] on span "lead capture new" at bounding box center [991, 344] width 75 height 13
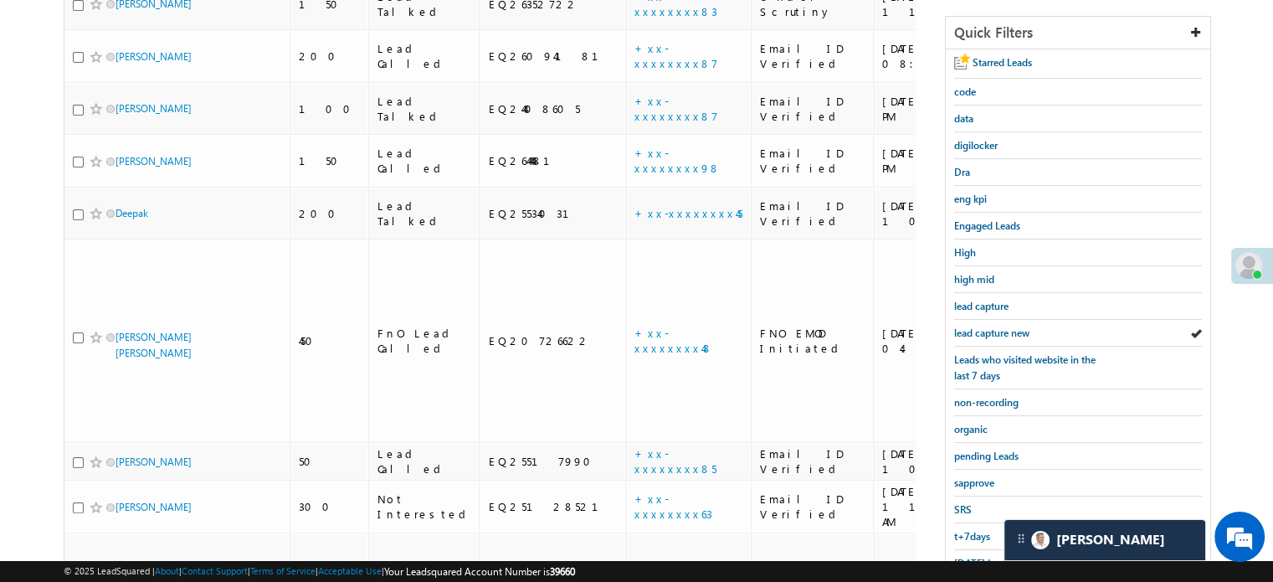
scroll to position [359, 0]
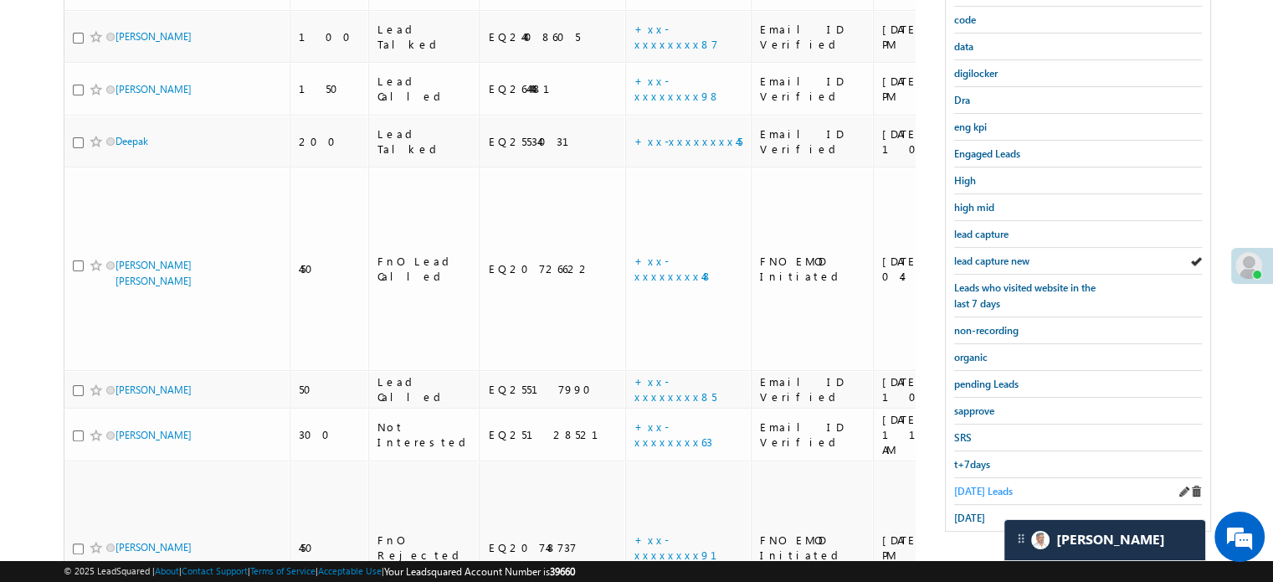
click at [995, 485] on span "[DATE] Leads" at bounding box center [983, 491] width 59 height 13
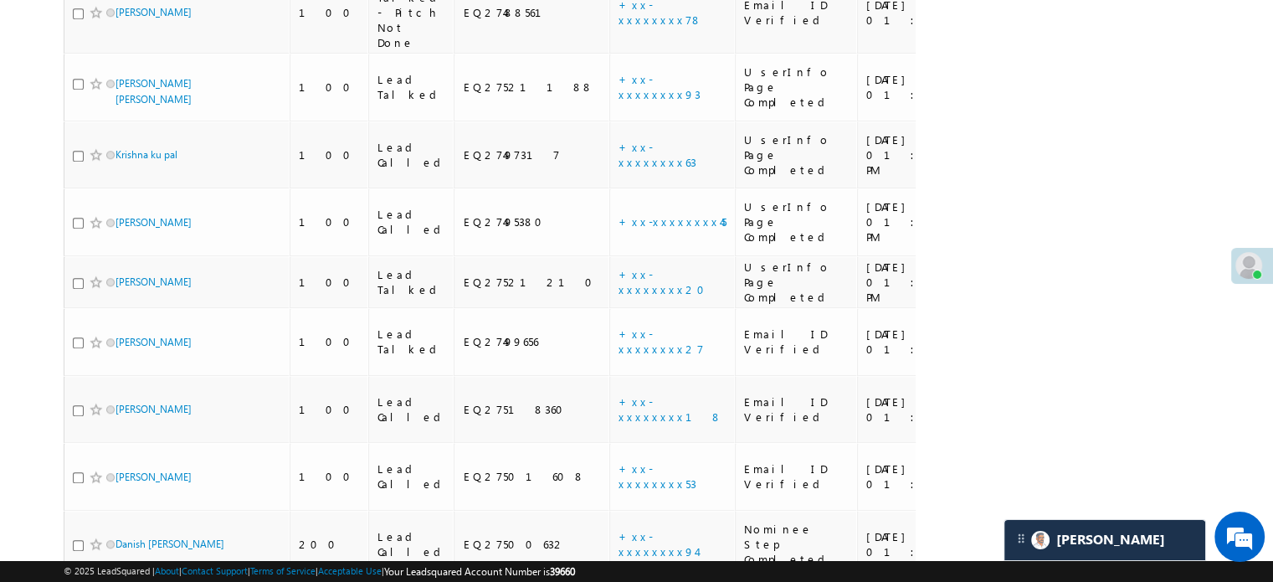
scroll to position [1154, 0]
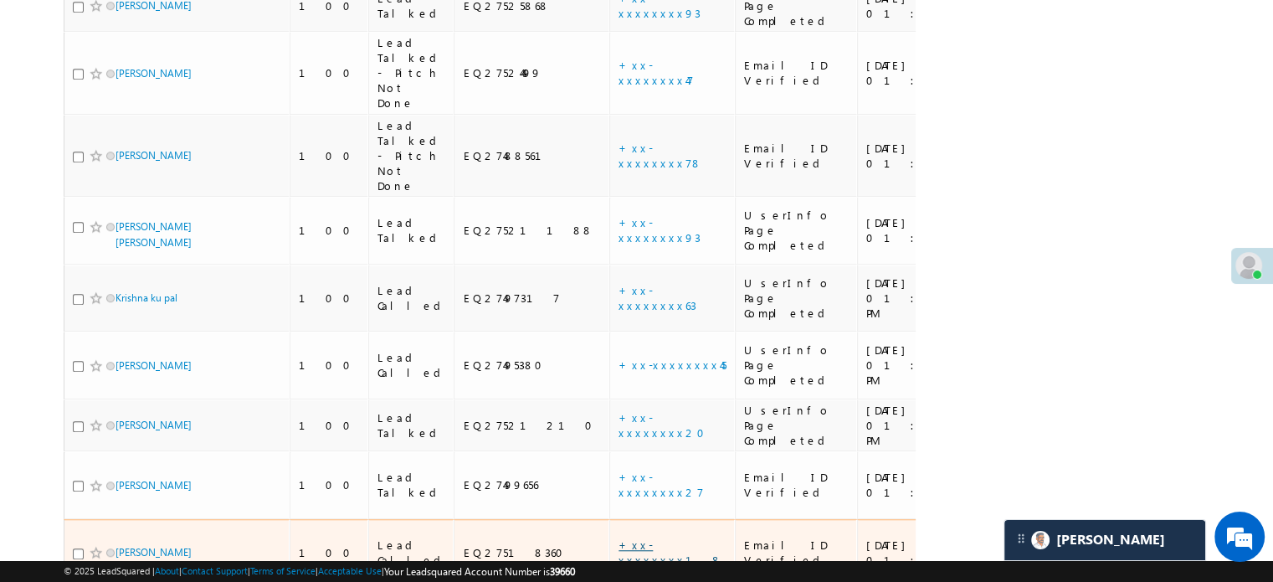
click at [619, 537] on link "+xx-xxxxxxxx18" at bounding box center [671, 551] width 104 height 29
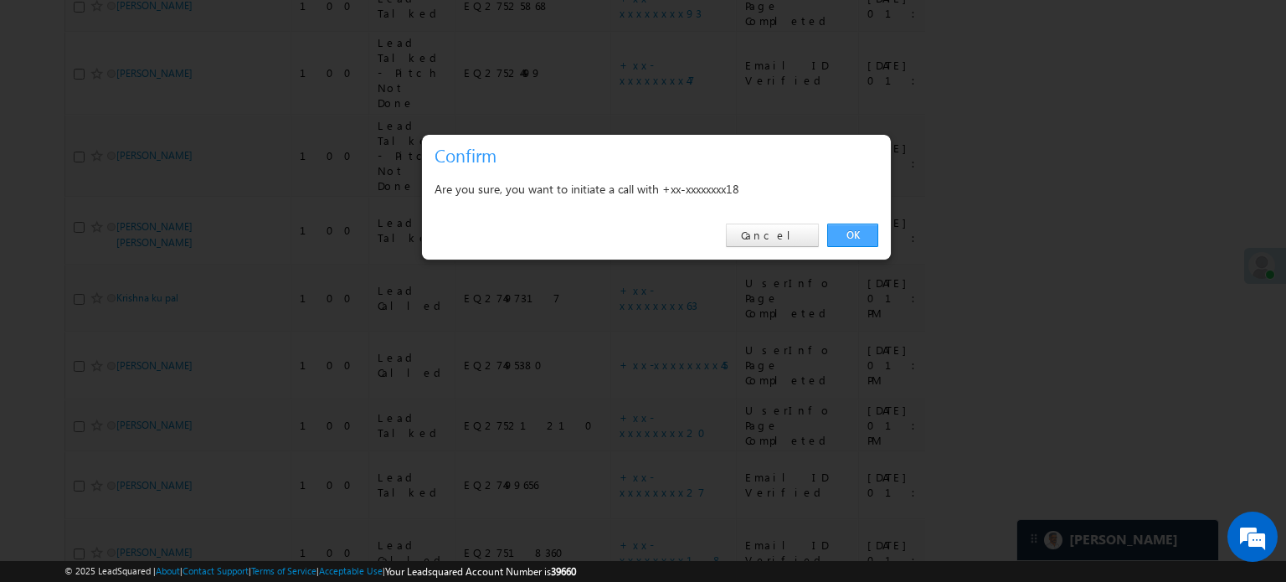
click at [844, 241] on link "OK" at bounding box center [852, 235] width 51 height 23
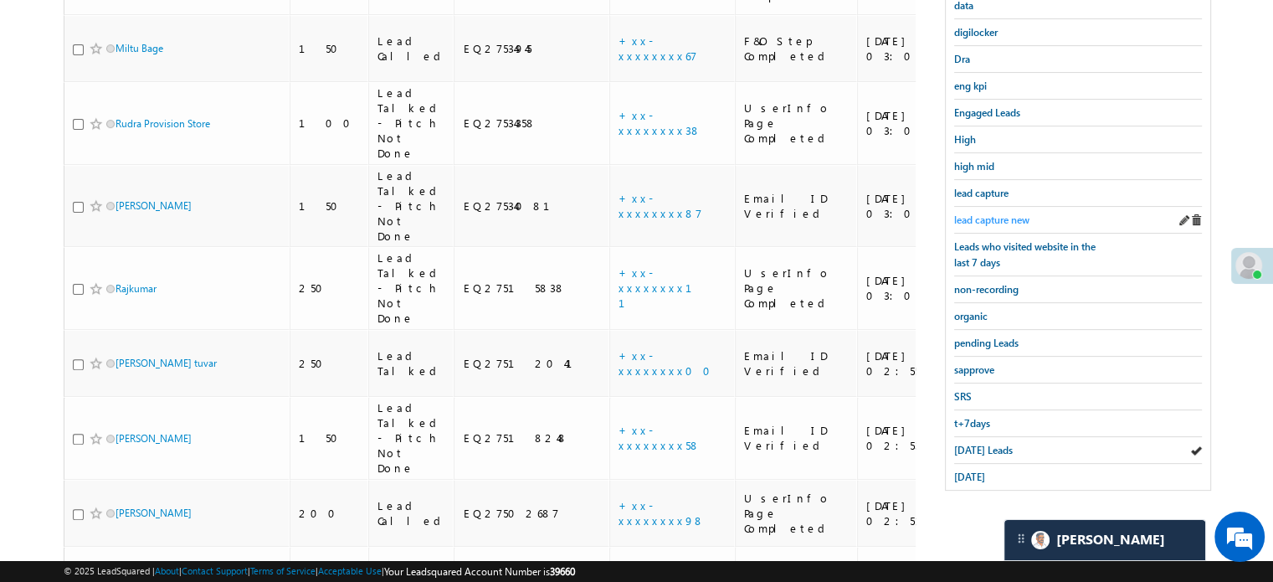
click at [1017, 213] on span "lead capture new" at bounding box center [991, 219] width 75 height 13
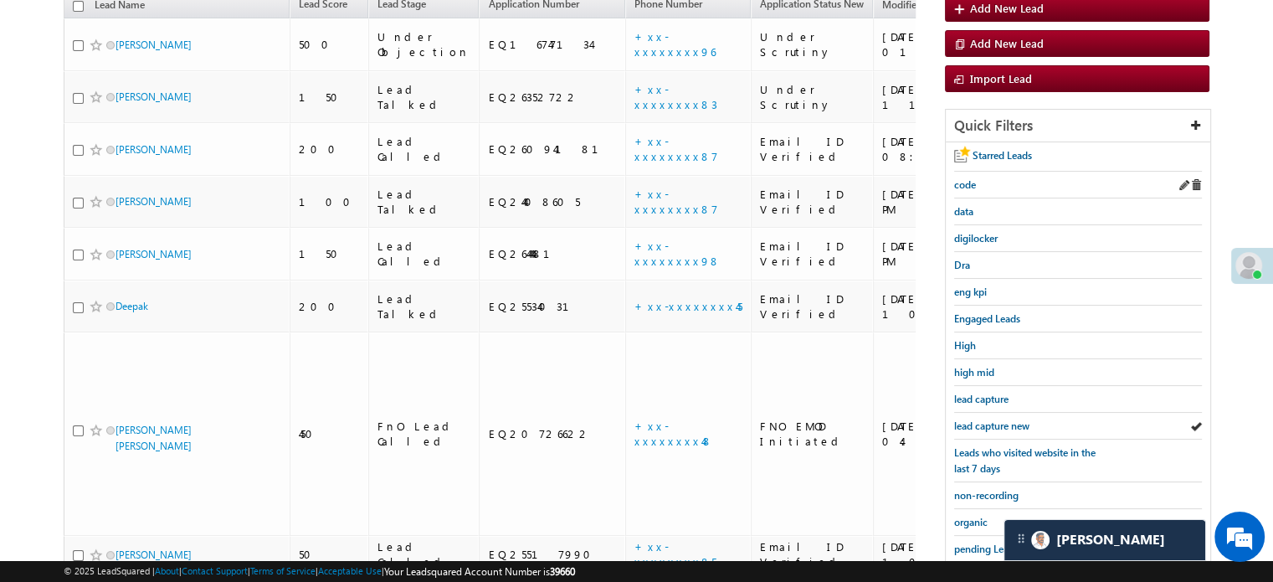
scroll to position [150, 0]
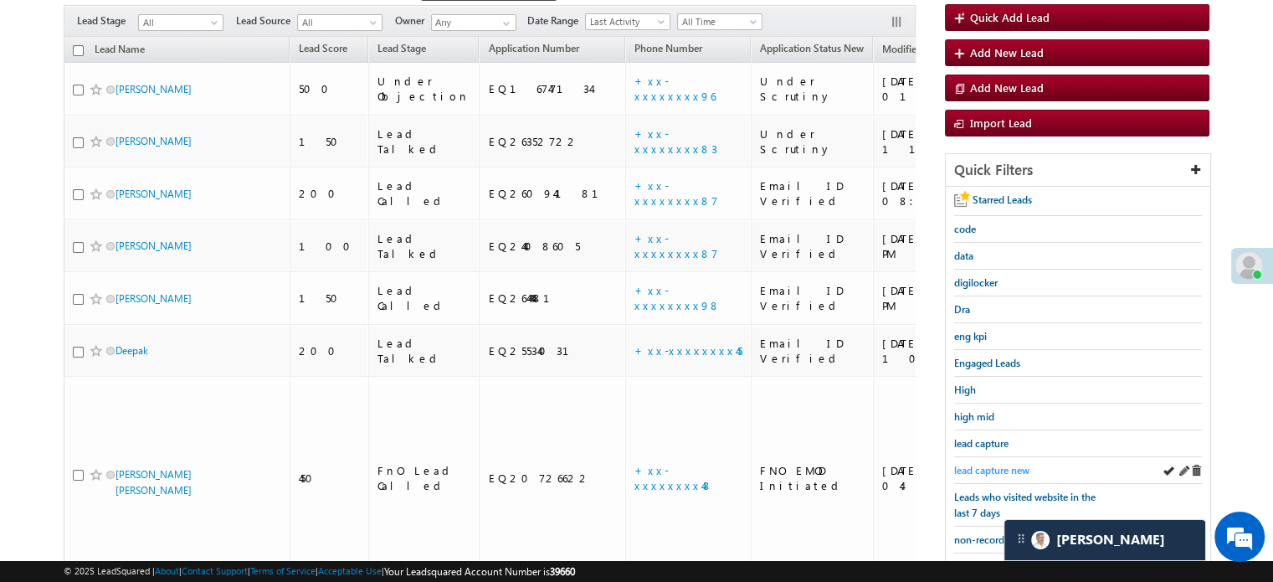
click at [1003, 464] on span "lead capture new" at bounding box center [991, 470] width 75 height 13
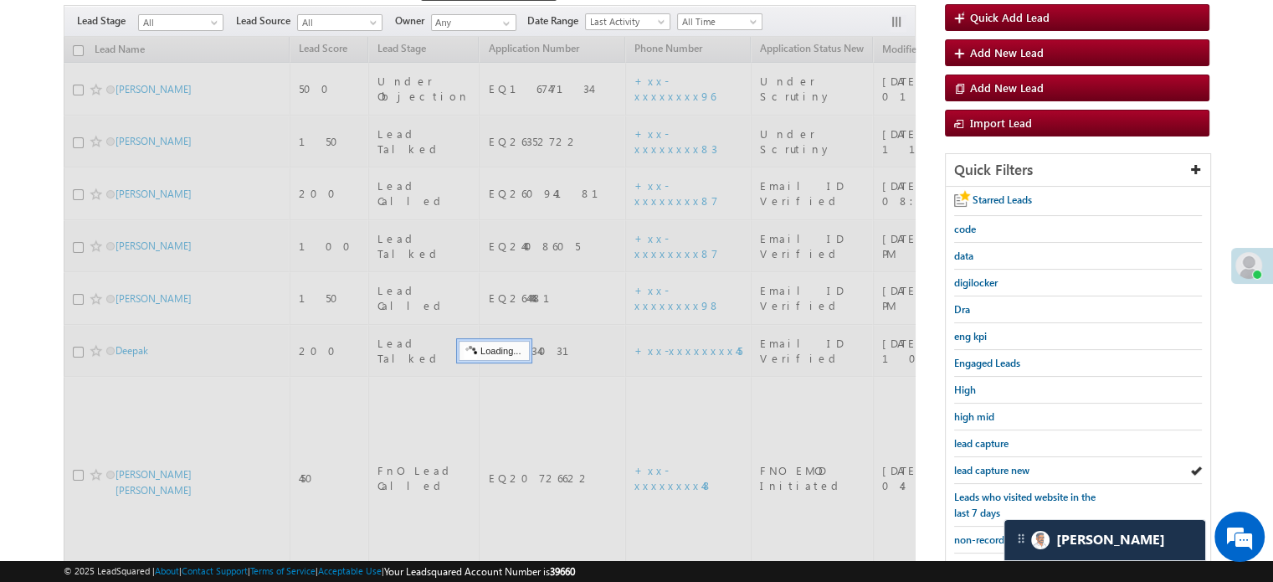
click at [1003, 464] on span "lead capture new" at bounding box center [991, 470] width 75 height 13
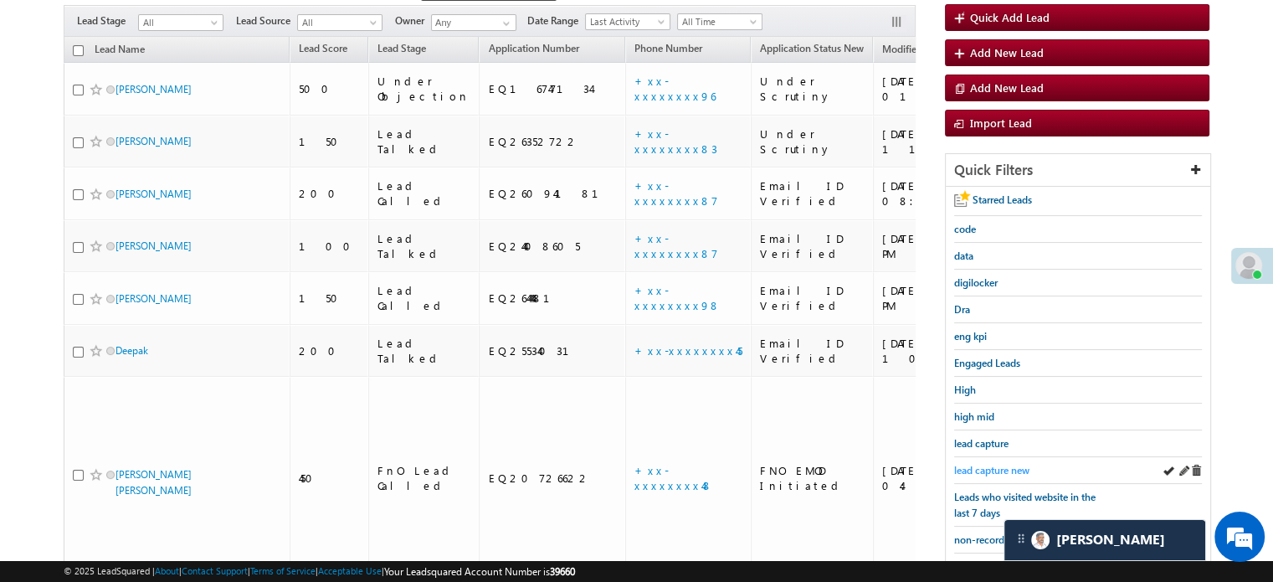
click at [988, 468] on span "lead capture new" at bounding box center [991, 470] width 75 height 13
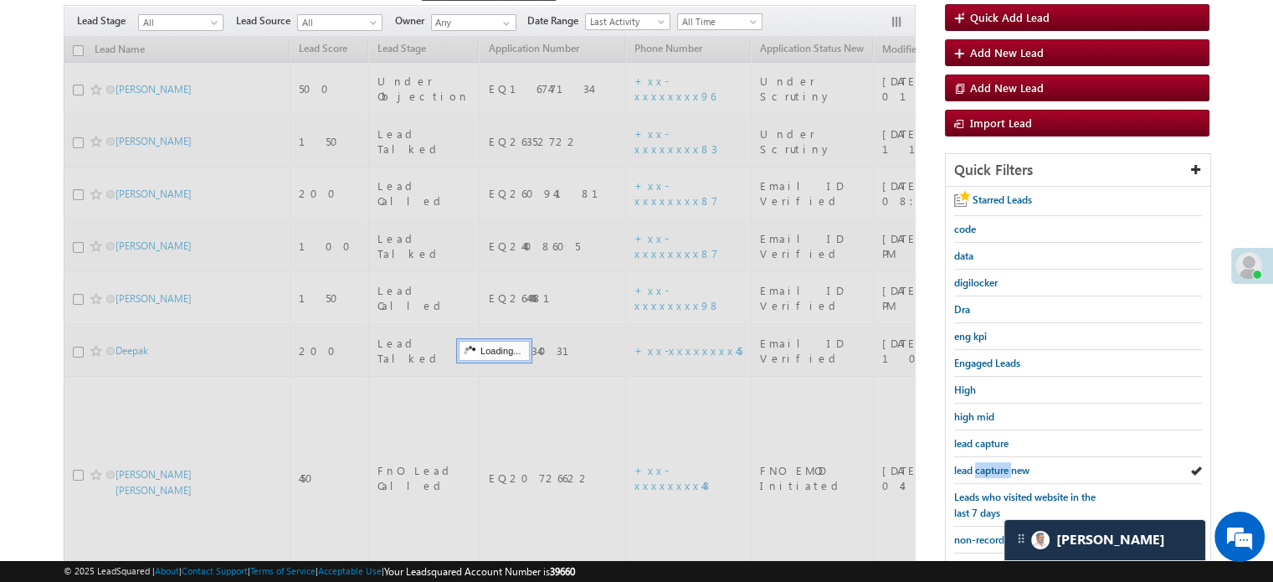
click at [988, 468] on span "lead capture new" at bounding box center [991, 470] width 75 height 13
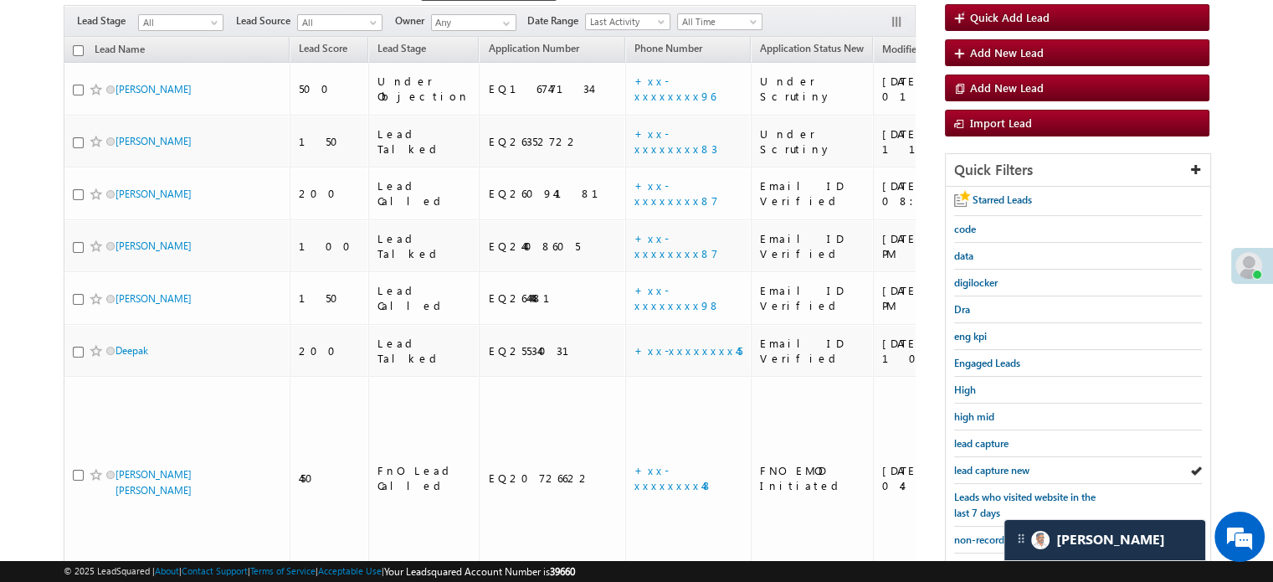
click at [988, 468] on span "lead capture new" at bounding box center [991, 470] width 75 height 13
click at [1000, 464] on span "lead capture new" at bounding box center [991, 470] width 75 height 13
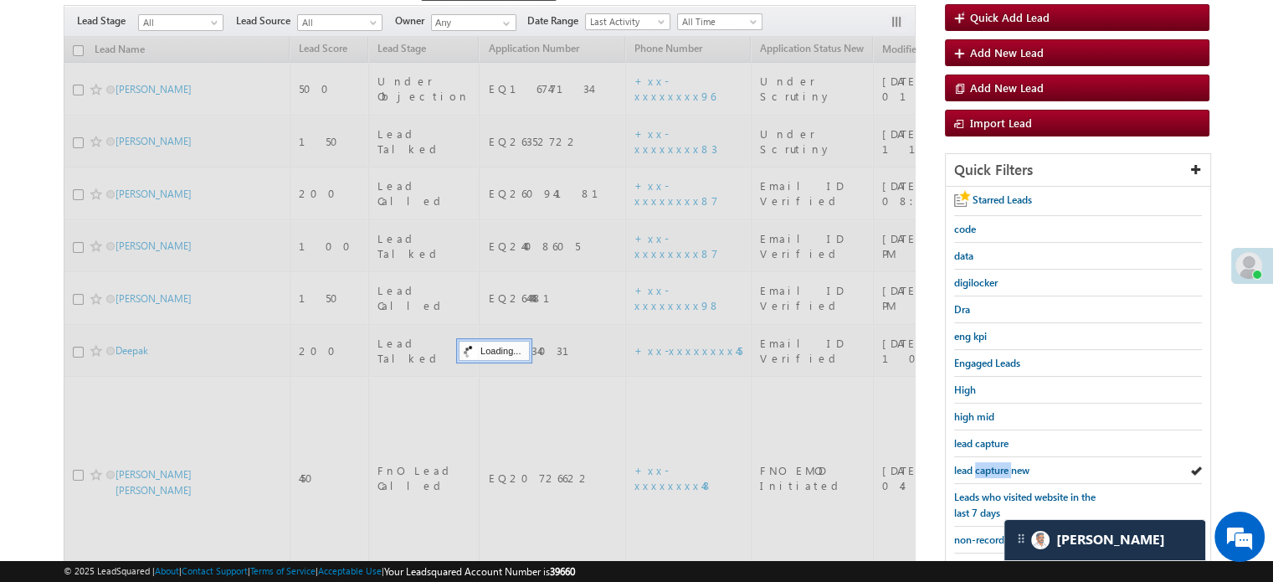
click at [1000, 464] on span "lead capture new" at bounding box center [991, 470] width 75 height 13
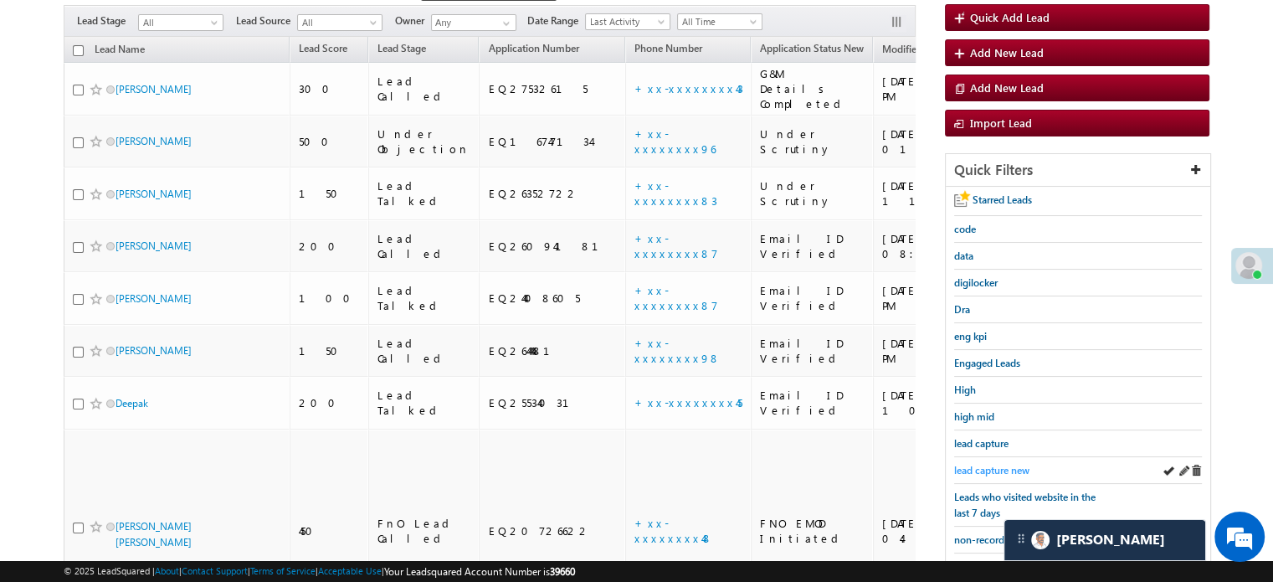
click at [1006, 464] on span "lead capture new" at bounding box center [991, 470] width 75 height 13
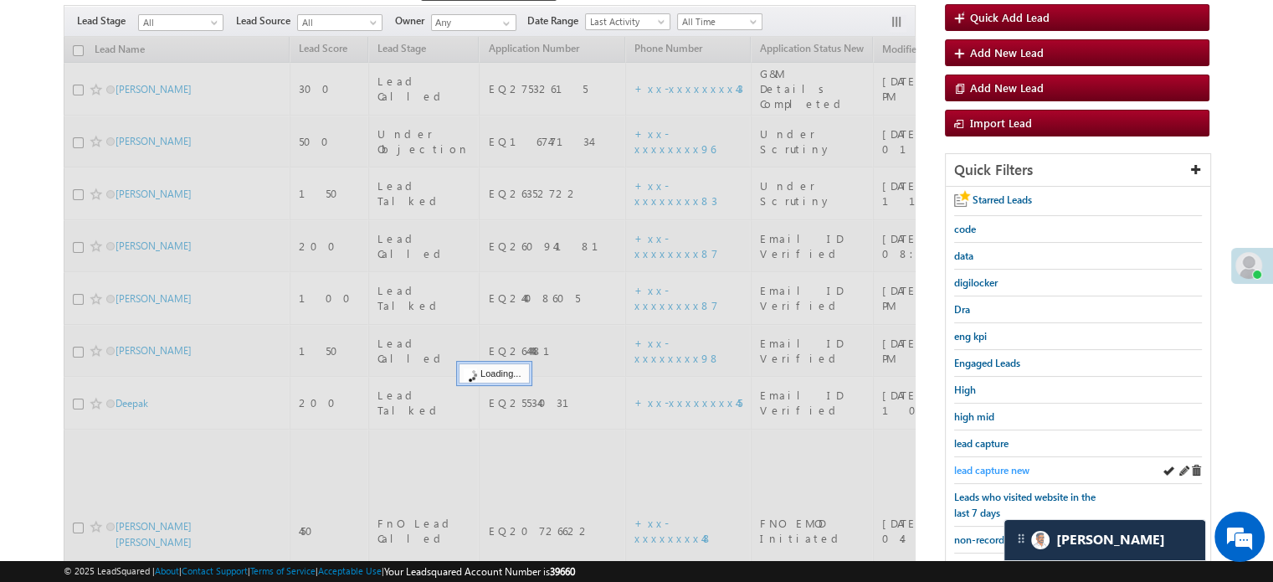
click at [1007, 464] on span "lead capture new" at bounding box center [991, 470] width 75 height 13
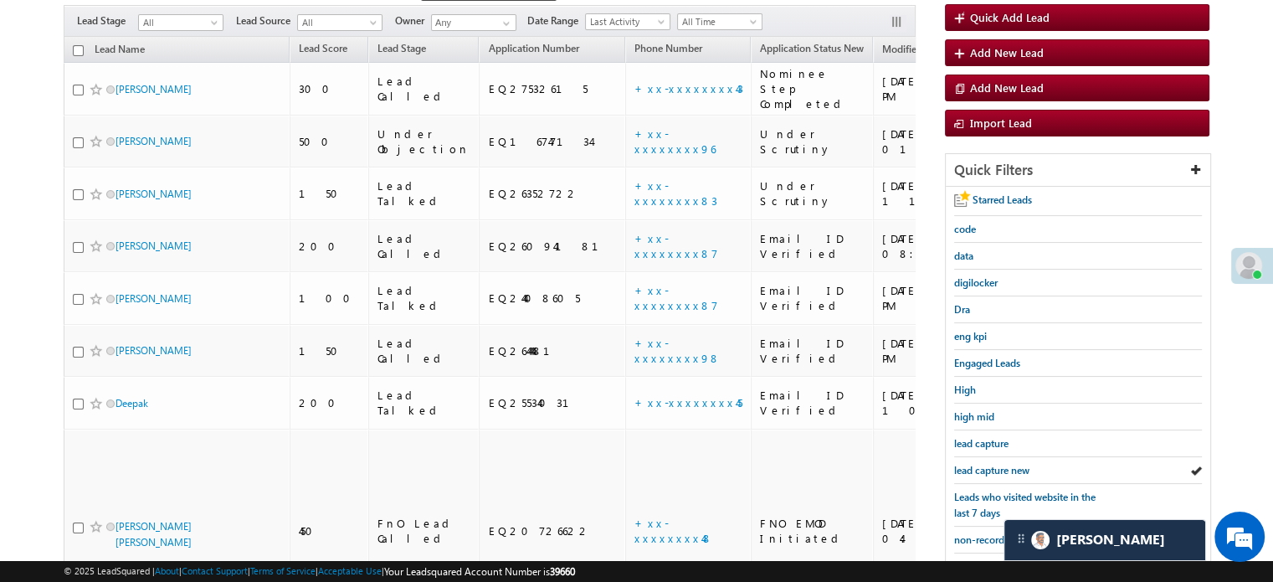
click at [1007, 464] on span "lead capture new" at bounding box center [991, 470] width 75 height 13
click at [988, 462] on link "lead capture new" at bounding box center [991, 470] width 75 height 16
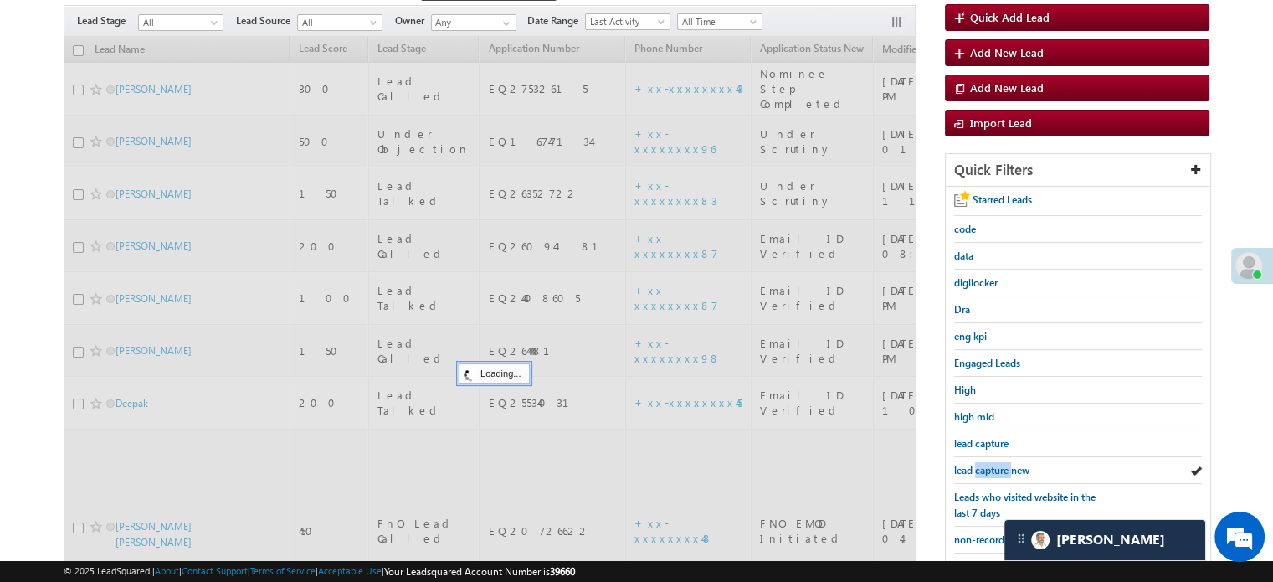
click at [988, 462] on link "lead capture new" at bounding box center [991, 470] width 75 height 16
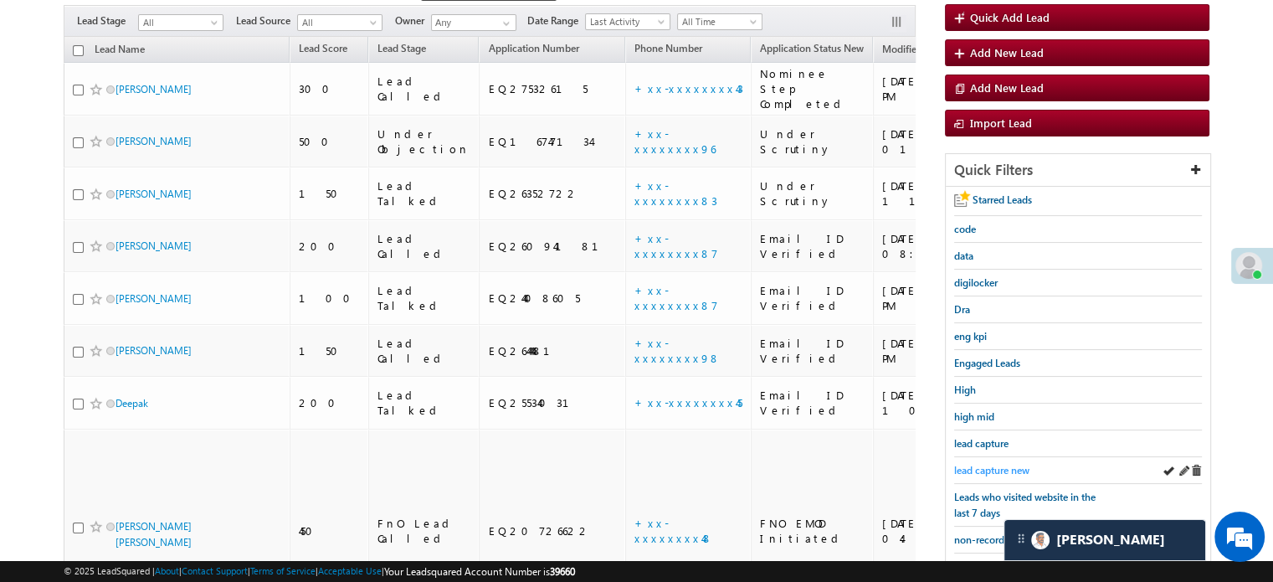
click at [975, 464] on span "lead capture new" at bounding box center [991, 470] width 75 height 13
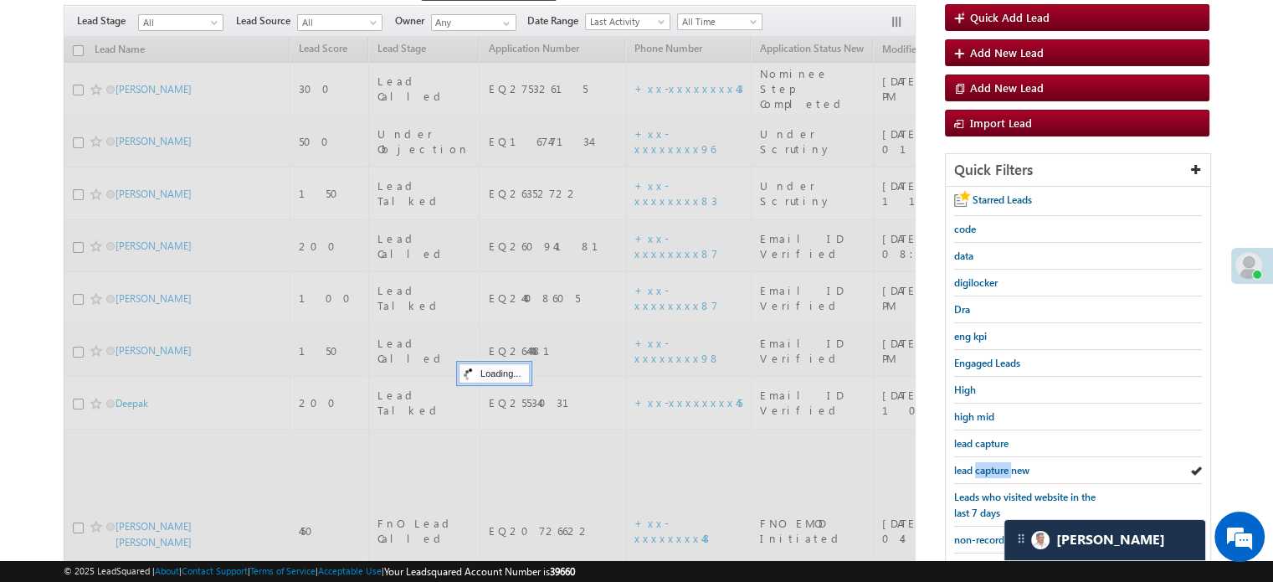
click at [975, 464] on span "lead capture new" at bounding box center [991, 470] width 75 height 13
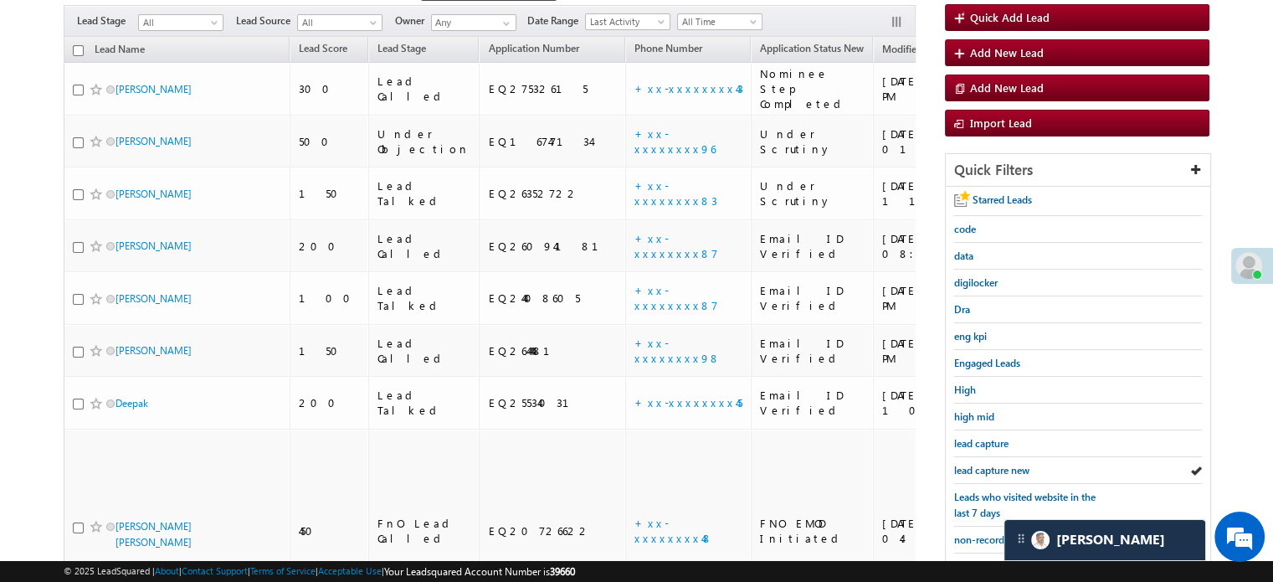
click at [975, 464] on span "lead capture new" at bounding box center [991, 470] width 75 height 13
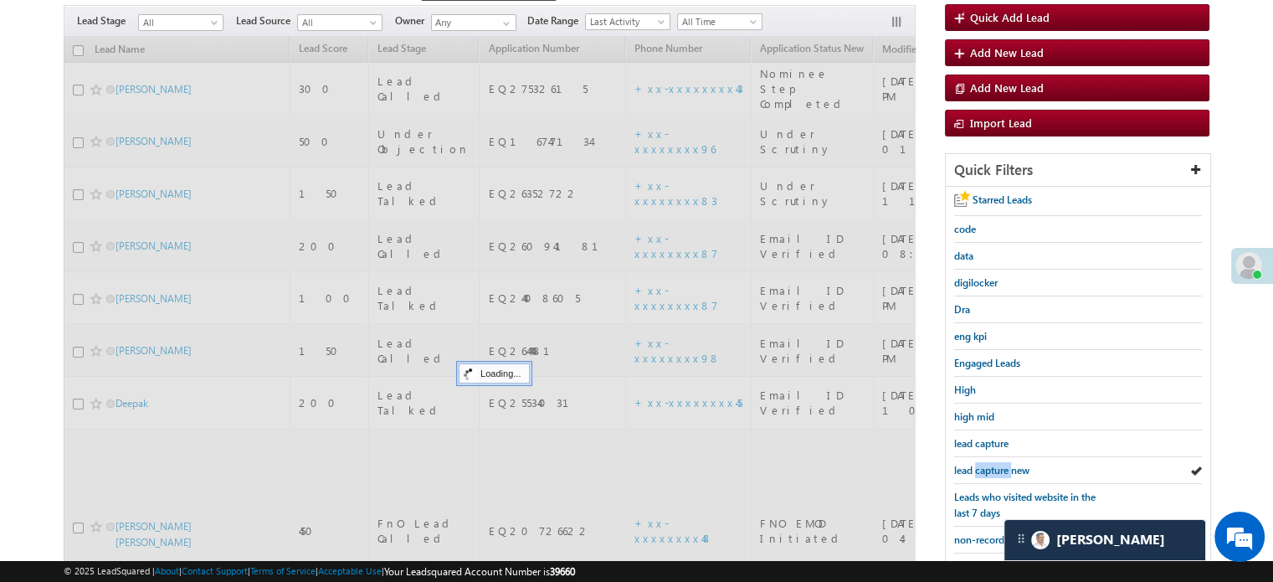
click at [975, 464] on span "lead capture new" at bounding box center [991, 470] width 75 height 13
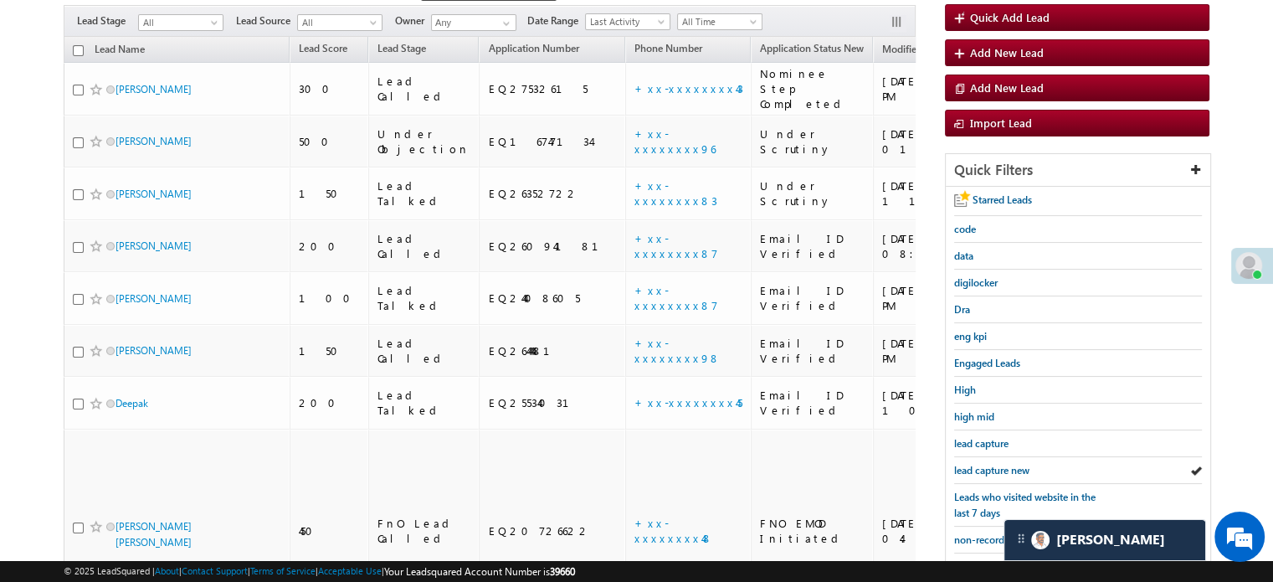
click at [975, 464] on span "lead capture new" at bounding box center [991, 470] width 75 height 13
click at [971, 464] on span "lead capture new" at bounding box center [991, 470] width 75 height 13
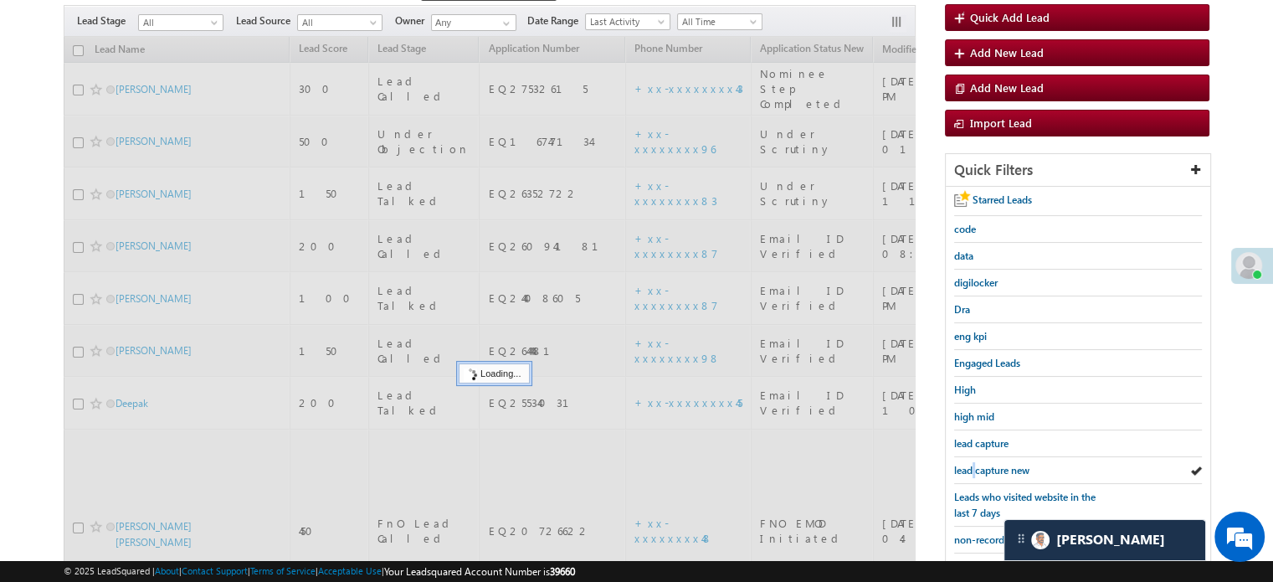
click at [971, 464] on span "lead capture new" at bounding box center [991, 470] width 75 height 13
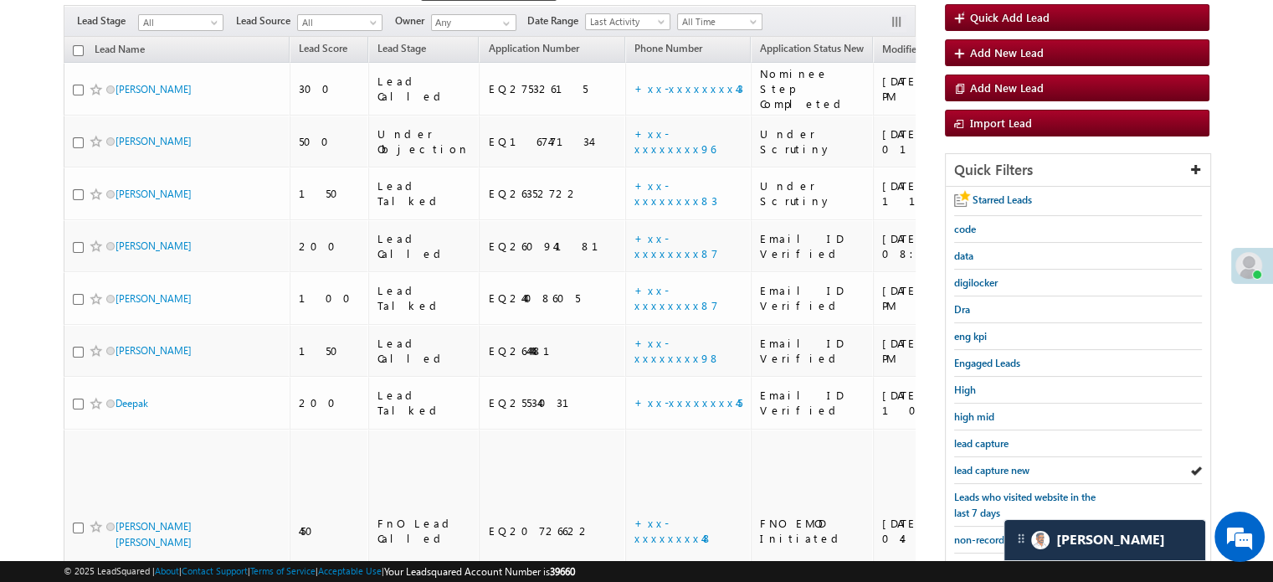
click at [971, 464] on span "lead capture new" at bounding box center [991, 470] width 75 height 13
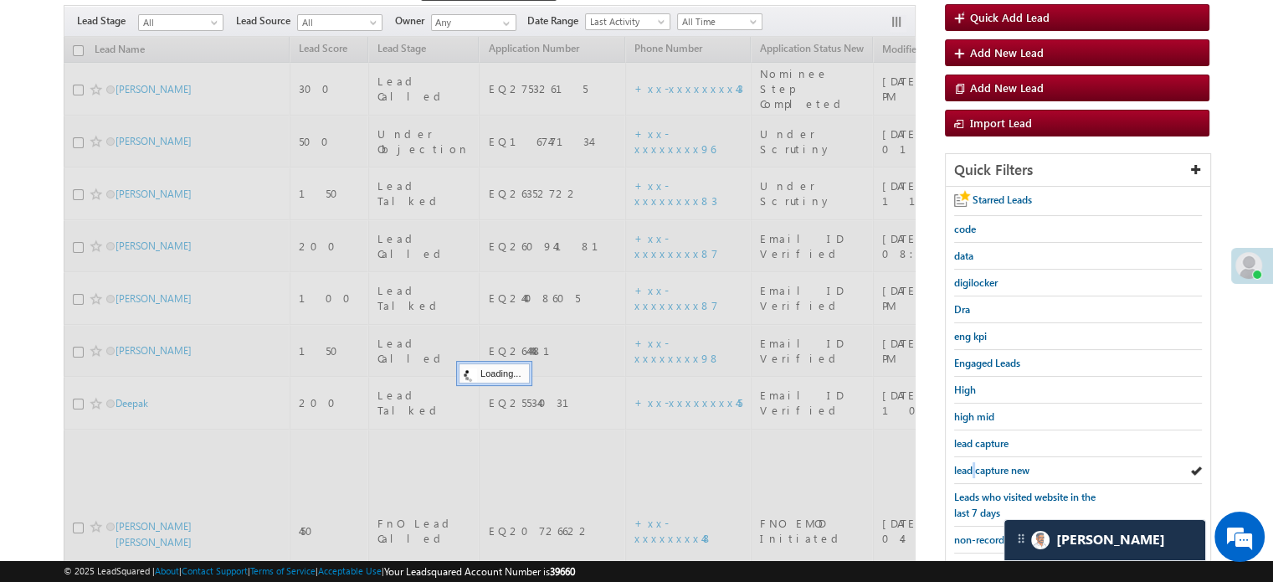
click at [971, 464] on span "lead capture new" at bounding box center [991, 470] width 75 height 13
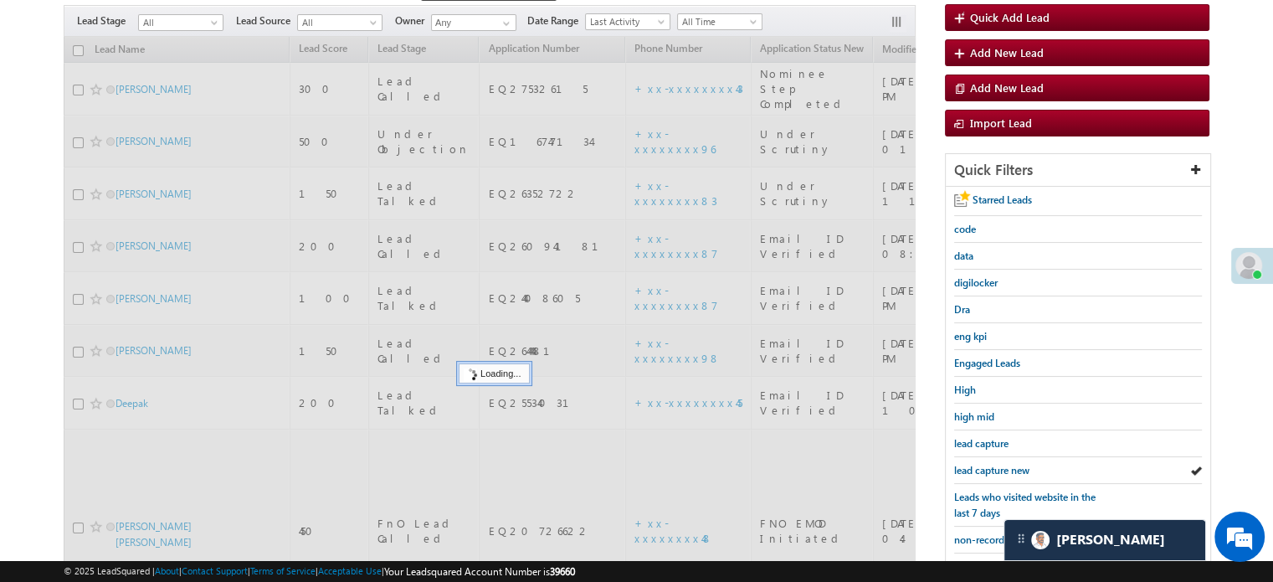
click at [971, 464] on span "lead capture new" at bounding box center [991, 470] width 75 height 13
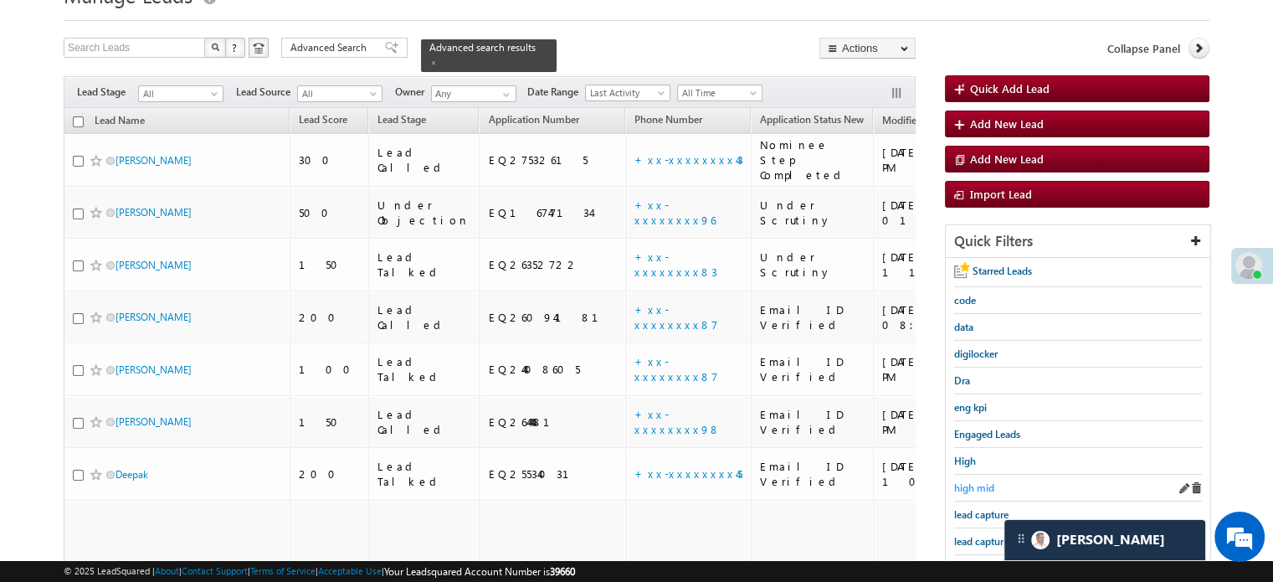
scroll to position [108, 0]
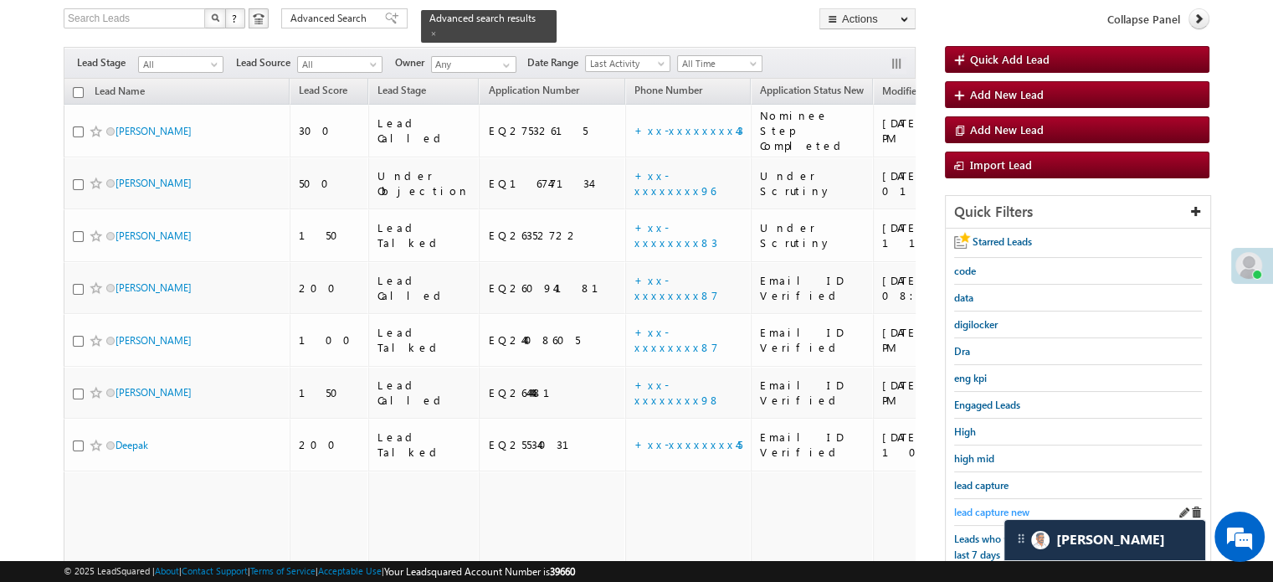
click at [978, 506] on span "lead capture new" at bounding box center [991, 512] width 75 height 13
click at [995, 506] on span "lead capture new" at bounding box center [991, 512] width 75 height 13
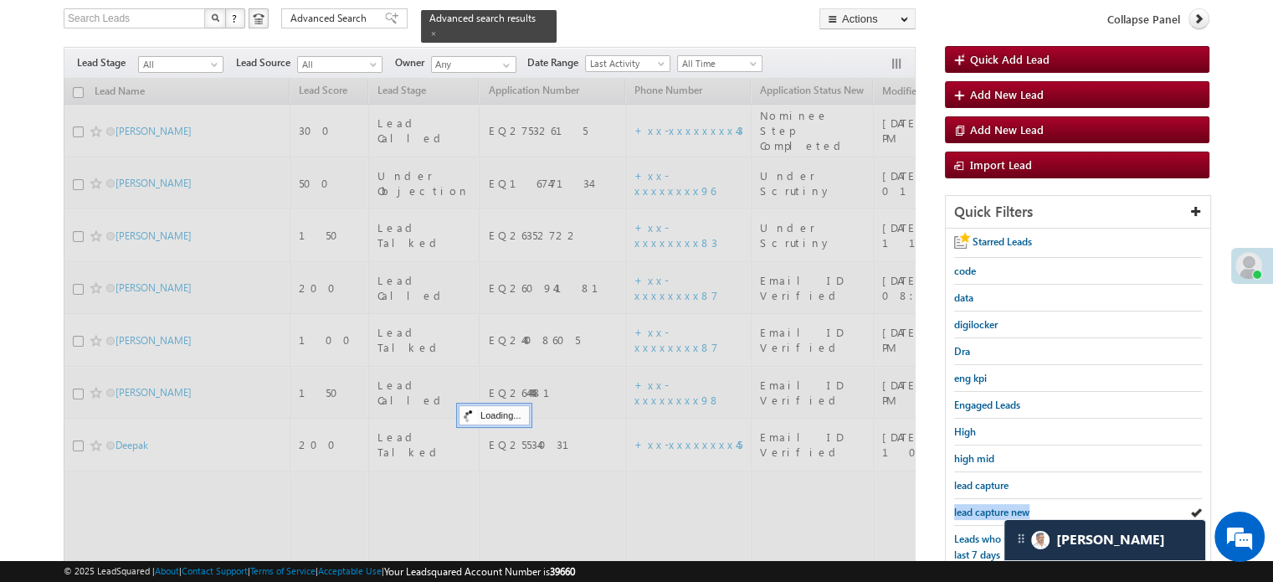
click at [995, 506] on span "lead capture new" at bounding box center [991, 512] width 75 height 13
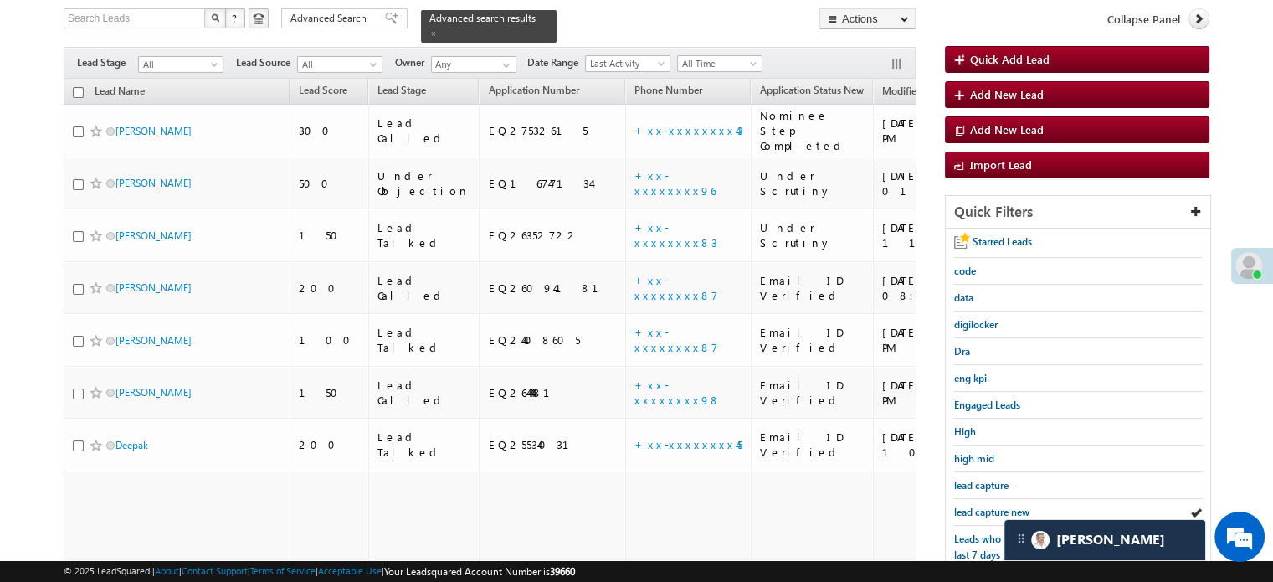
click at [995, 506] on span "lead capture new" at bounding box center [991, 512] width 75 height 13
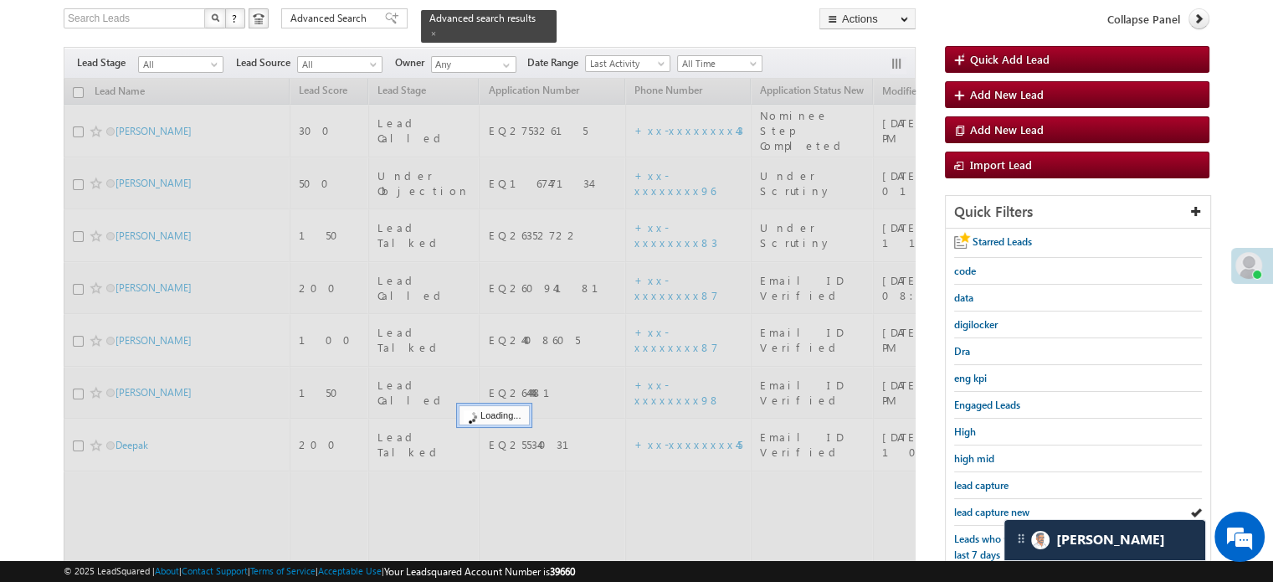
click at [995, 506] on span "lead capture new" at bounding box center [991, 512] width 75 height 13
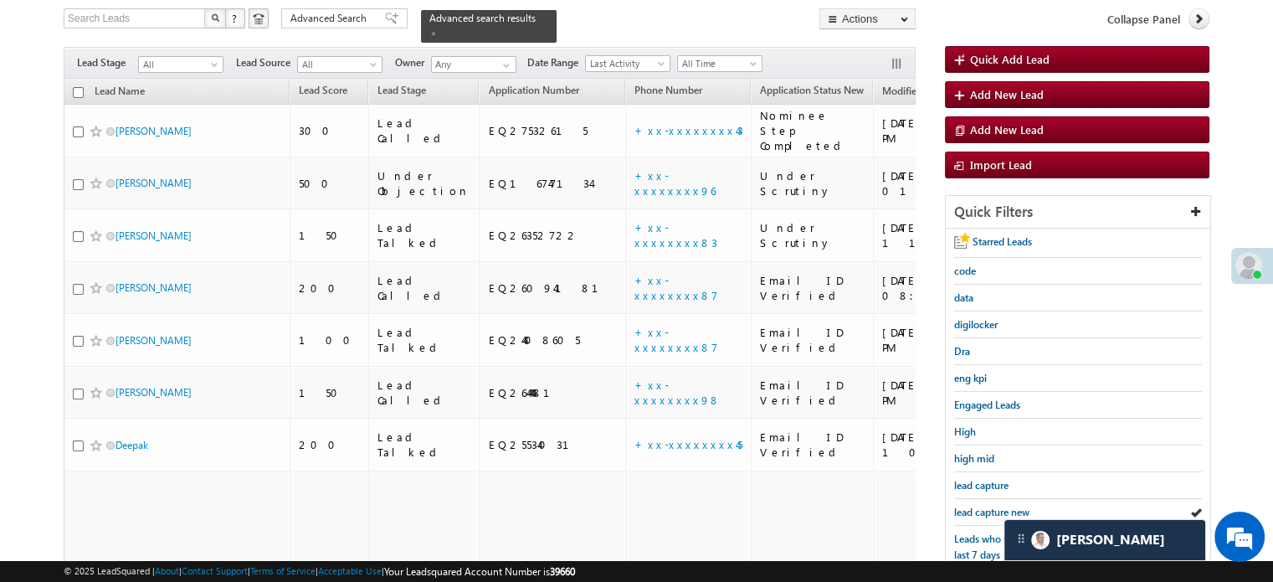
click at [995, 506] on span "lead capture new" at bounding box center [991, 512] width 75 height 13
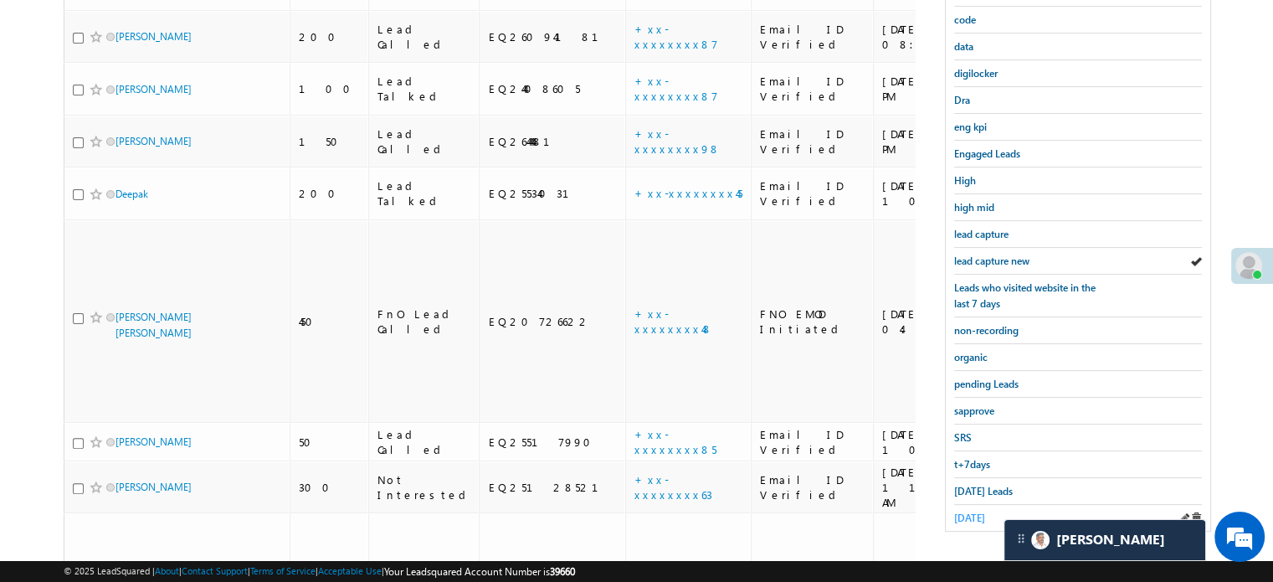
click at [977, 511] on span "[DATE]" at bounding box center [969, 517] width 31 height 13
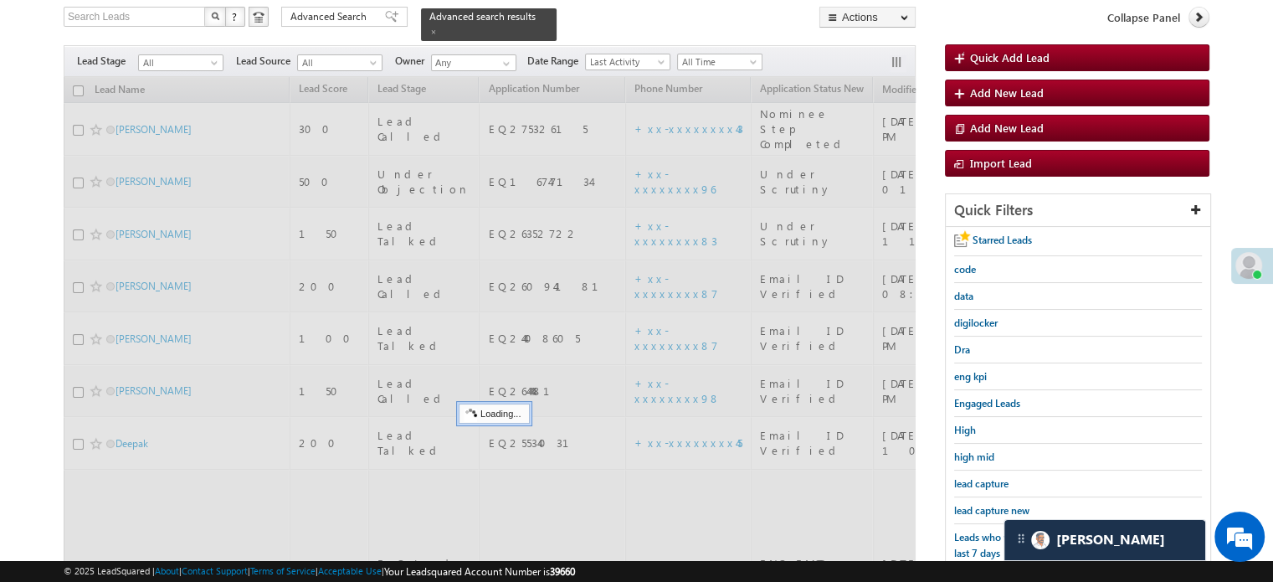
scroll to position [108, 0]
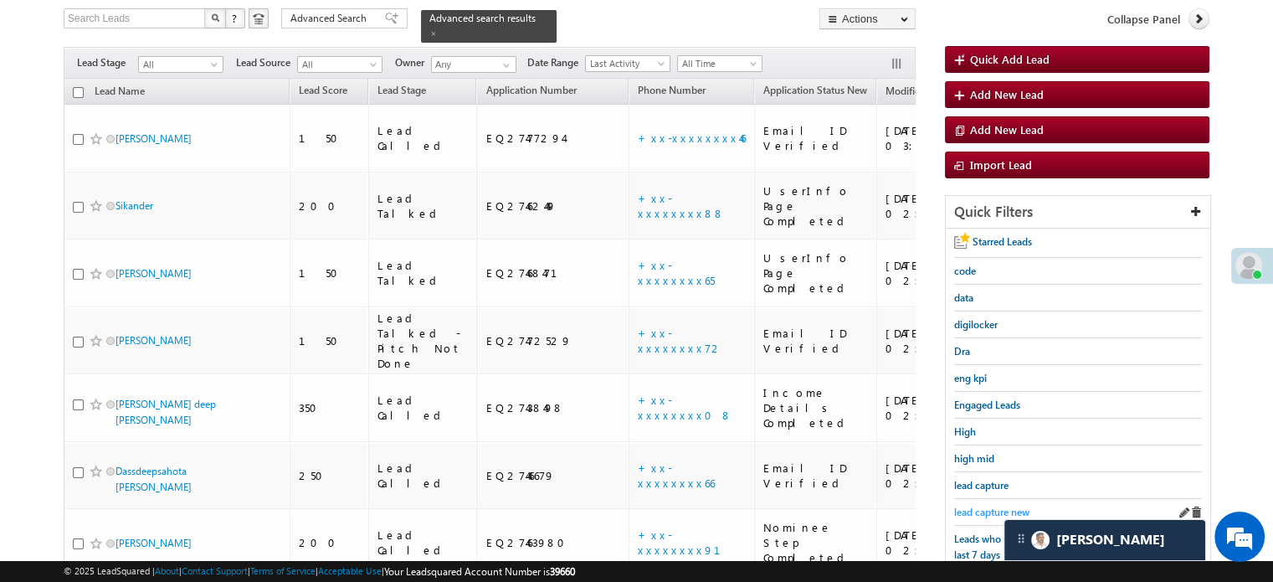
click at [984, 506] on span "lead capture new" at bounding box center [991, 512] width 75 height 13
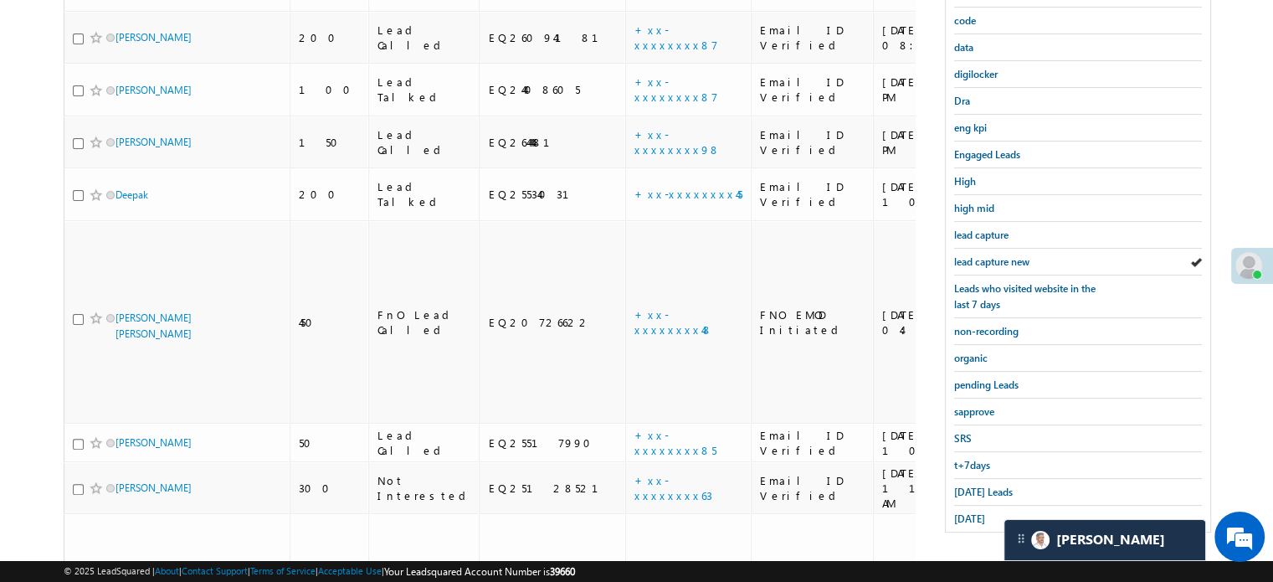
scroll to position [359, 0]
click at [988, 265] on div "lead capture new" at bounding box center [1078, 261] width 248 height 27
click at [995, 254] on span "lead capture new" at bounding box center [991, 260] width 75 height 13
click at [981, 511] on span "[DATE]" at bounding box center [969, 517] width 31 height 13
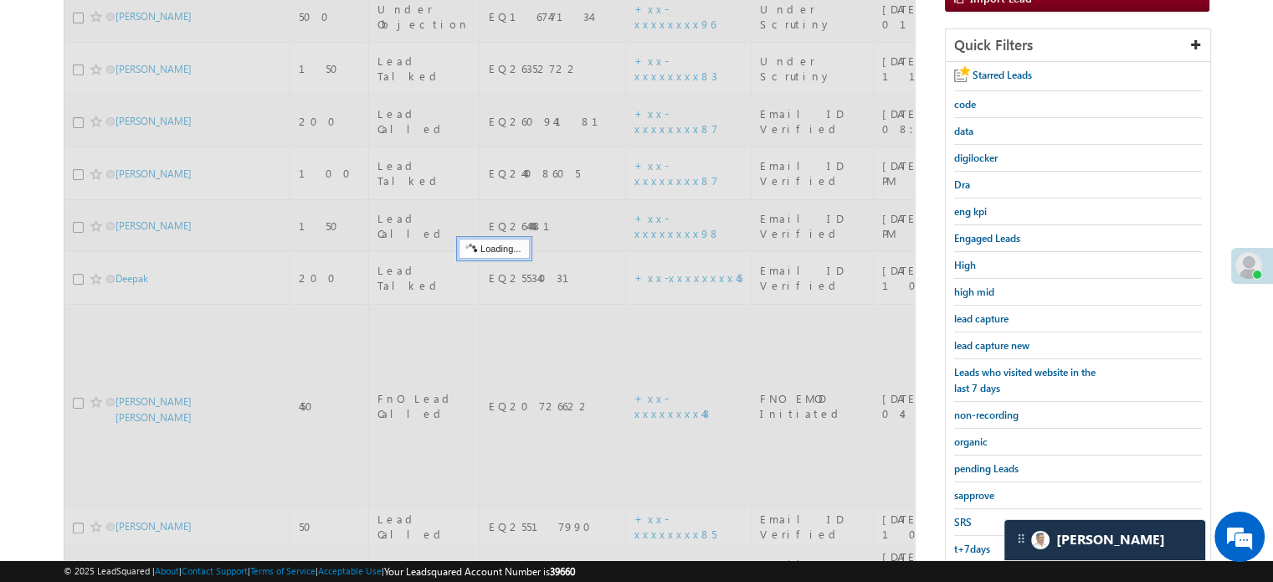
scroll to position [108, 0]
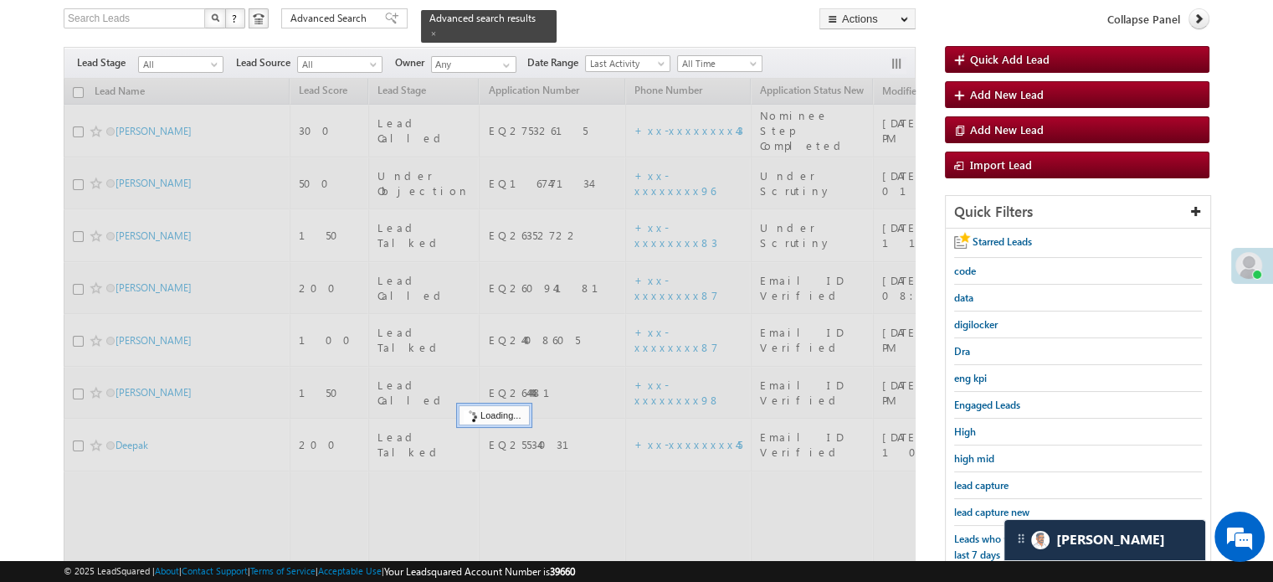
click at [981, 509] on span "lead capture new" at bounding box center [991, 512] width 75 height 13
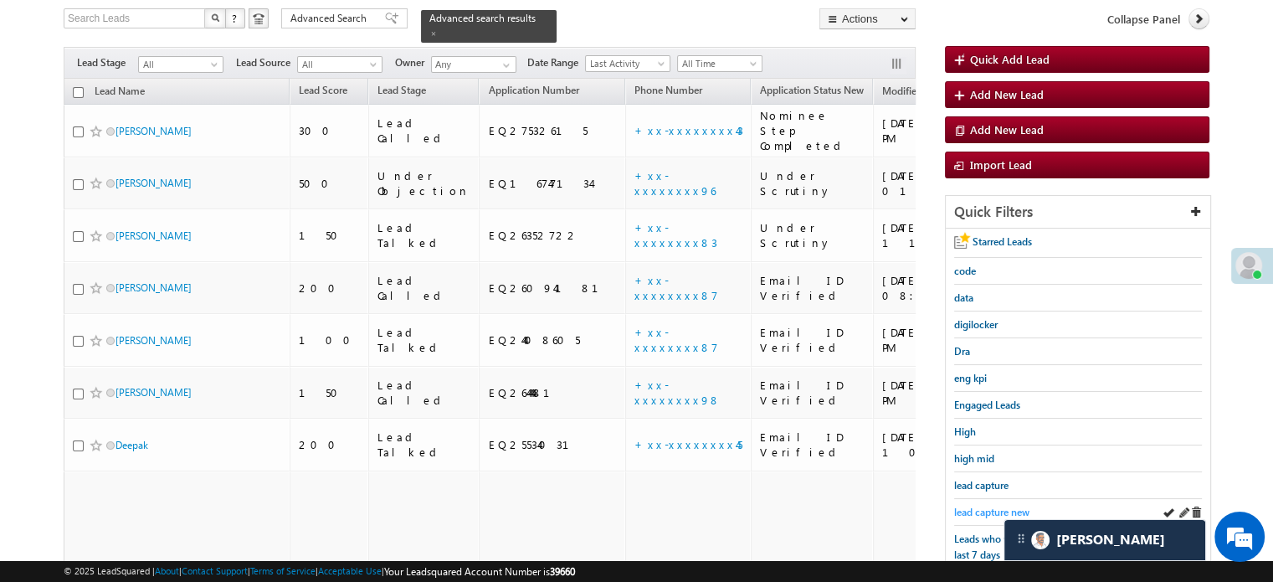
click at [958, 509] on span "lead capture new" at bounding box center [991, 512] width 75 height 13
click at [985, 506] on span "lead capture new" at bounding box center [991, 512] width 75 height 13
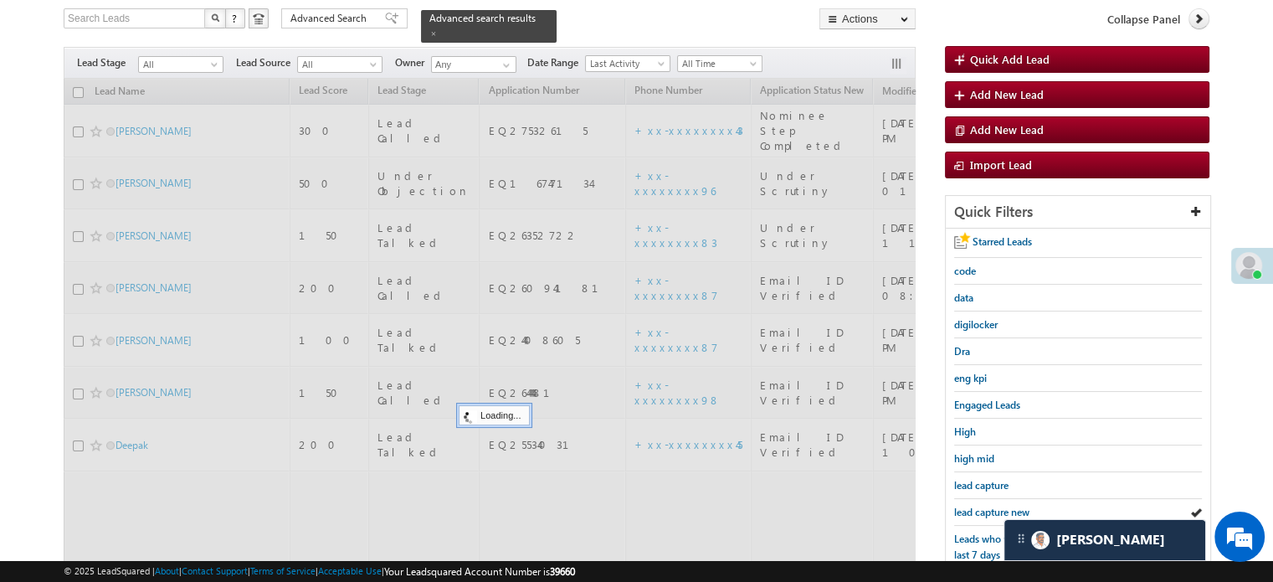
click at [985, 506] on span "lead capture new" at bounding box center [991, 512] width 75 height 13
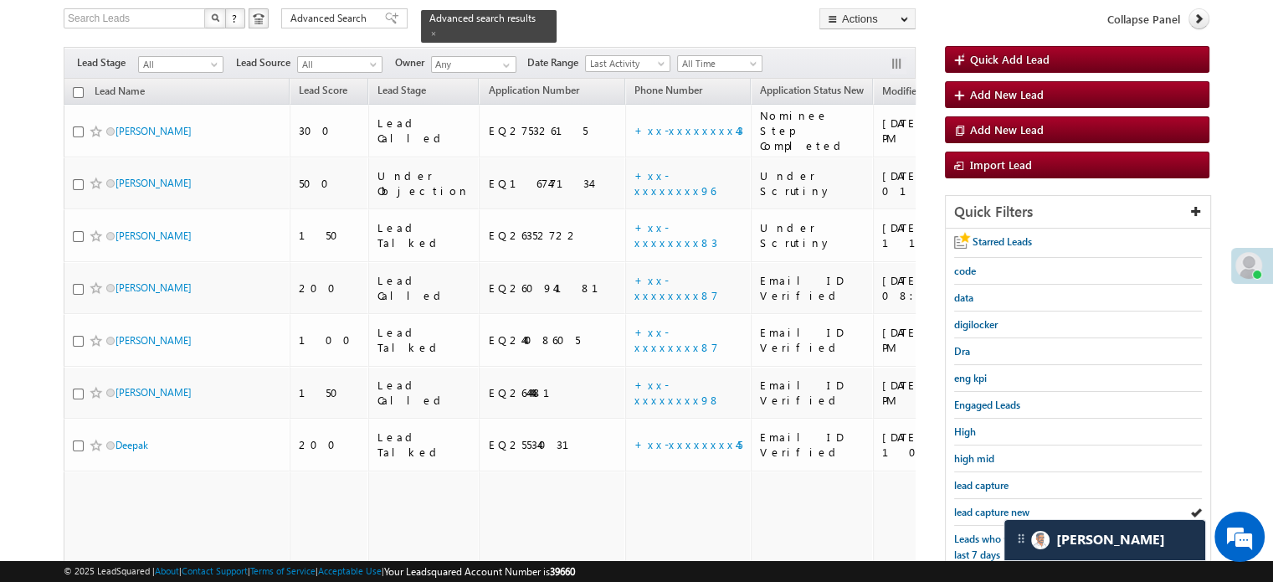
click at [985, 506] on span "lead capture new" at bounding box center [991, 512] width 75 height 13
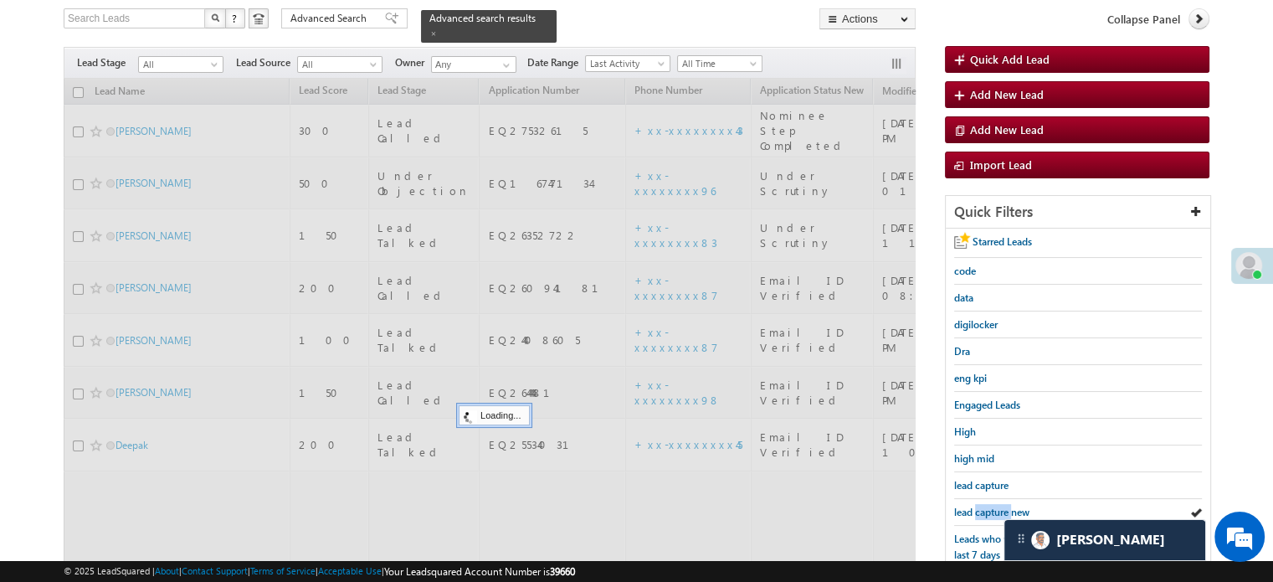
click at [985, 506] on span "lead capture new" at bounding box center [991, 512] width 75 height 13
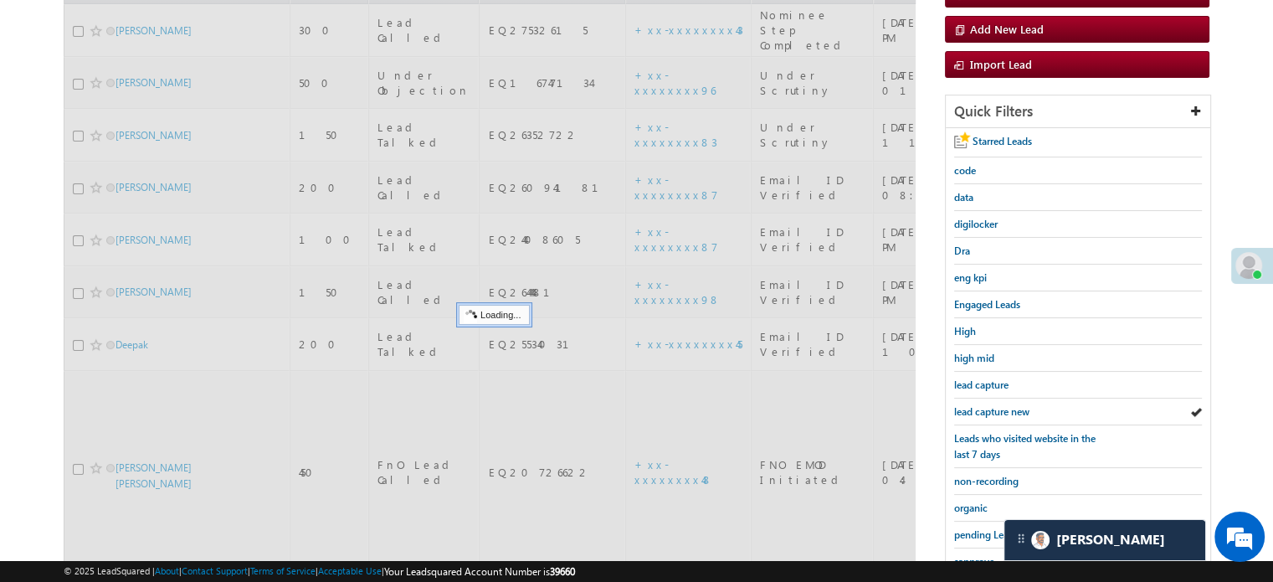
scroll to position [359, 0]
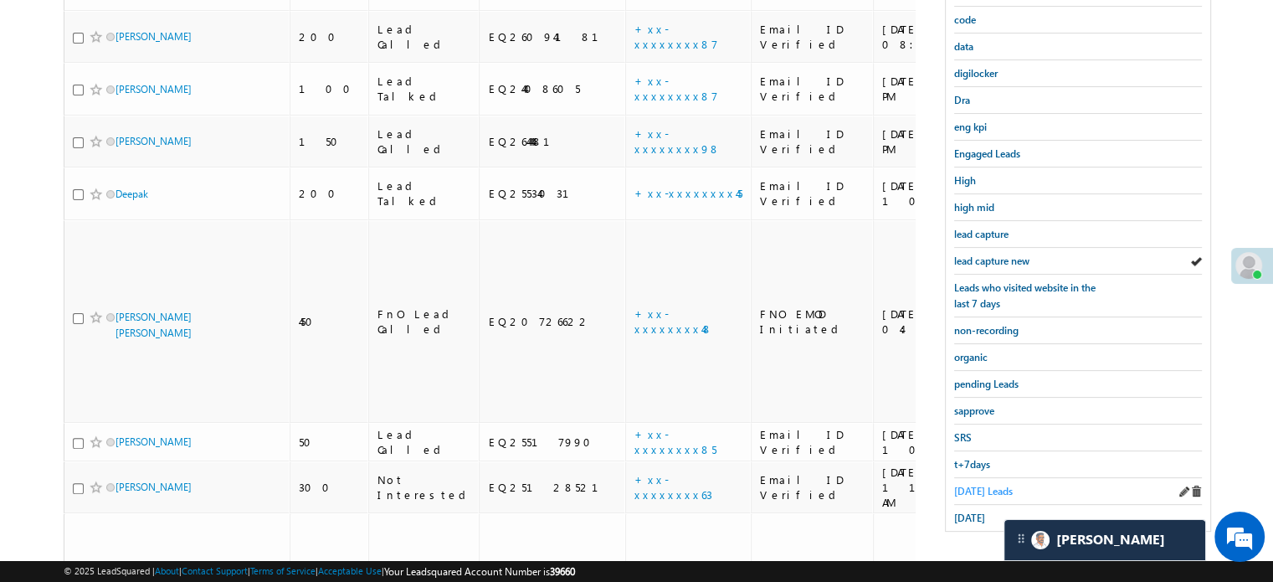
click at [975, 485] on span "[DATE] Leads" at bounding box center [983, 491] width 59 height 13
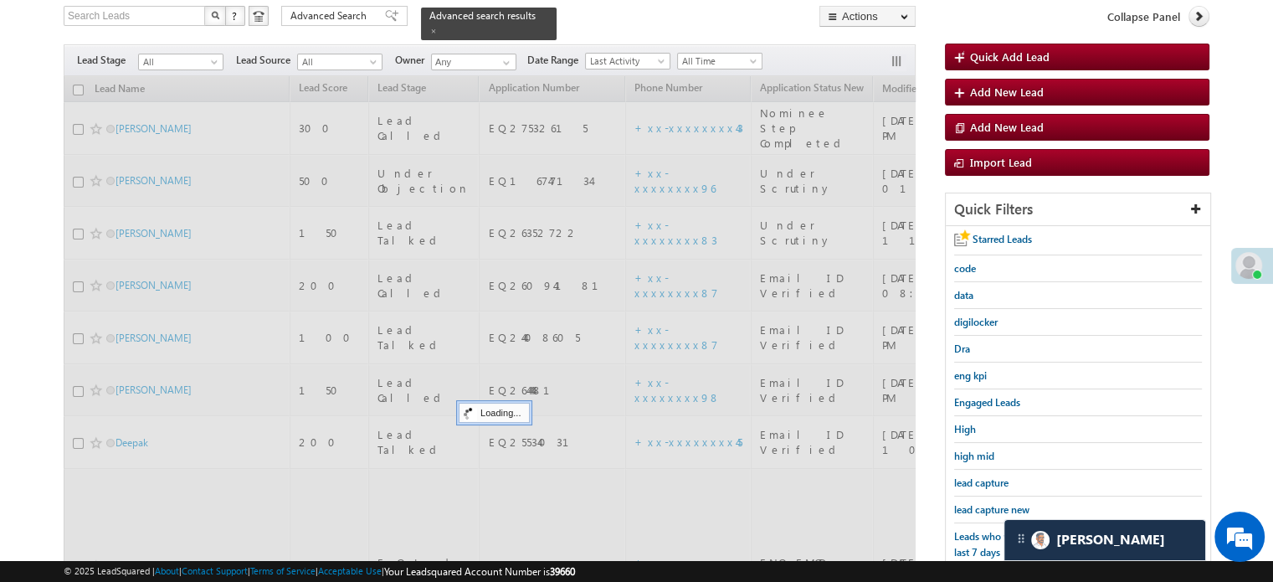
scroll to position [108, 0]
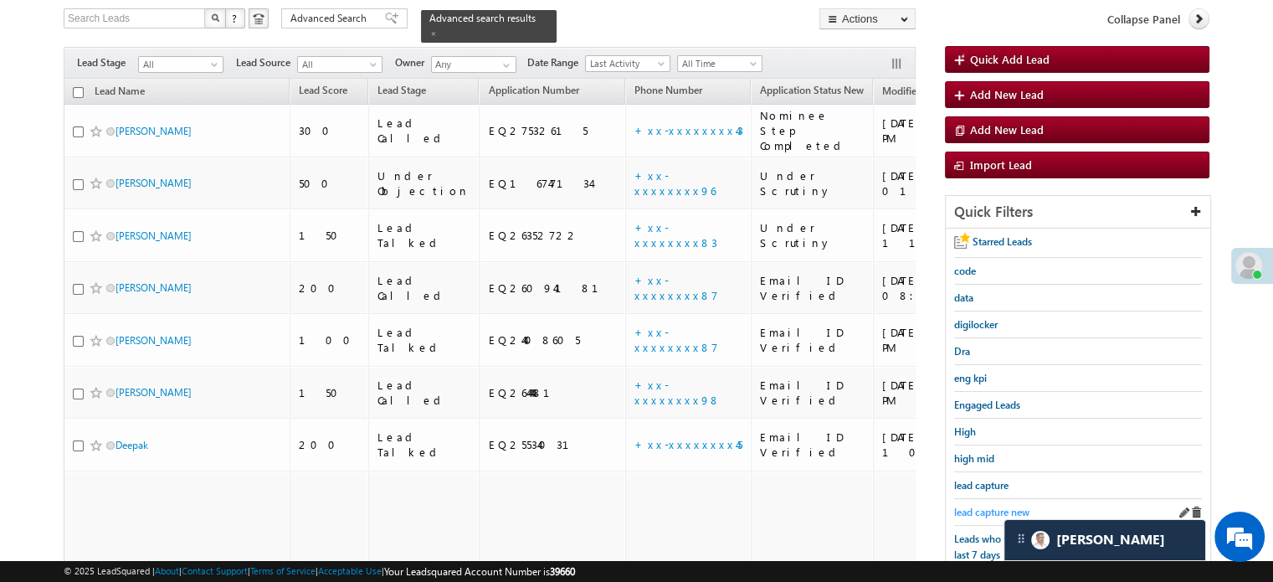
click at [978, 506] on span "lead capture new" at bounding box center [991, 512] width 75 height 13
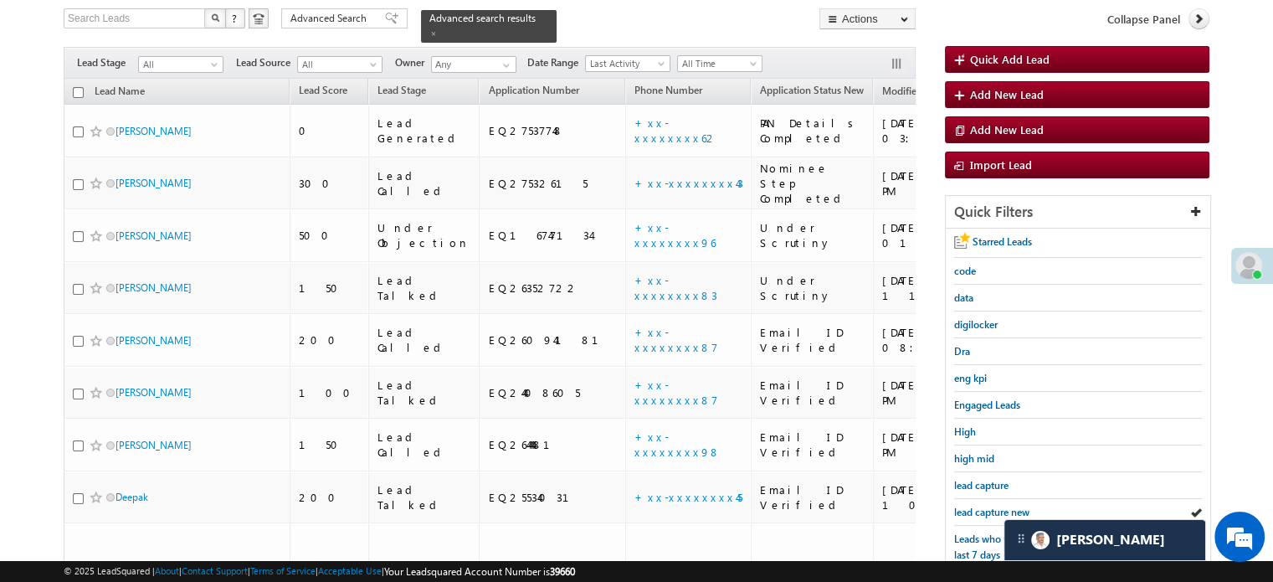
click at [978, 506] on span "lead capture new" at bounding box center [991, 512] width 75 height 13
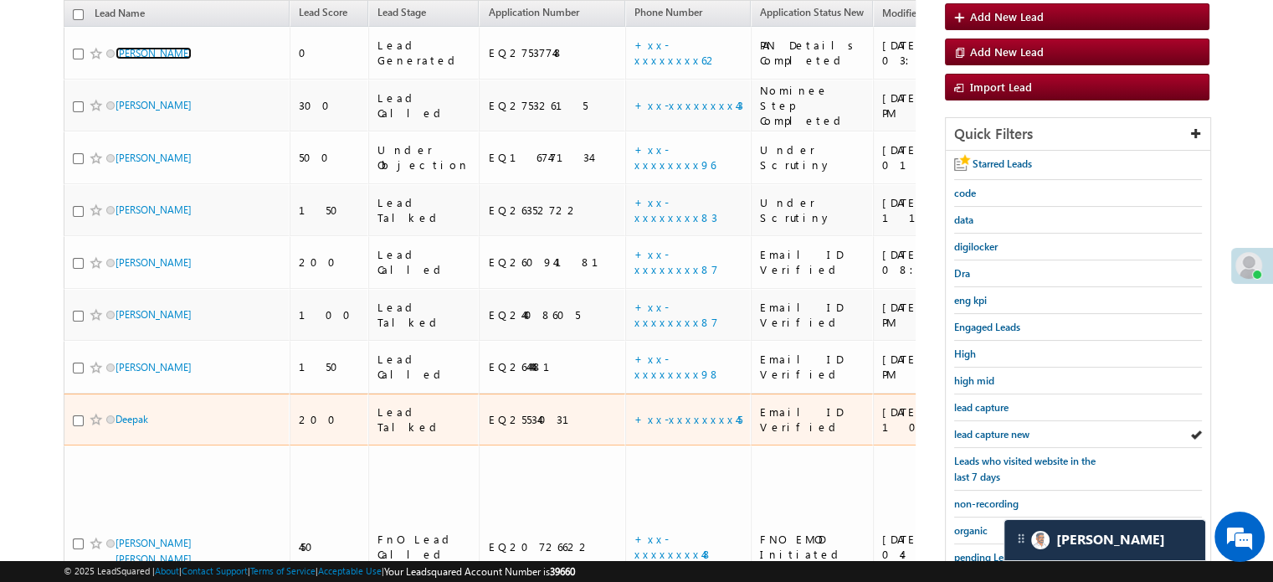
scroll to position [275, 0]
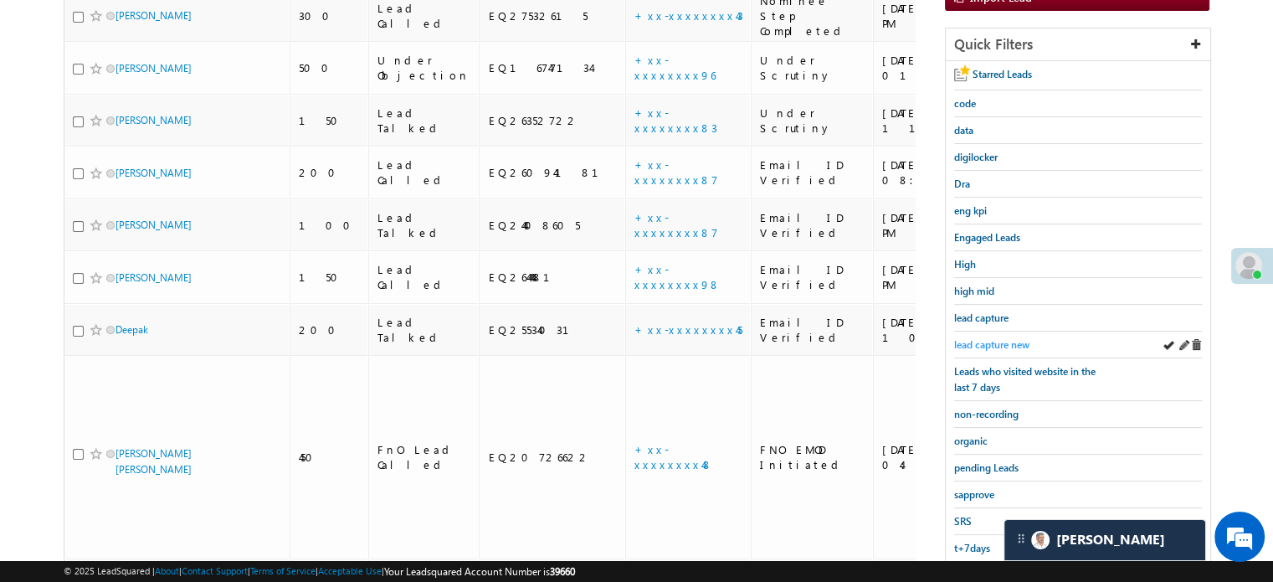
click at [1005, 338] on span "lead capture new" at bounding box center [991, 344] width 75 height 13
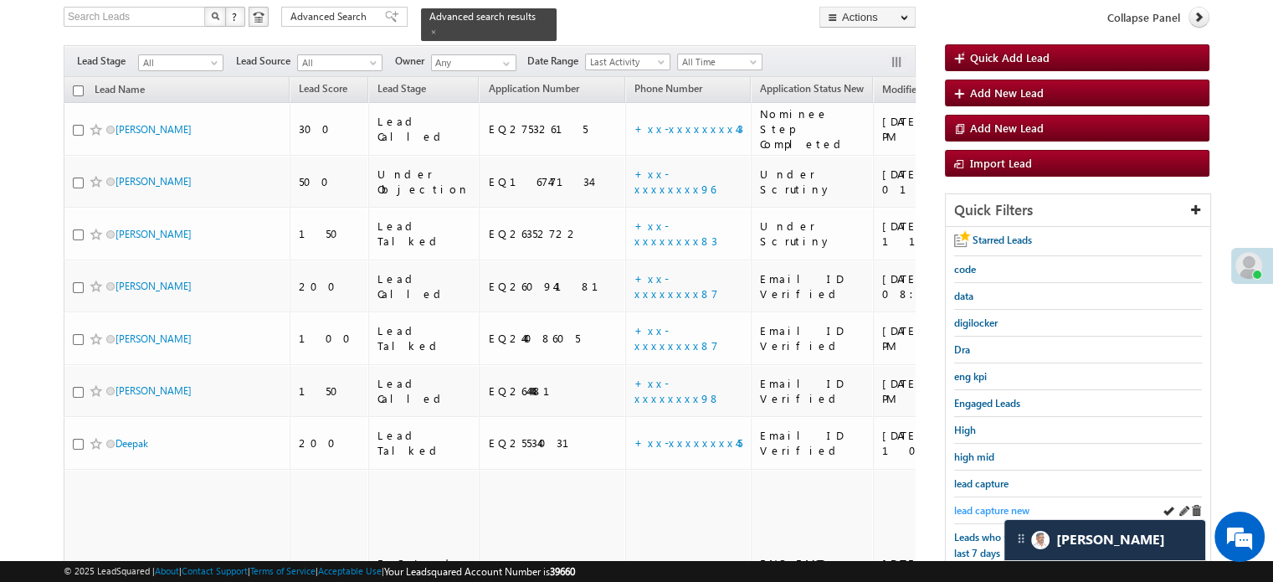
scroll to position [108, 0]
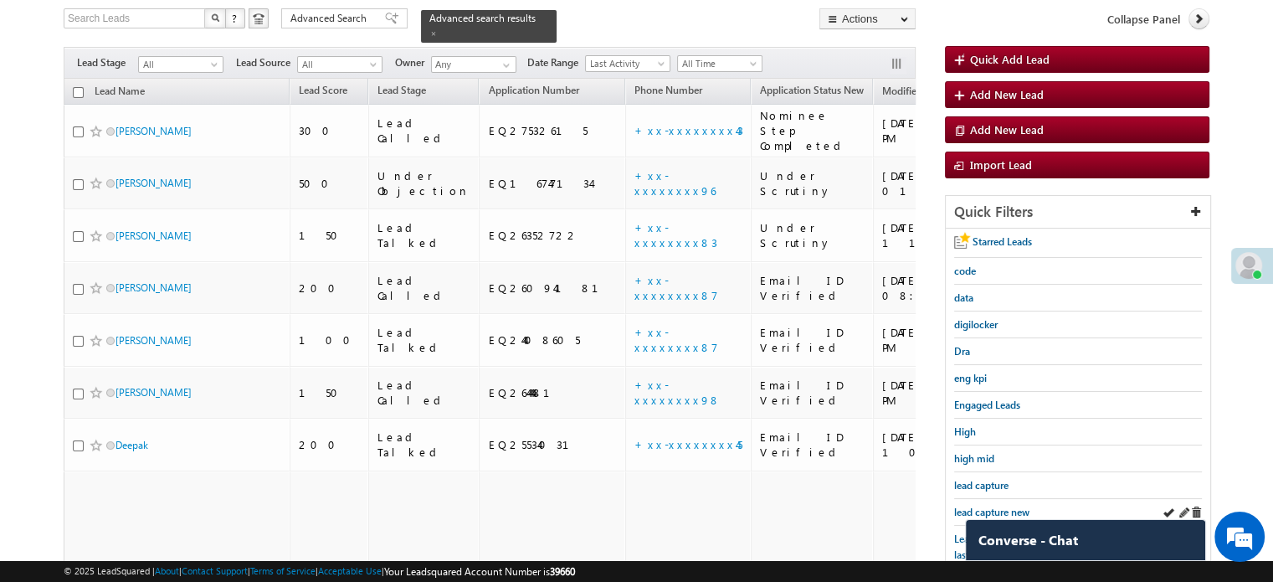
click at [971, 499] on div "lead capture new" at bounding box center [1078, 512] width 248 height 27
click at [971, 504] on link "lead capture new" at bounding box center [991, 512] width 75 height 16
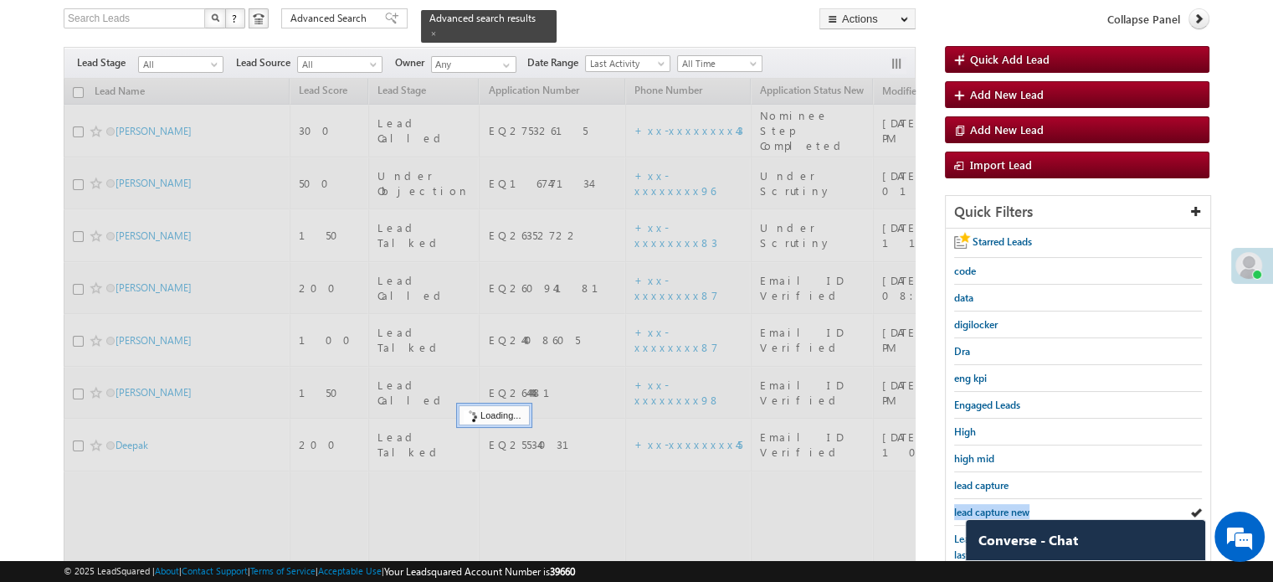
click at [971, 504] on link "lead capture new" at bounding box center [991, 512] width 75 height 16
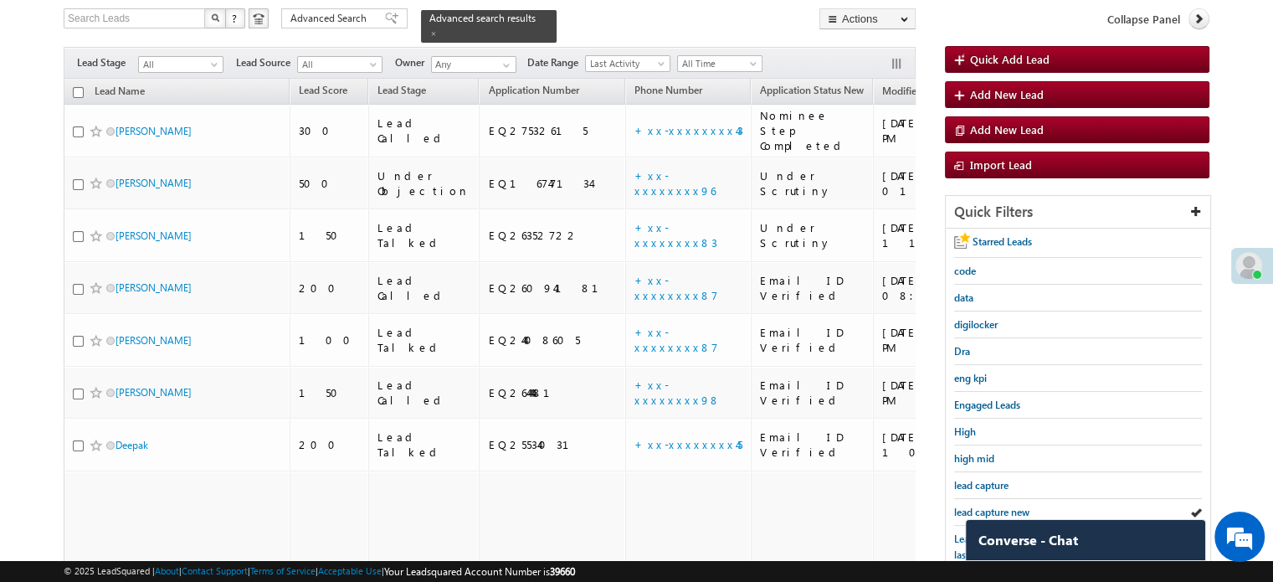
scroll to position [359, 0]
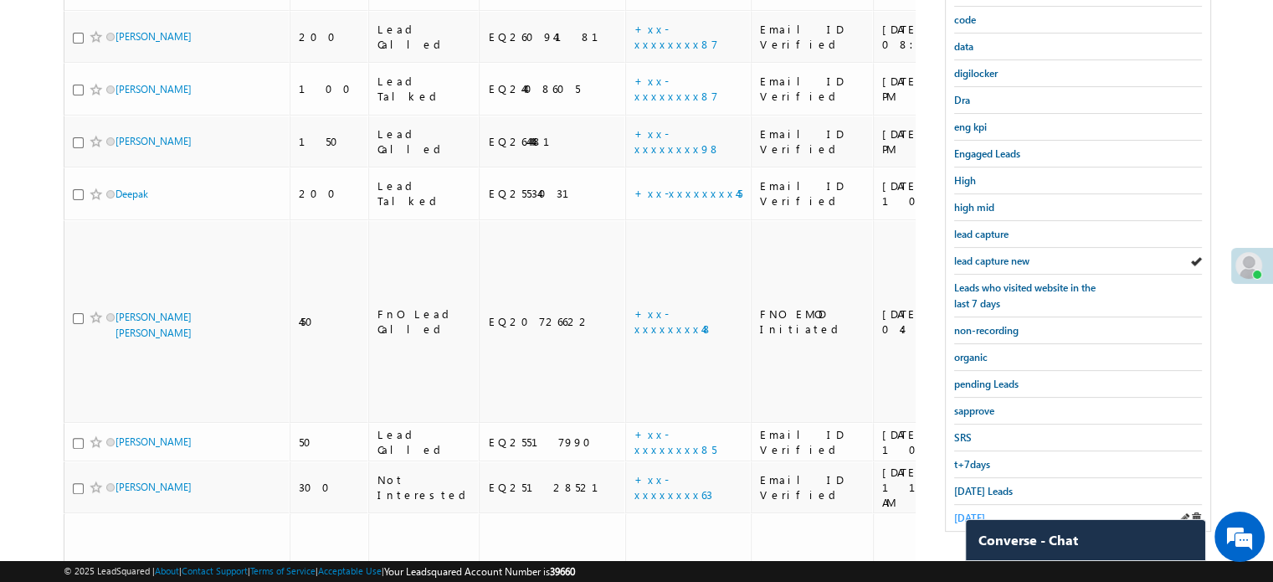
click at [966, 511] on span "[DATE]" at bounding box center [969, 517] width 31 height 13
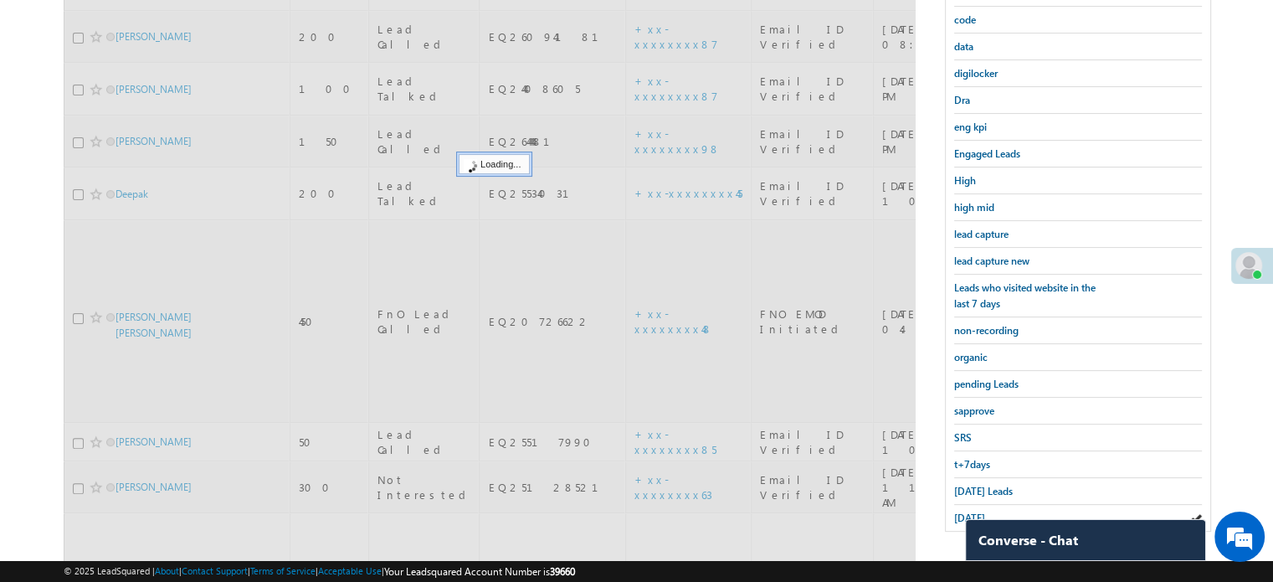
scroll to position [192, 0]
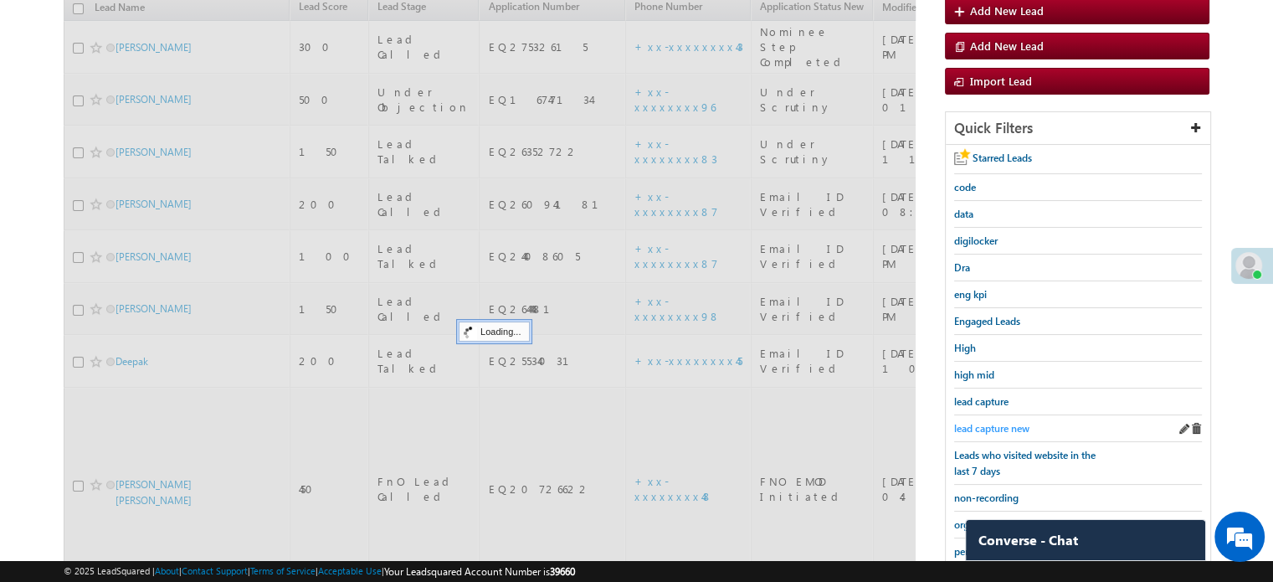
click at [989, 427] on span "lead capture new" at bounding box center [991, 428] width 75 height 13
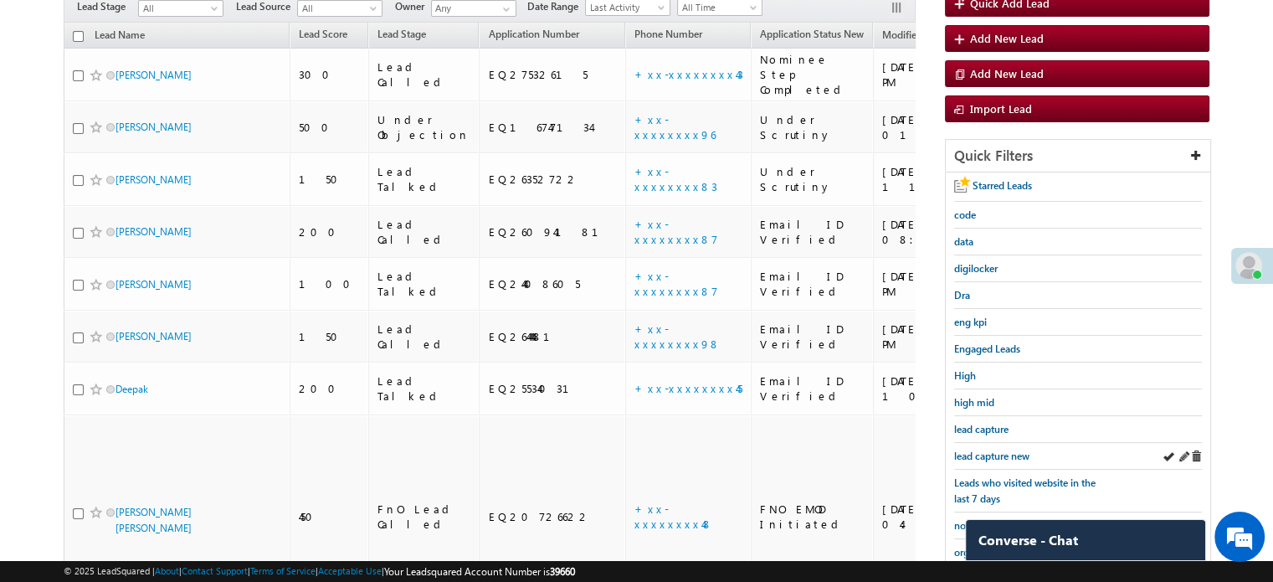
scroll to position [167, 0]
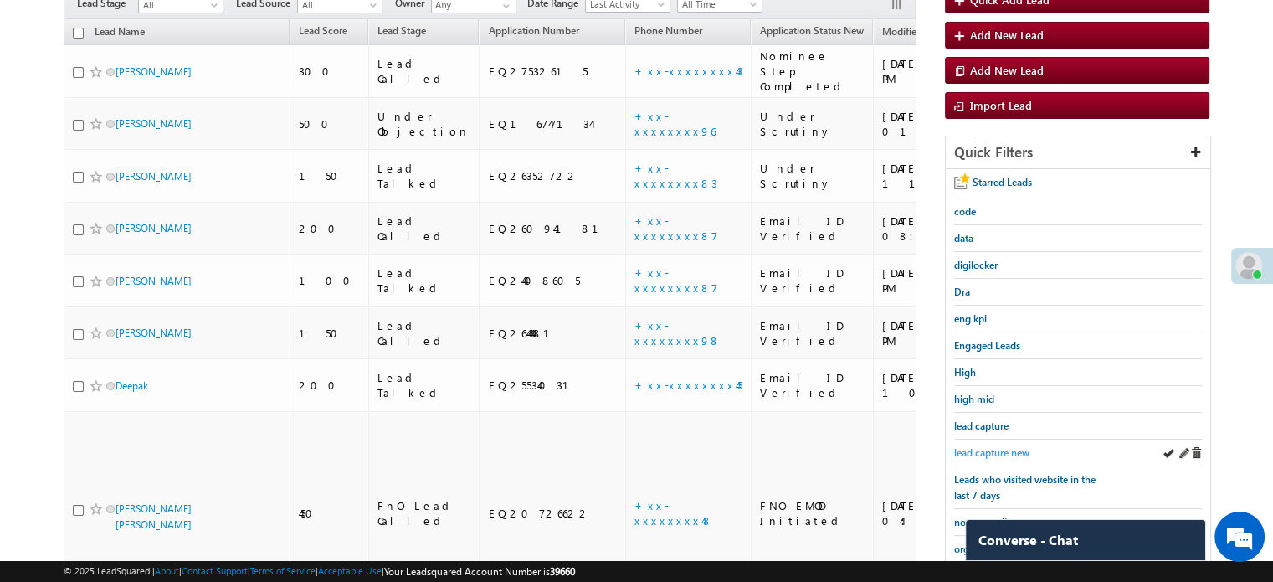
click at [995, 446] on span "lead capture new" at bounding box center [991, 452] width 75 height 13
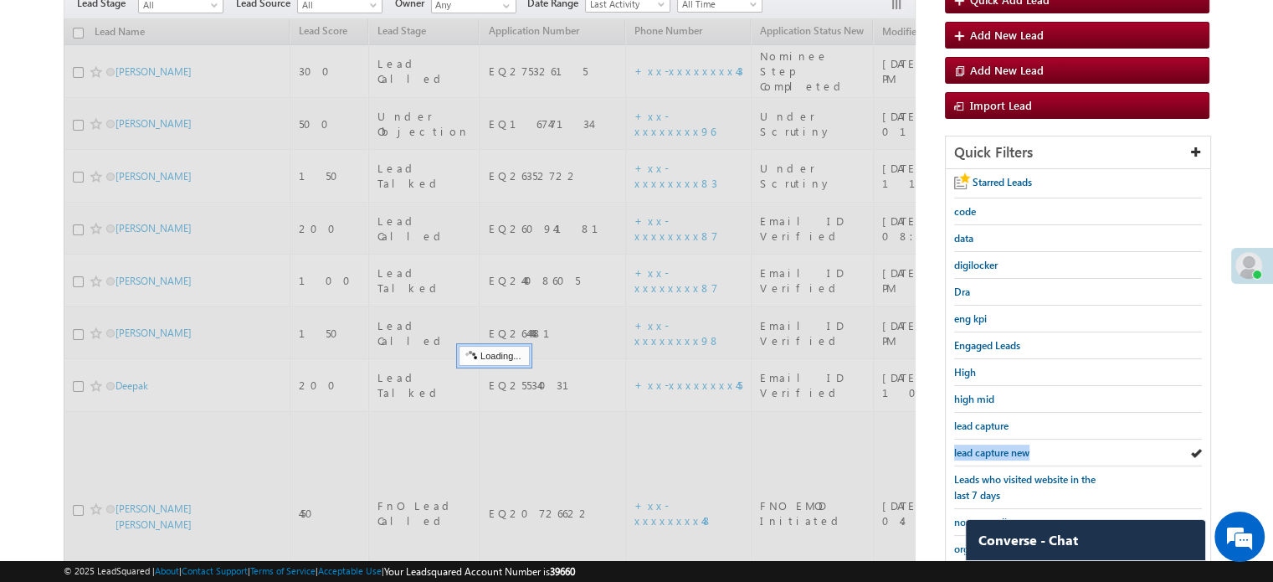
click at [995, 446] on span "lead capture new" at bounding box center [991, 452] width 75 height 13
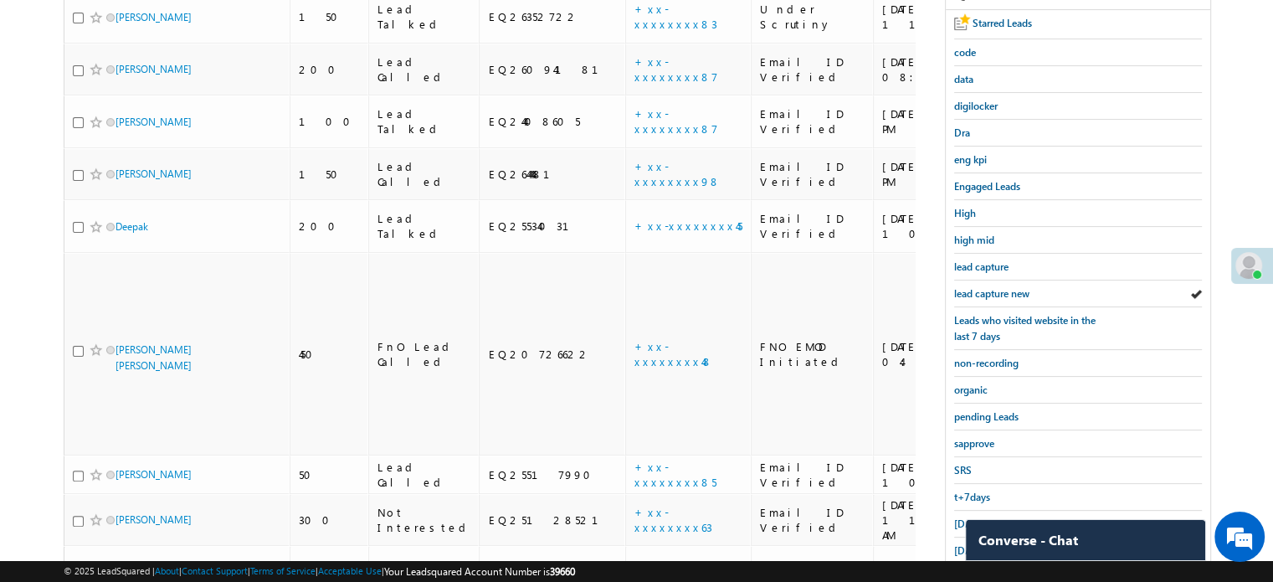
scroll to position [359, 0]
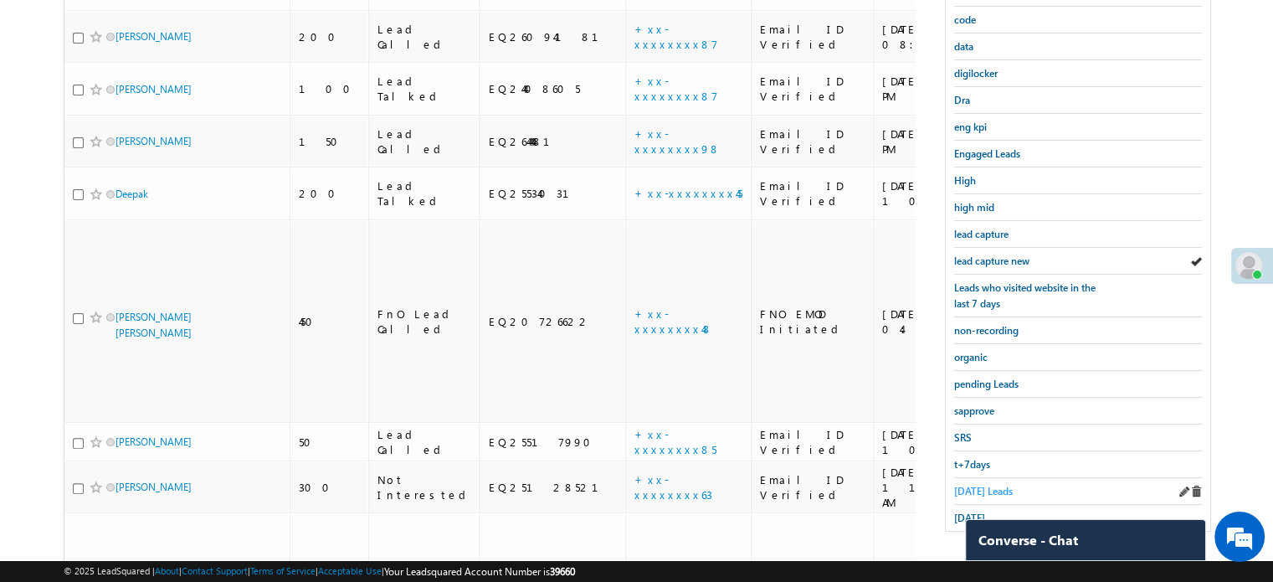
click at [978, 485] on span "[DATE] Leads" at bounding box center [983, 491] width 59 height 13
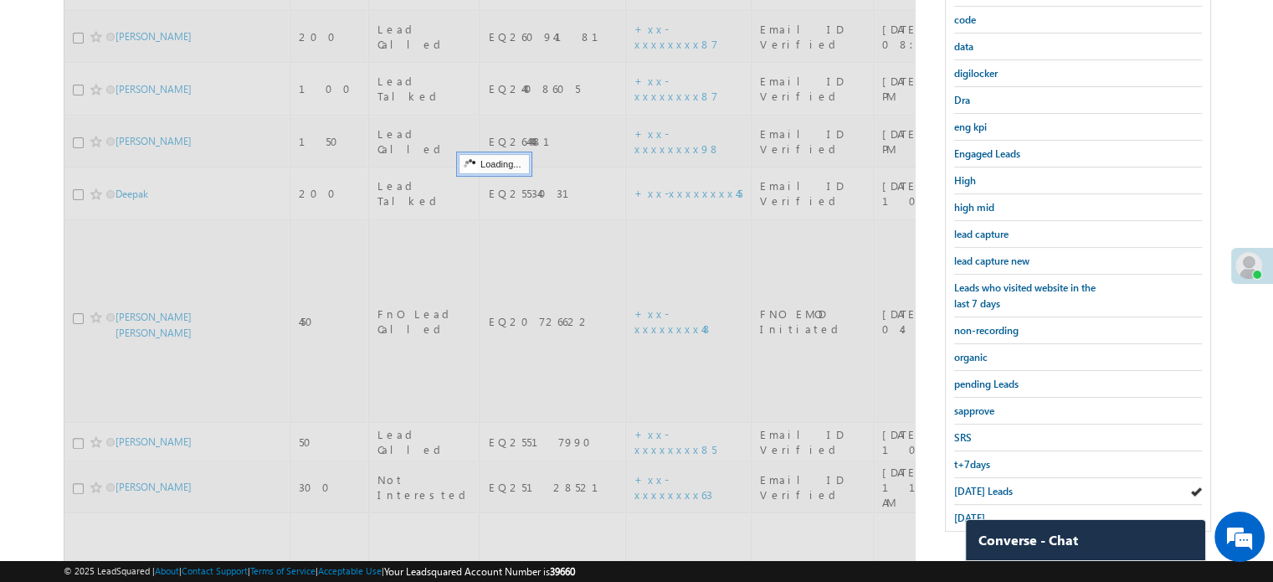
scroll to position [192, 0]
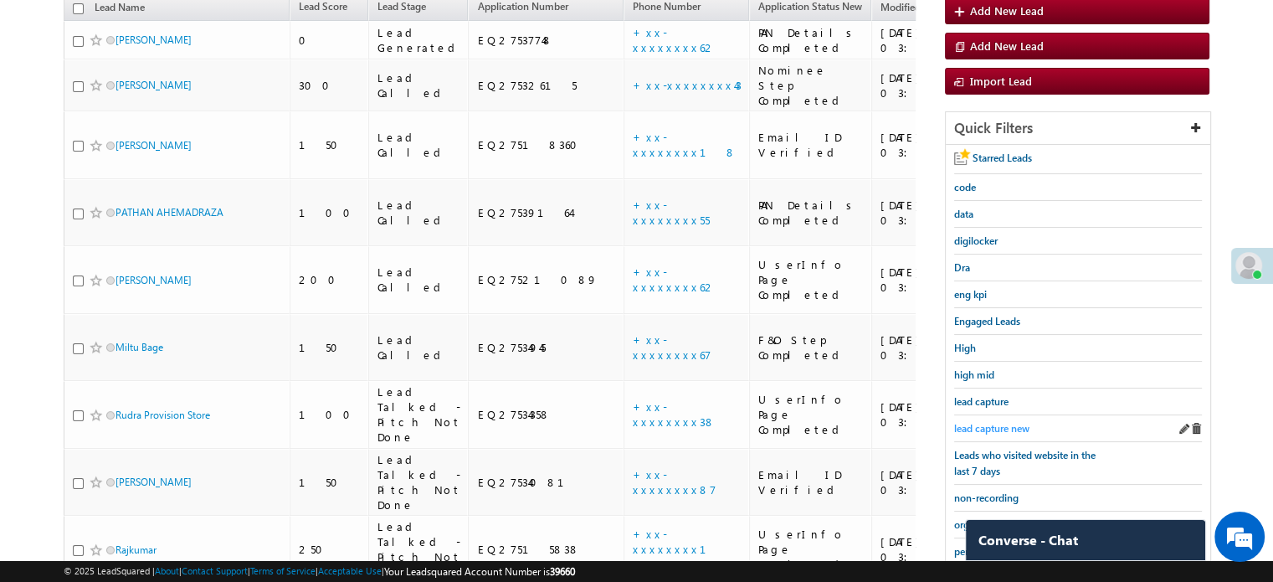
click at [1001, 424] on span "lead capture new" at bounding box center [991, 428] width 75 height 13
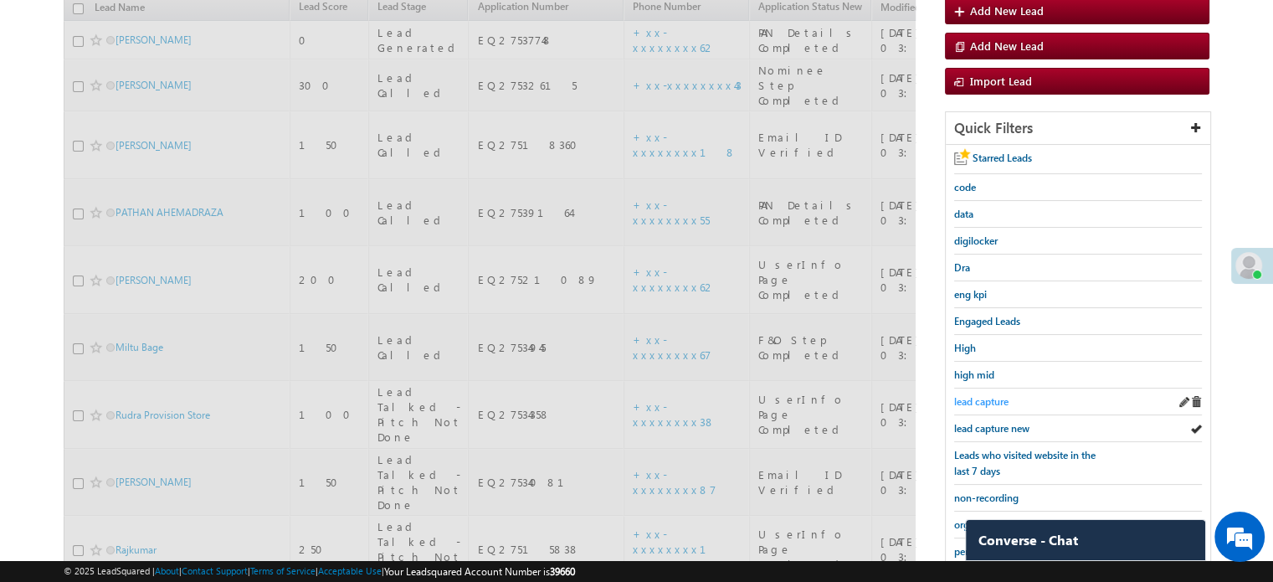
scroll to position [108, 0]
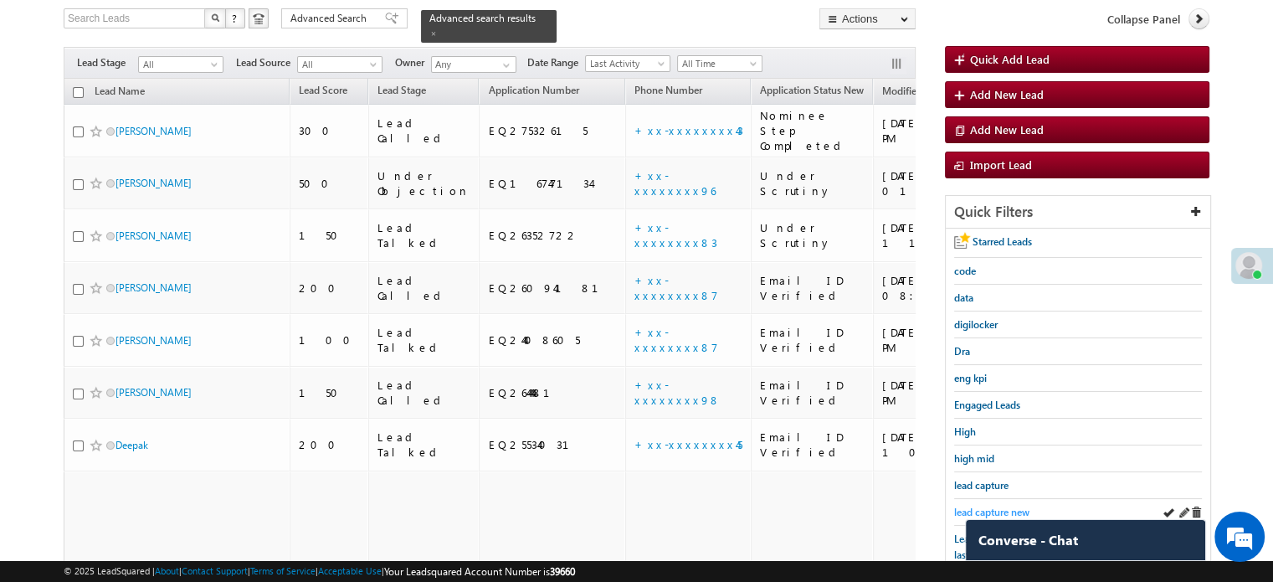
click at [988, 506] on span "lead capture new" at bounding box center [991, 512] width 75 height 13
click at [982, 506] on span "lead capture new" at bounding box center [991, 512] width 75 height 13
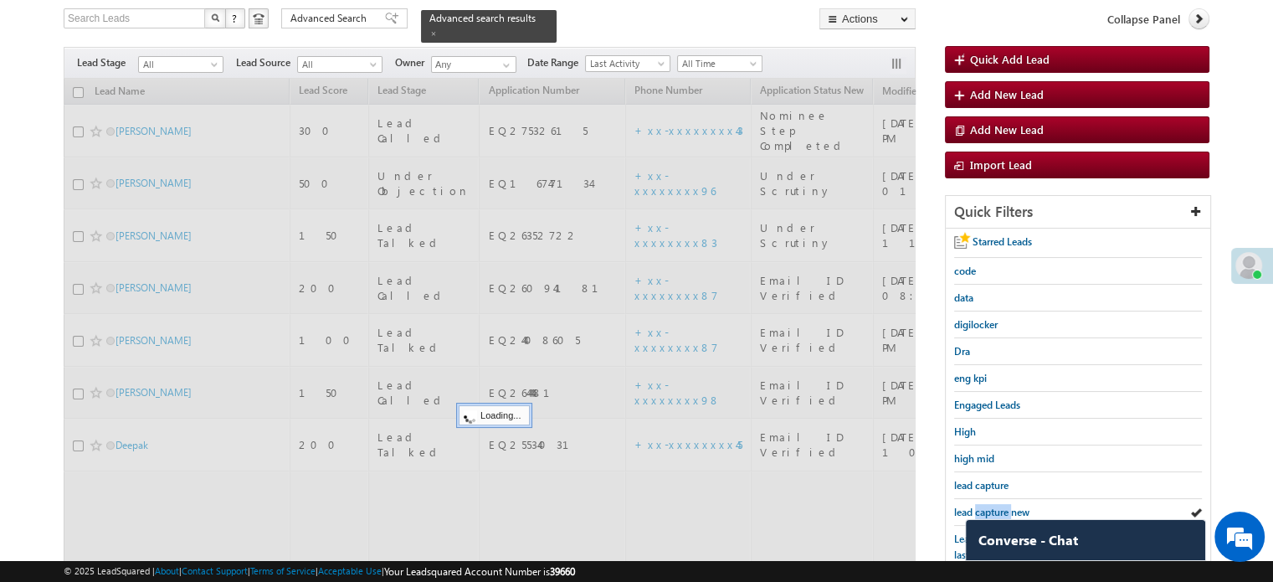
click at [982, 506] on span "lead capture new" at bounding box center [991, 512] width 75 height 13
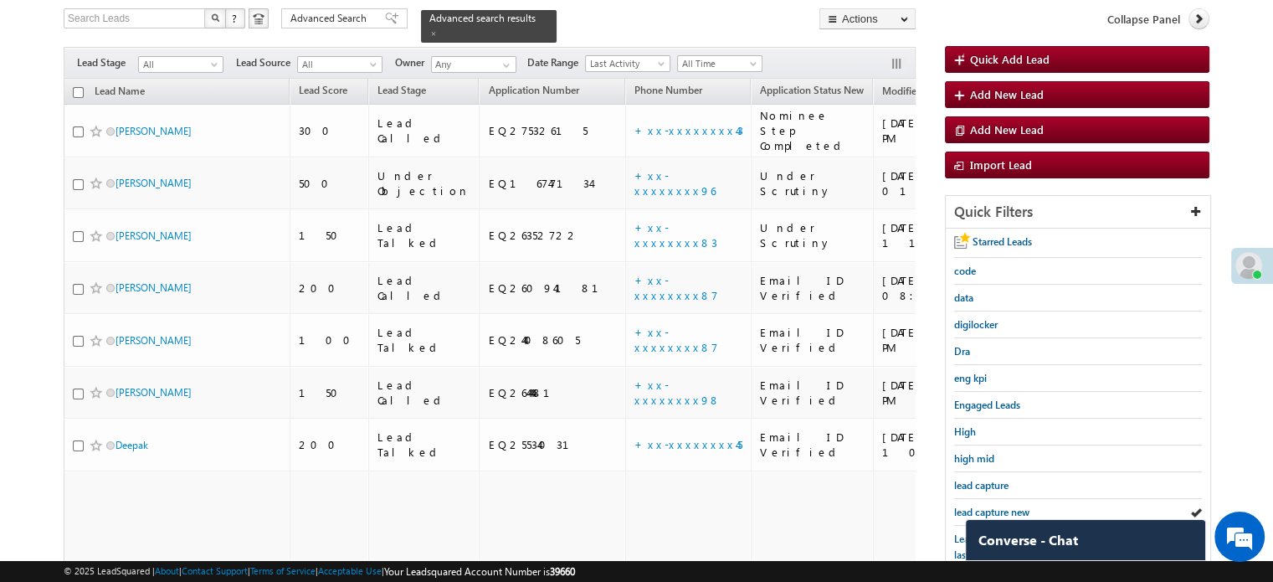
scroll to position [192, 0]
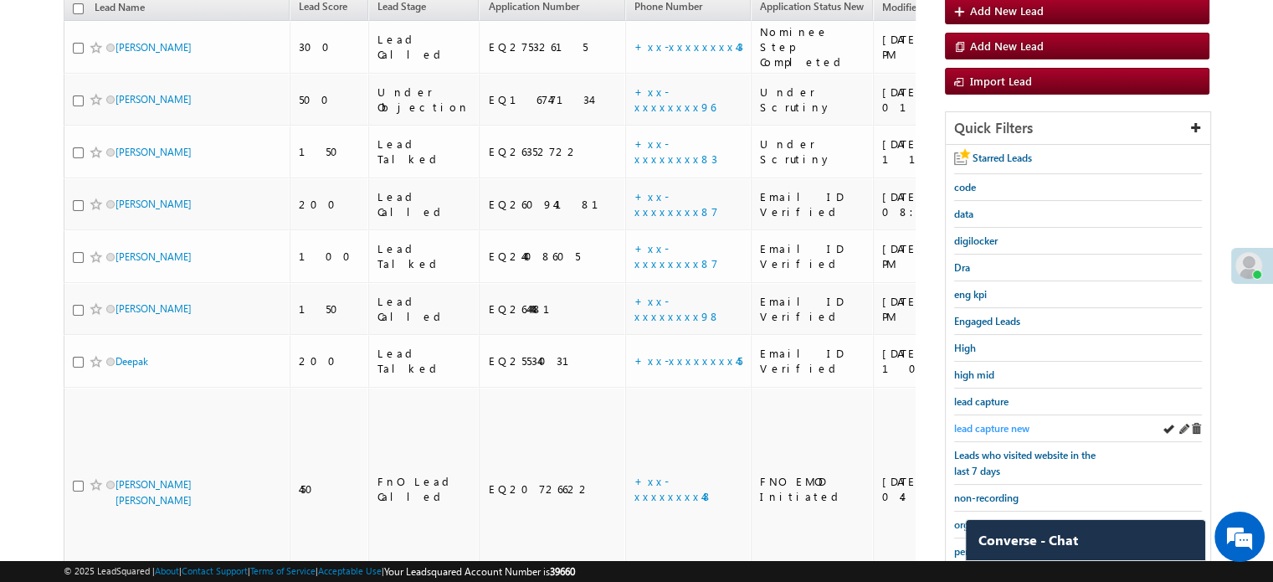
click at [1002, 424] on span "lead capture new" at bounding box center [991, 428] width 75 height 13
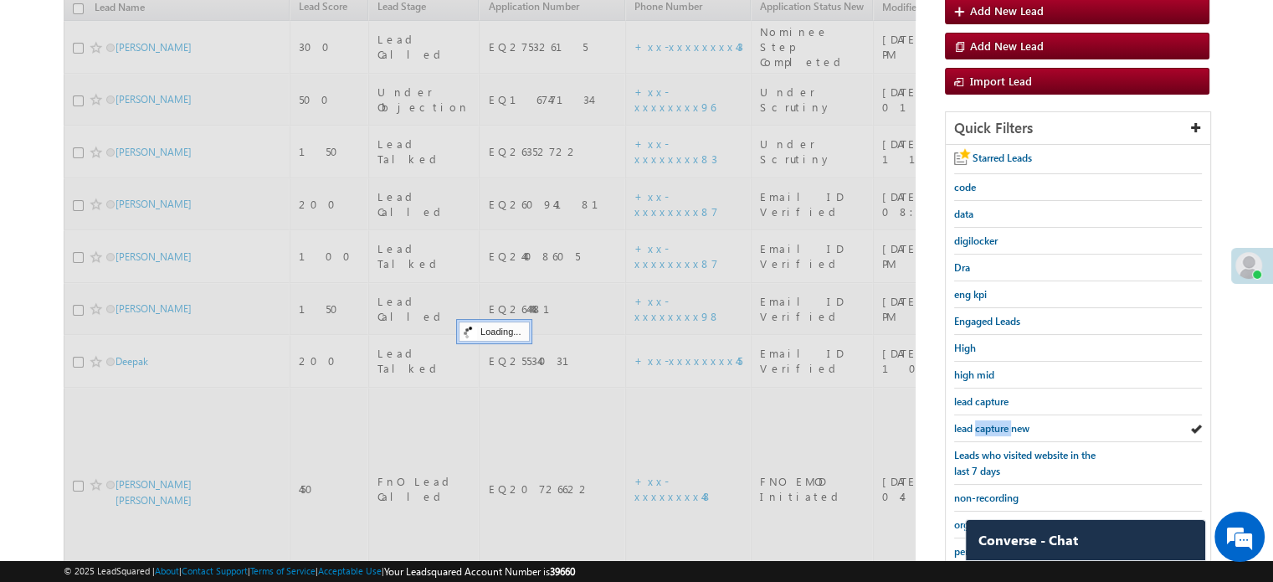
click at [1002, 424] on span "lead capture new" at bounding box center [991, 428] width 75 height 13
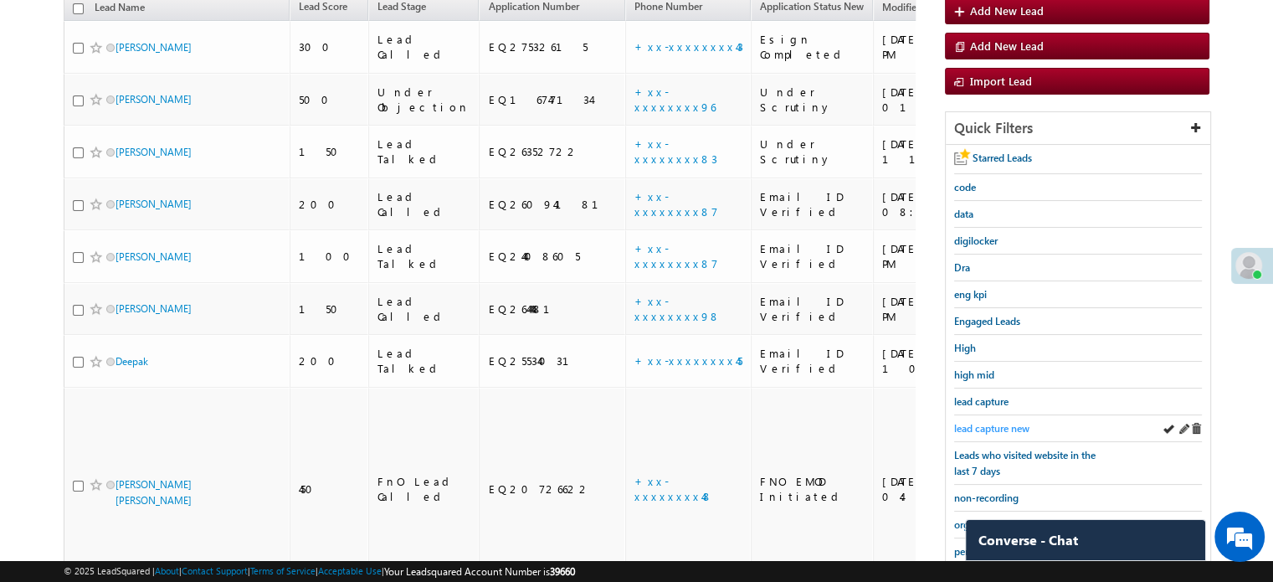
click at [1005, 422] on span "lead capture new" at bounding box center [991, 428] width 75 height 13
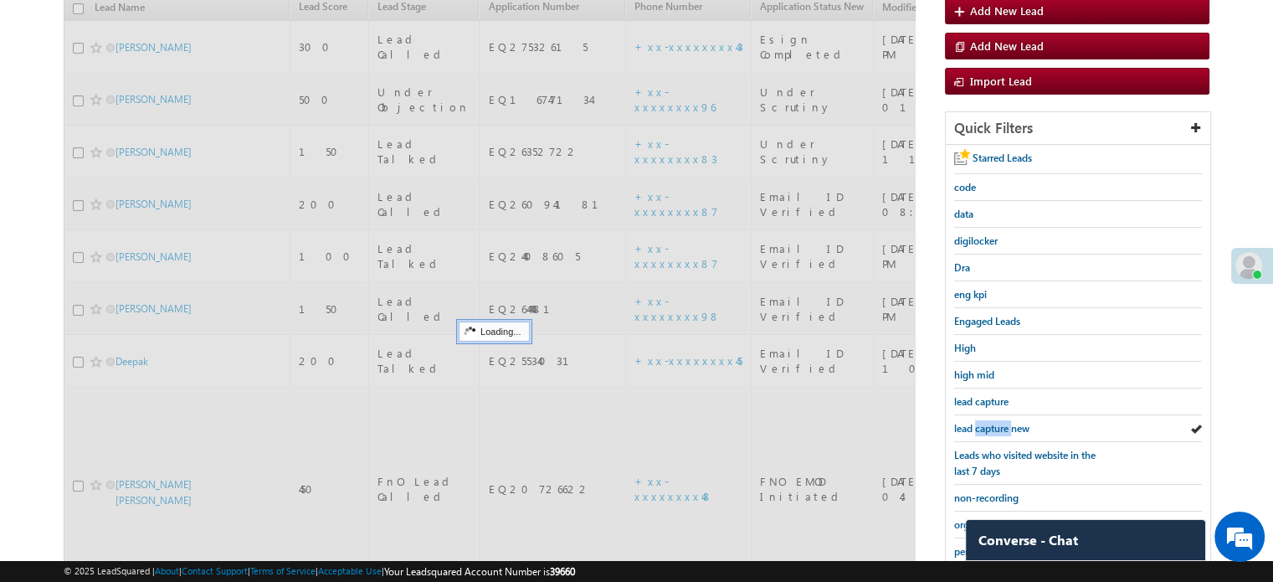
click at [1005, 422] on span "lead capture new" at bounding box center [991, 428] width 75 height 13
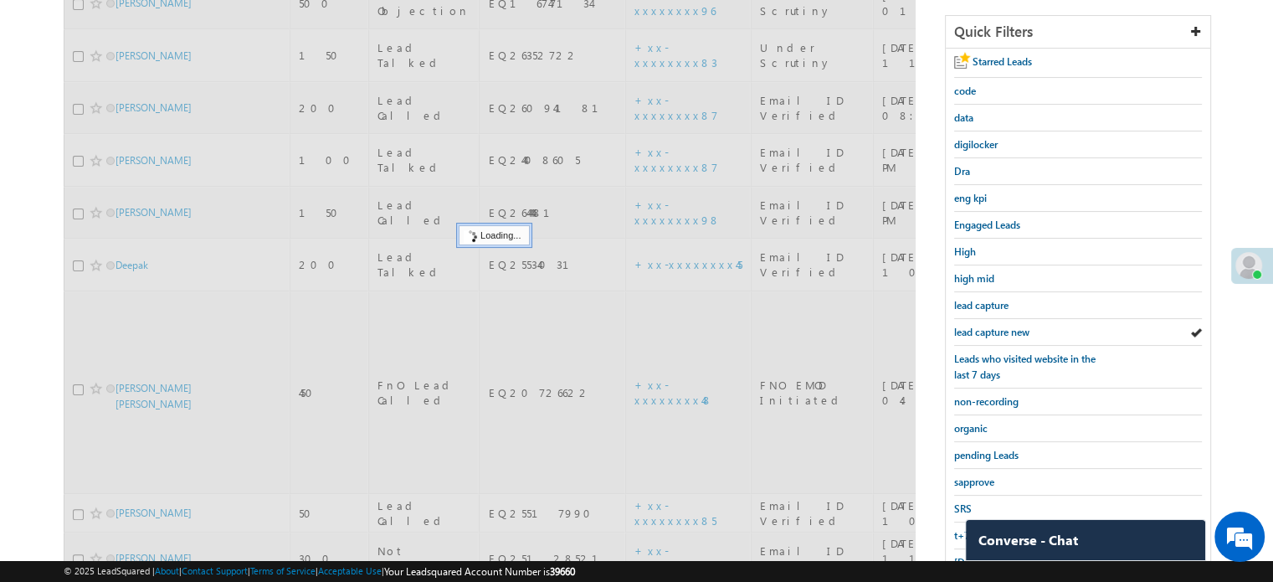
scroll to position [359, 0]
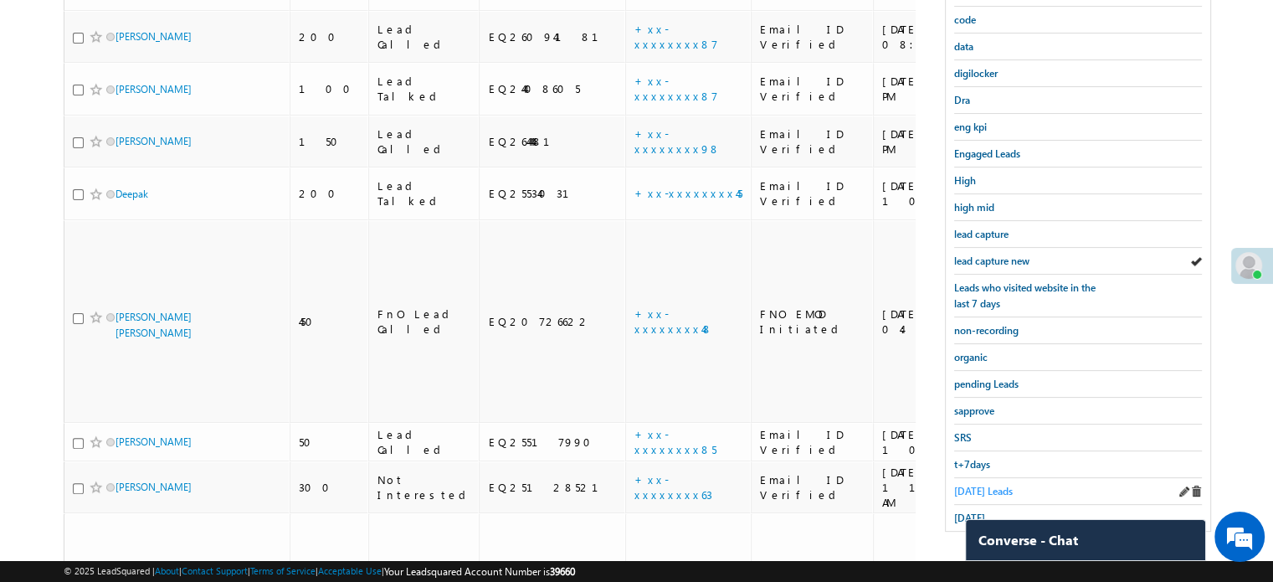
click at [977, 485] on span "[DATE] Leads" at bounding box center [983, 491] width 59 height 13
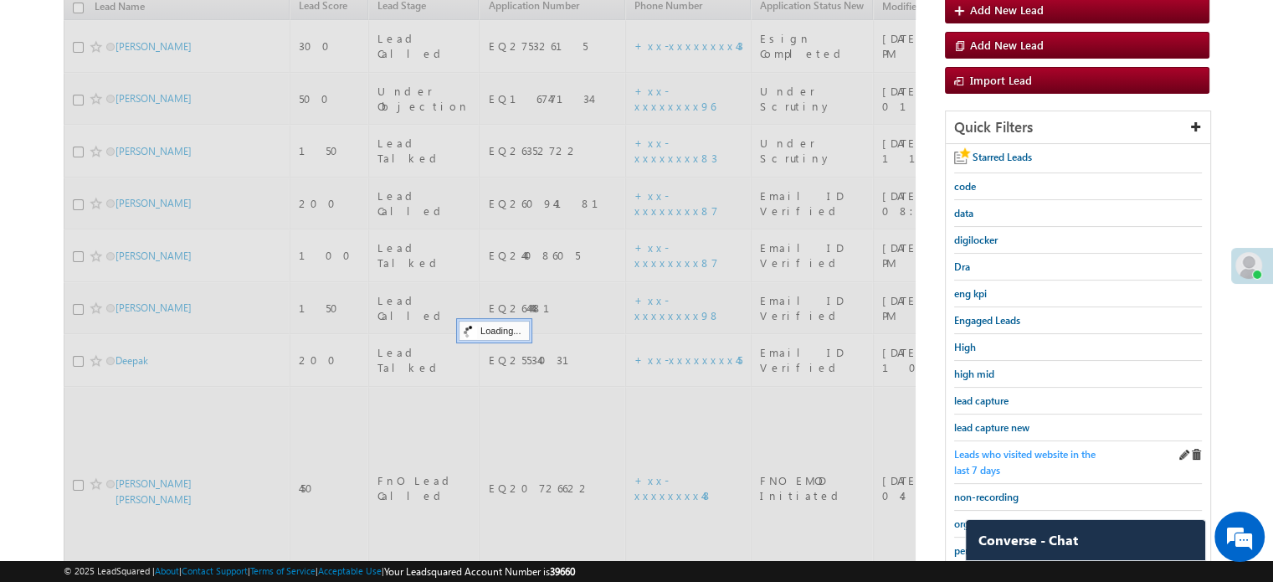
scroll to position [192, 0]
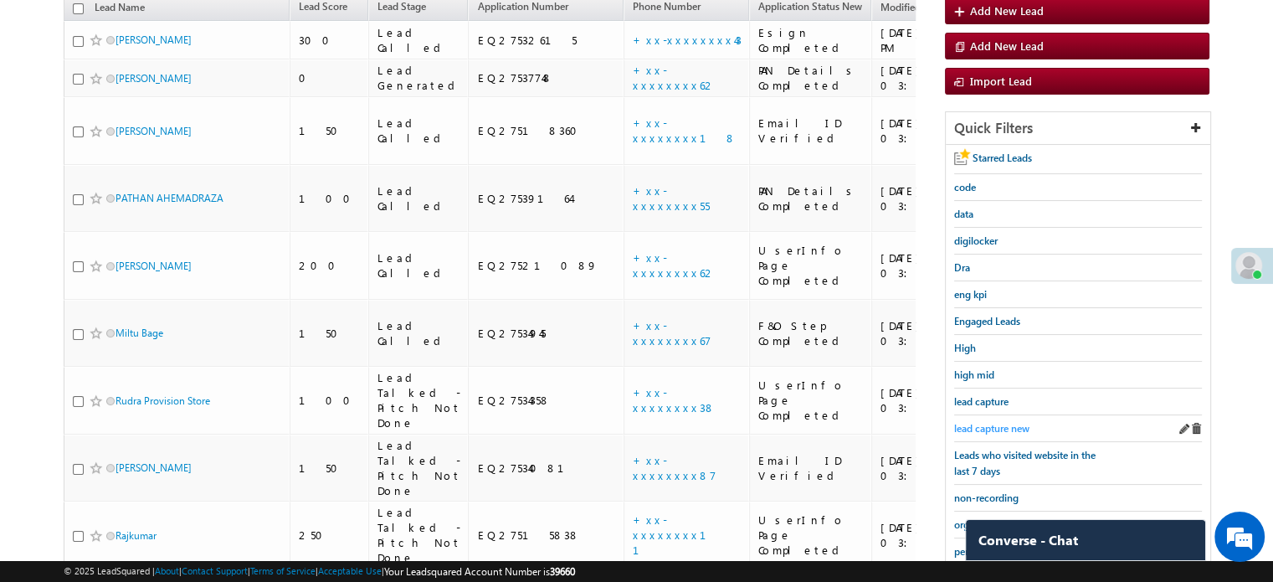
click at [1000, 422] on span "lead capture new" at bounding box center [991, 428] width 75 height 13
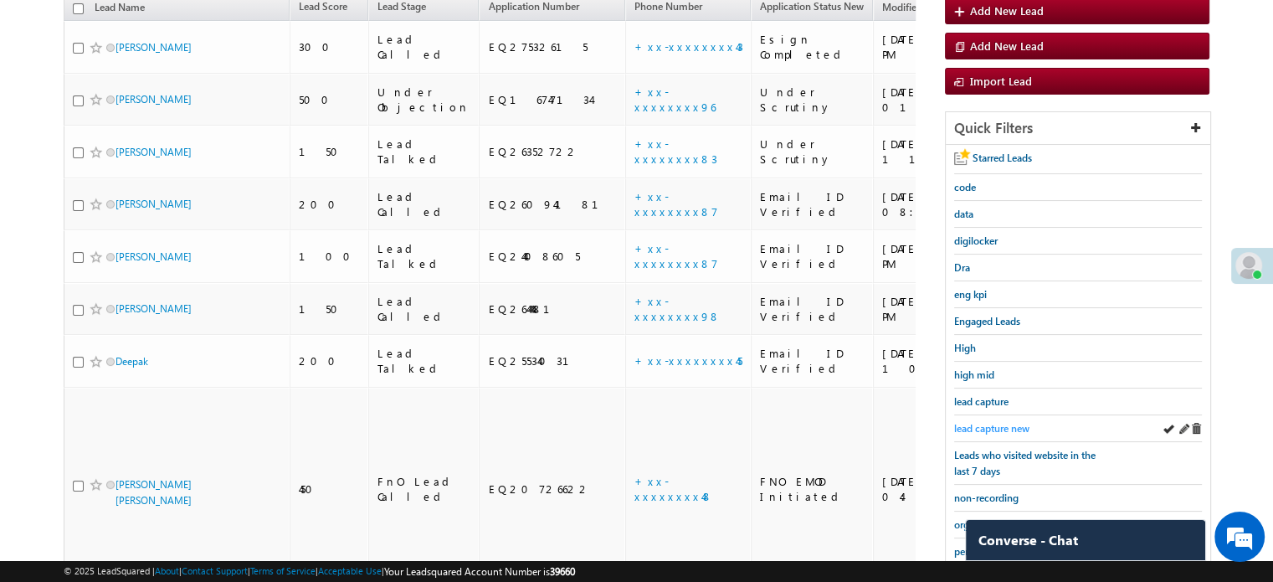
click at [979, 422] on span "lead capture new" at bounding box center [991, 428] width 75 height 13
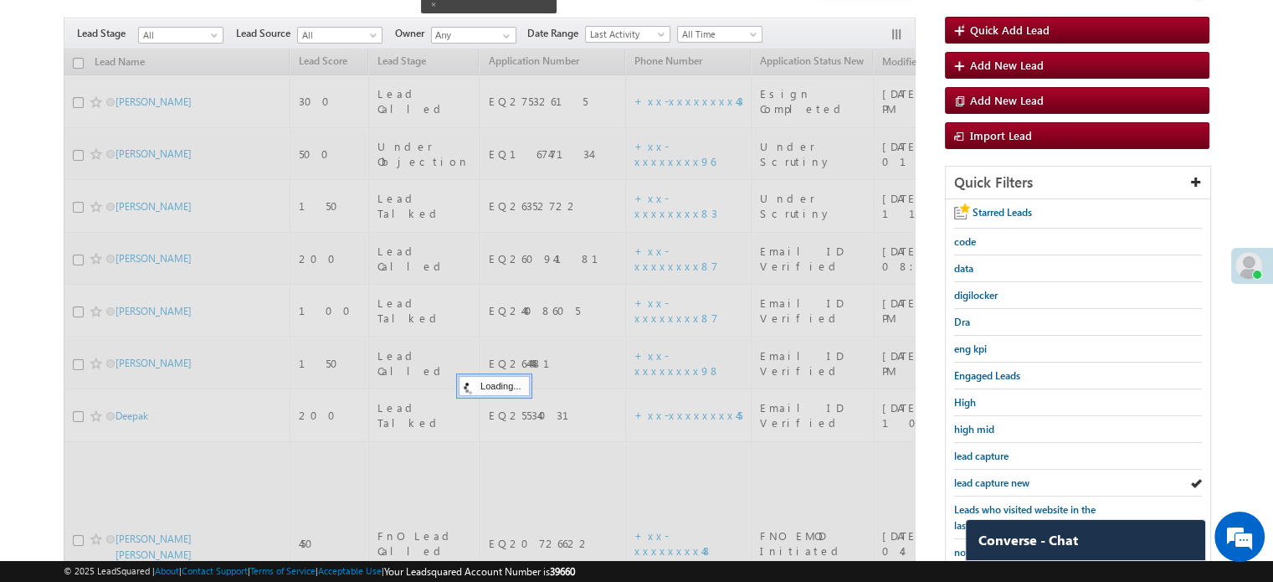
scroll to position [108, 0]
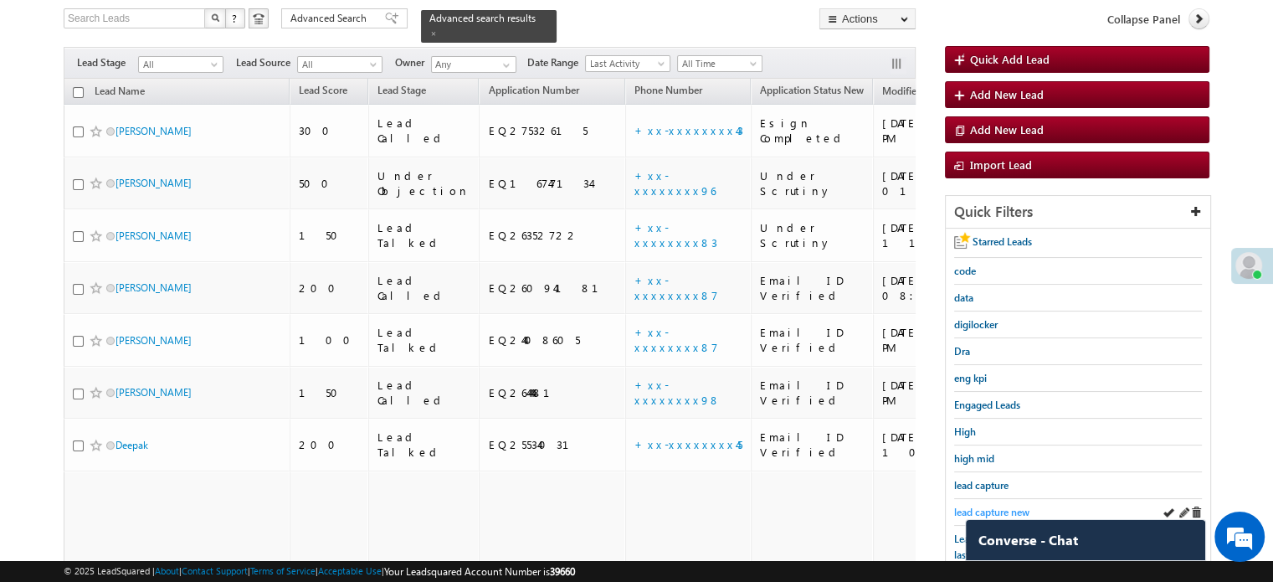
click at [969, 510] on span "lead capture new" at bounding box center [991, 512] width 75 height 13
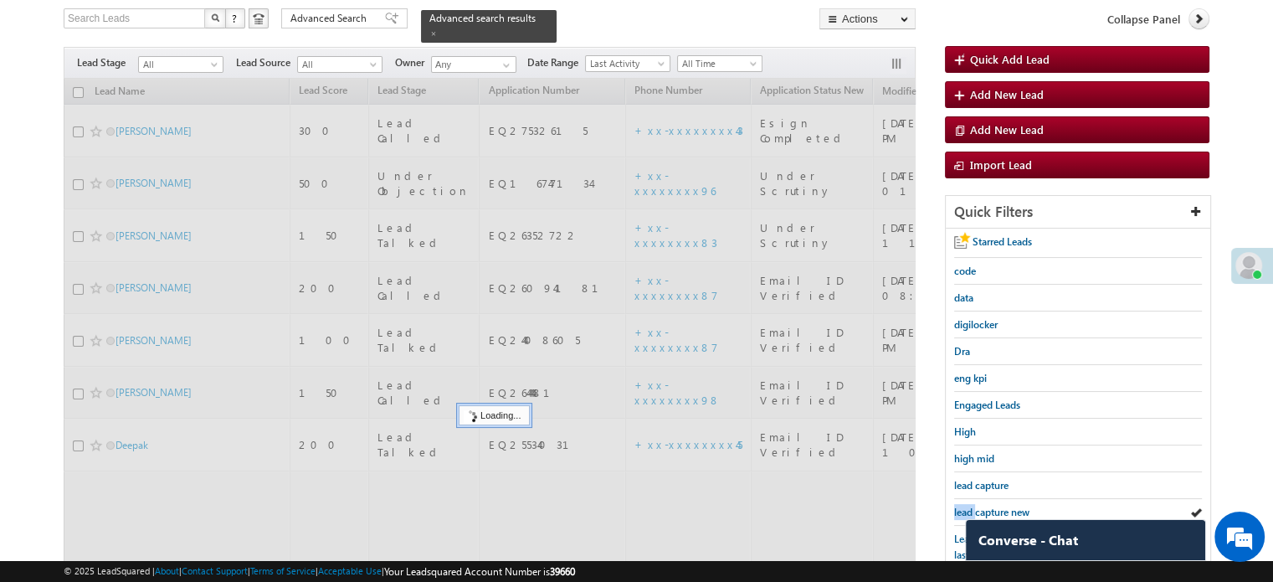
click at [969, 510] on span "lead capture new" at bounding box center [991, 512] width 75 height 13
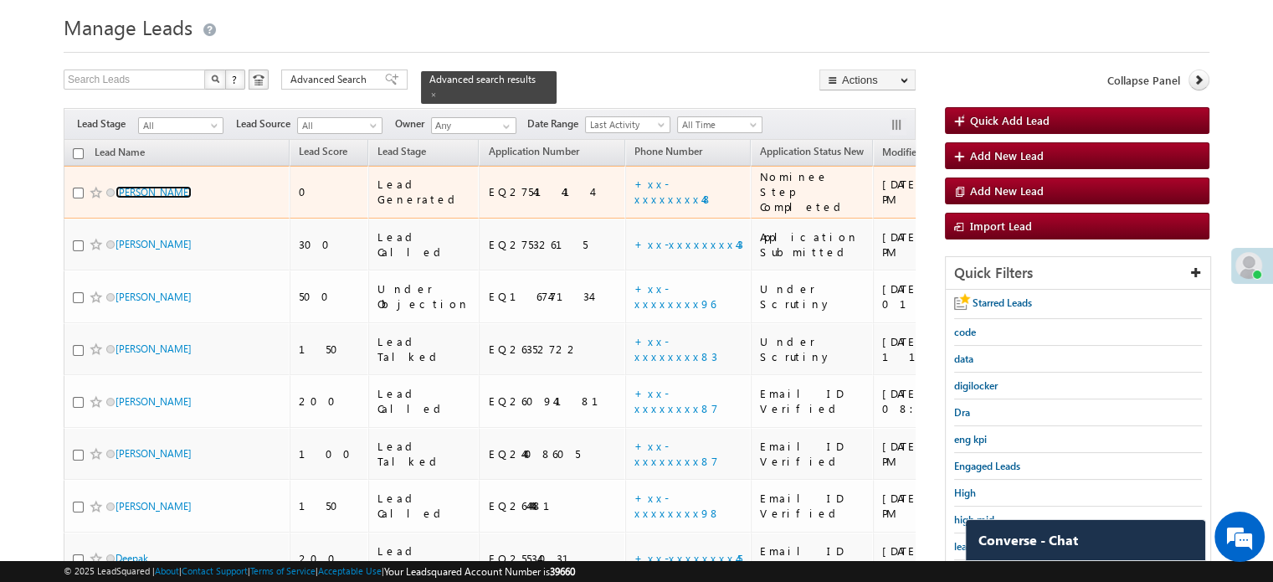
scroll to position [24, 0]
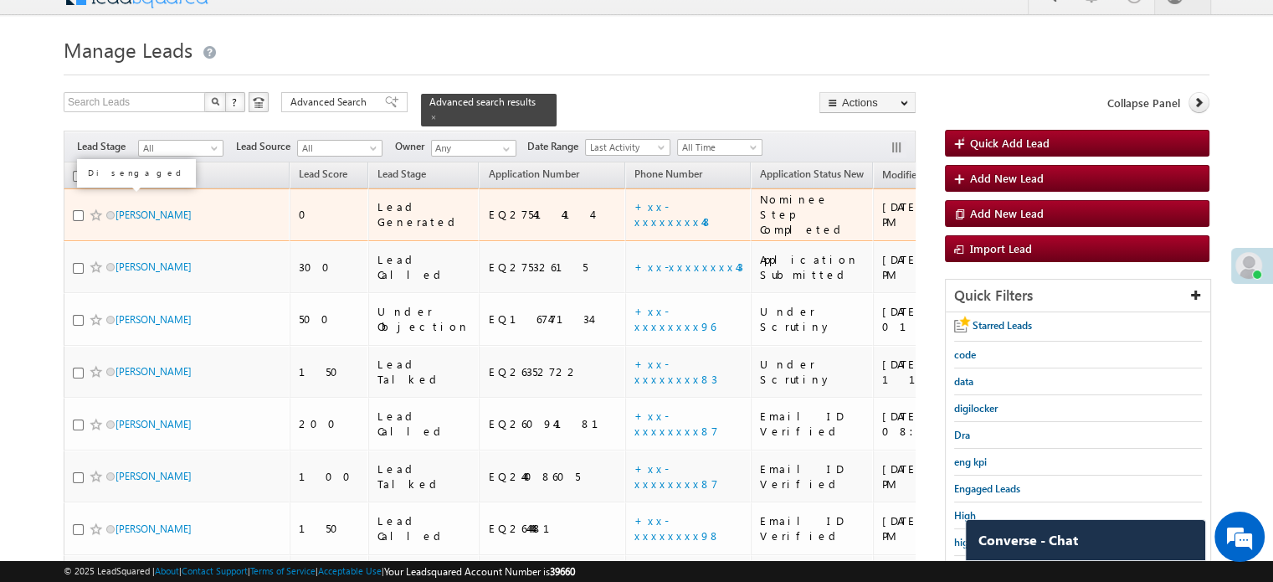
drag, startPoint x: 147, startPoint y: 110, endPoint x: 114, endPoint y: 197, distance: 93.3
drag, startPoint x: 114, startPoint y: 197, endPoint x: 30, endPoint y: 198, distance: 83.7
click at [30, 198] on body "Menu [PERSON_NAME] priya .[PERSON_NAME] ore@a ngelb rokin [DOMAIN_NAME]" at bounding box center [636, 571] width 1273 height 1190
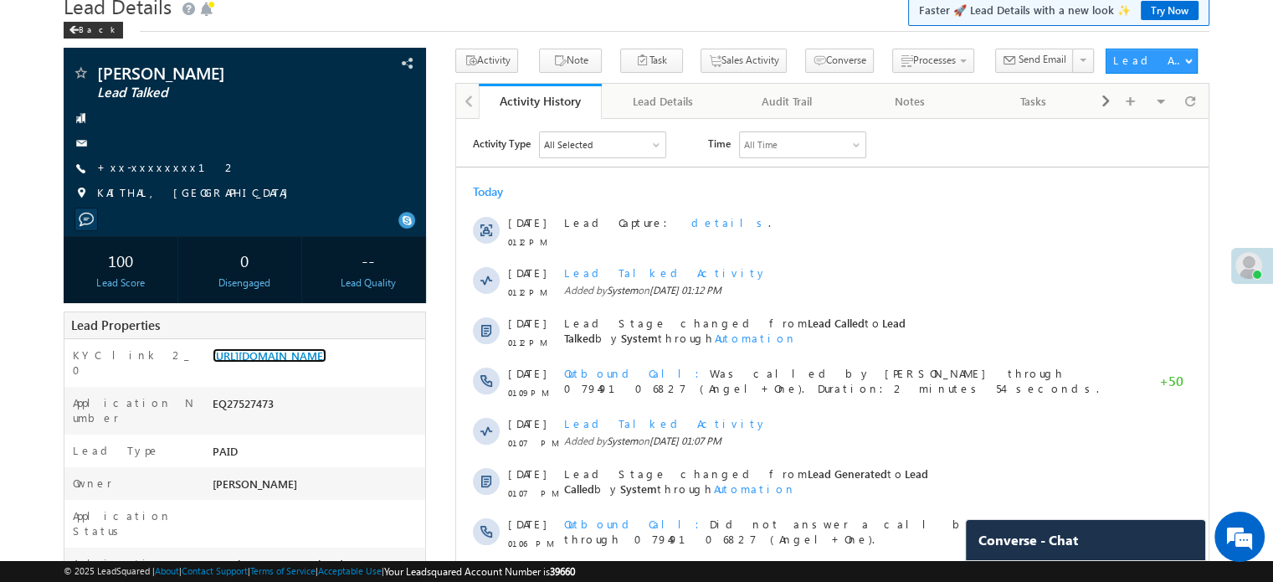
scroll to position [167, 0]
